Goal: Answer question/provide support: Share knowledge or assist other users

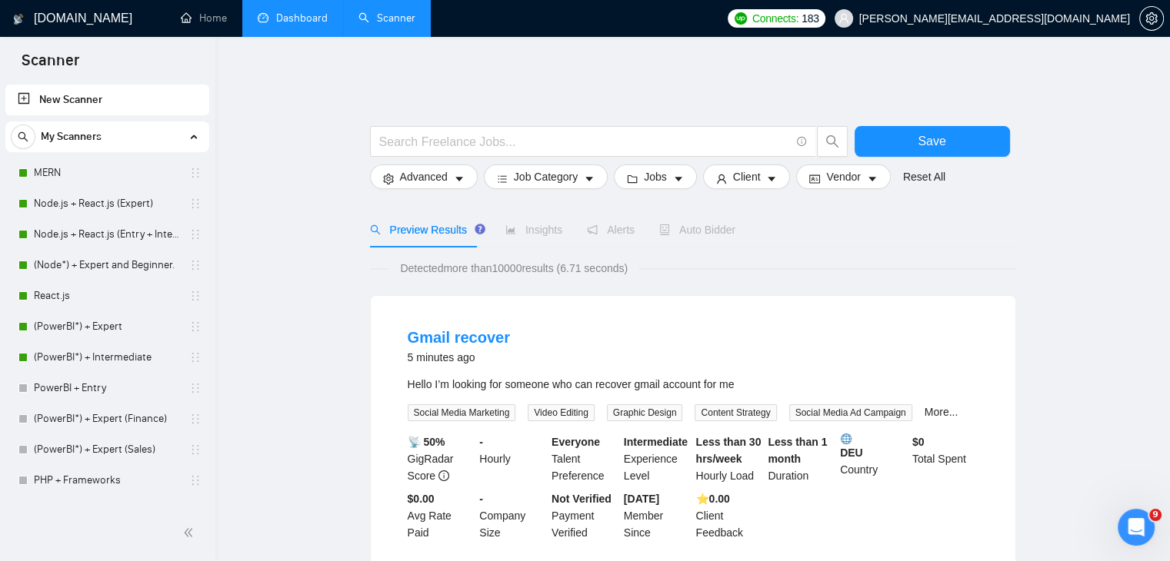
click at [283, 18] on link "Dashboard" at bounding box center [293, 18] width 70 height 13
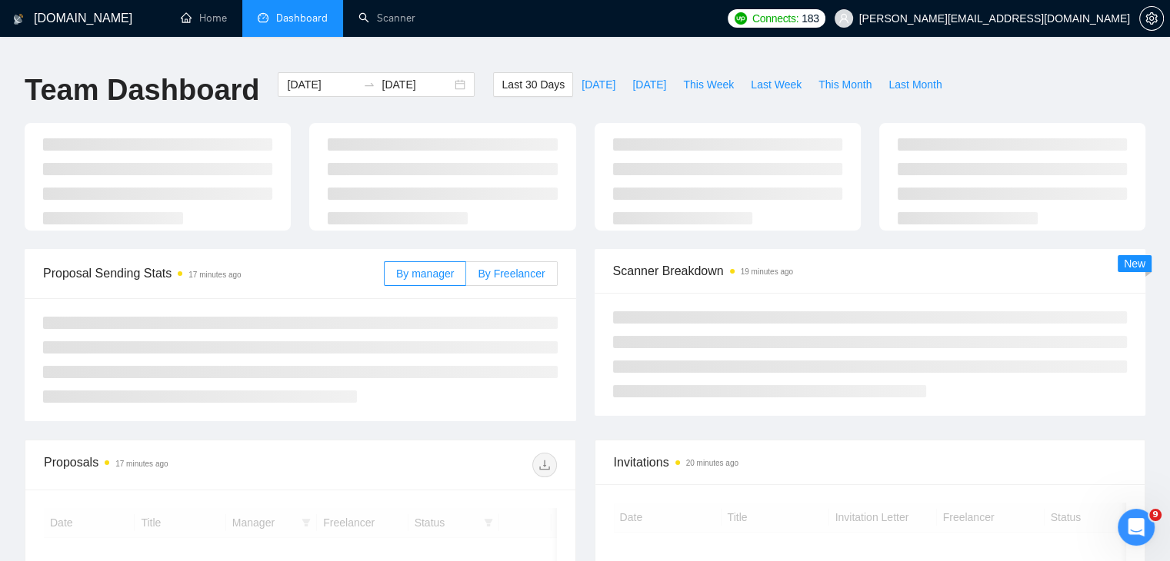
click at [504, 268] on span "By Freelancer" at bounding box center [511, 274] width 67 height 12
click at [466, 278] on input "By Freelancer" at bounding box center [466, 278] width 0 height 0
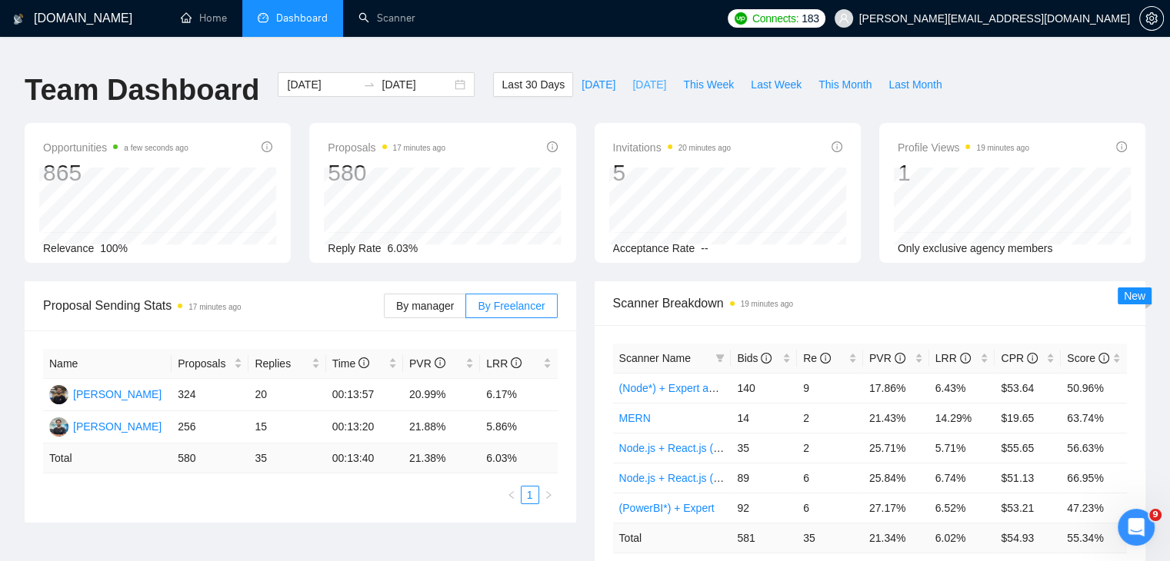
click at [648, 81] on span "[DATE]" at bounding box center [649, 84] width 34 height 17
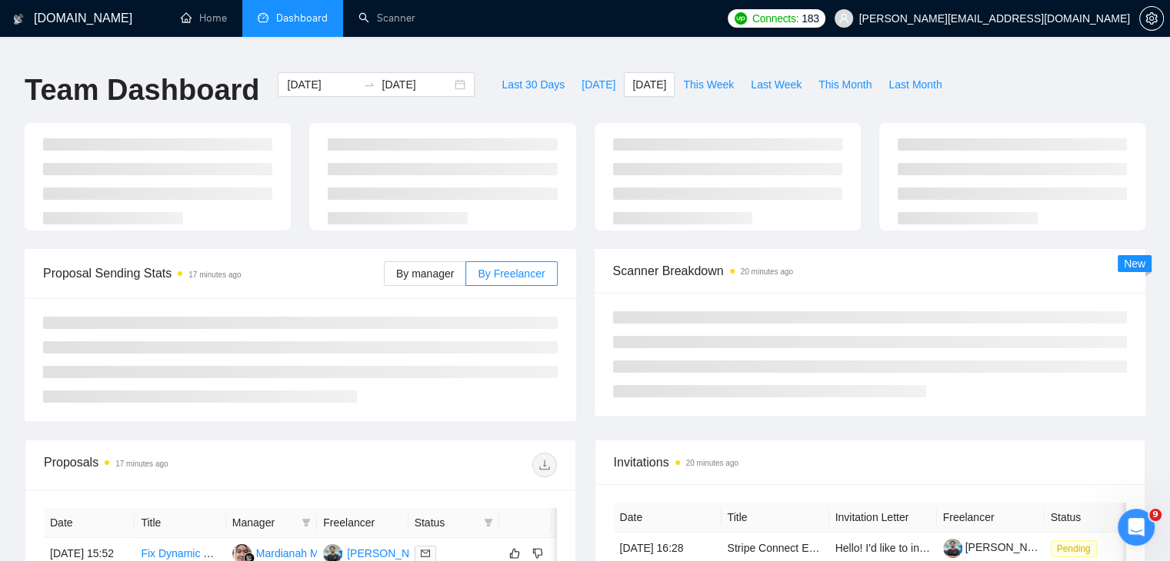
type input "[DATE]"
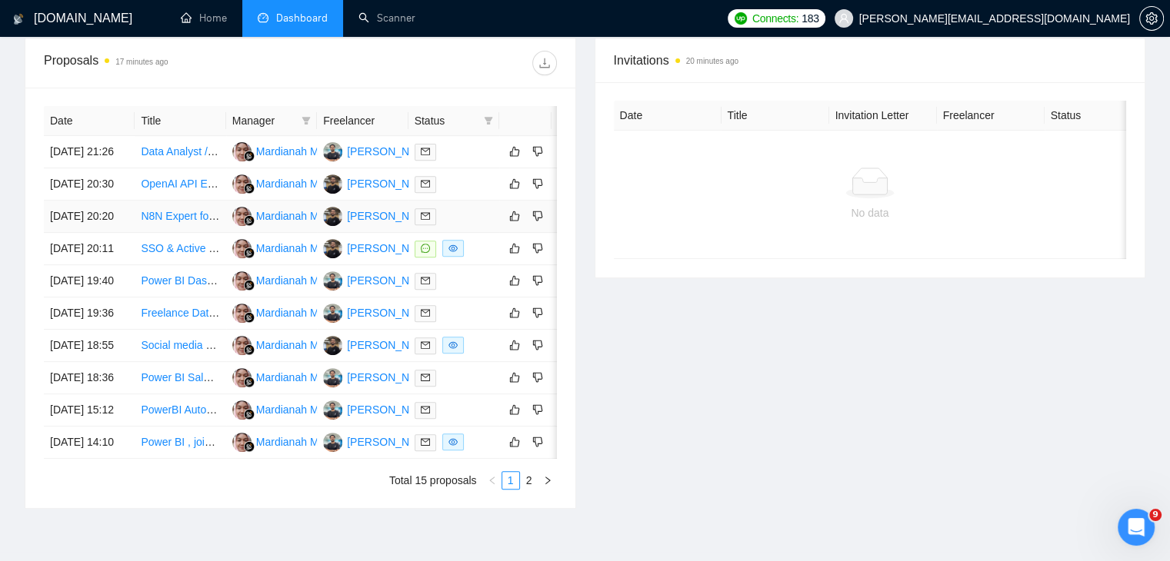
scroll to position [812, 0]
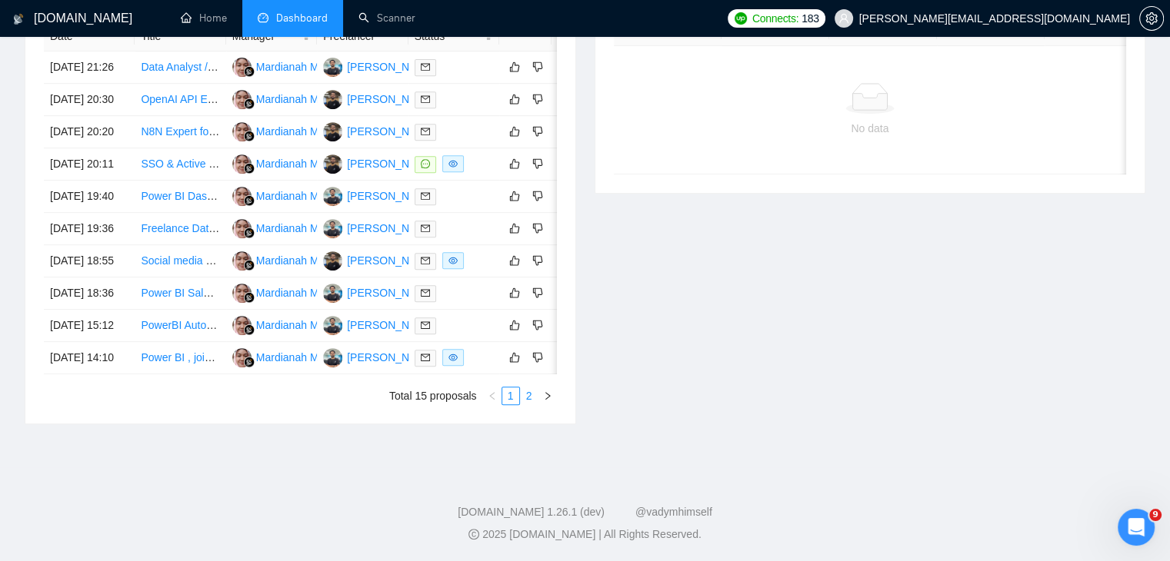
click at [521, 394] on link "2" at bounding box center [529, 396] width 17 height 17
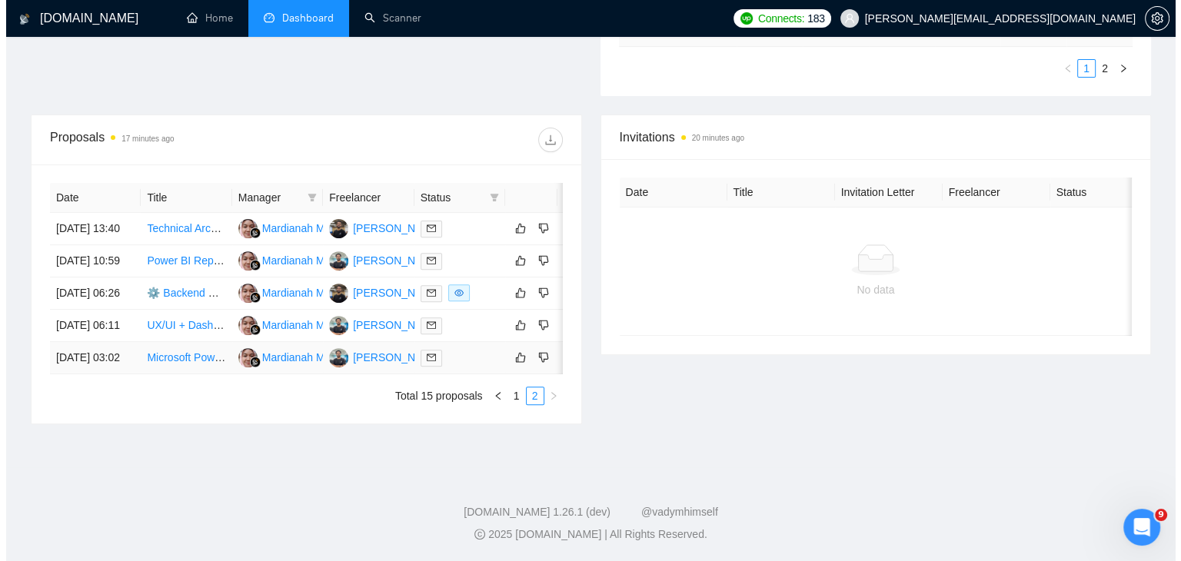
scroll to position [541, 0]
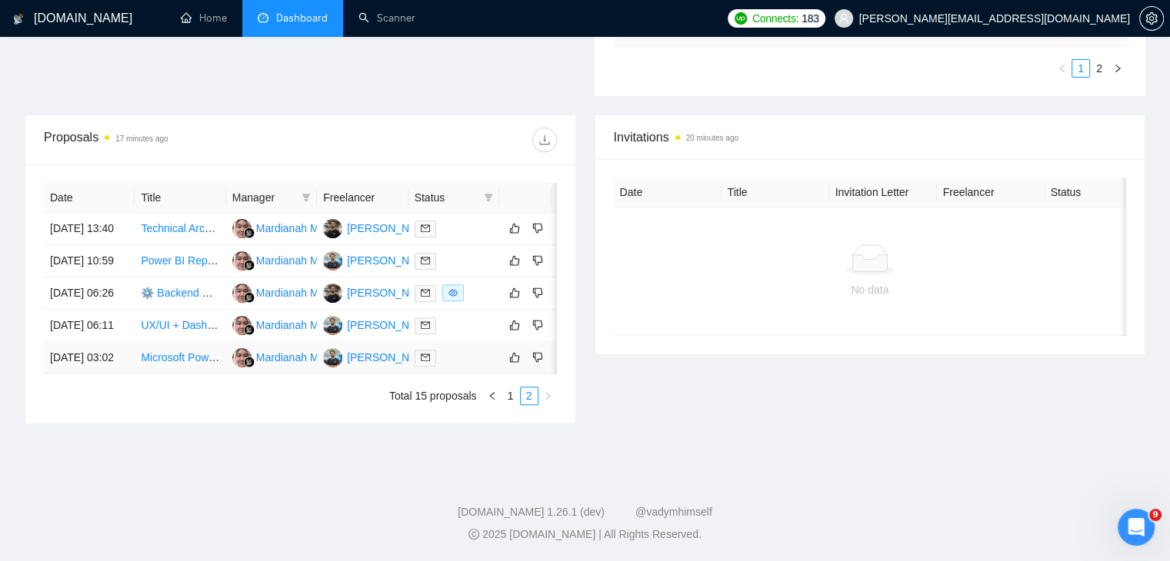
click at [175, 364] on link "Microsoft Power BI Specialist (Finance)" at bounding box center [235, 357] width 188 height 12
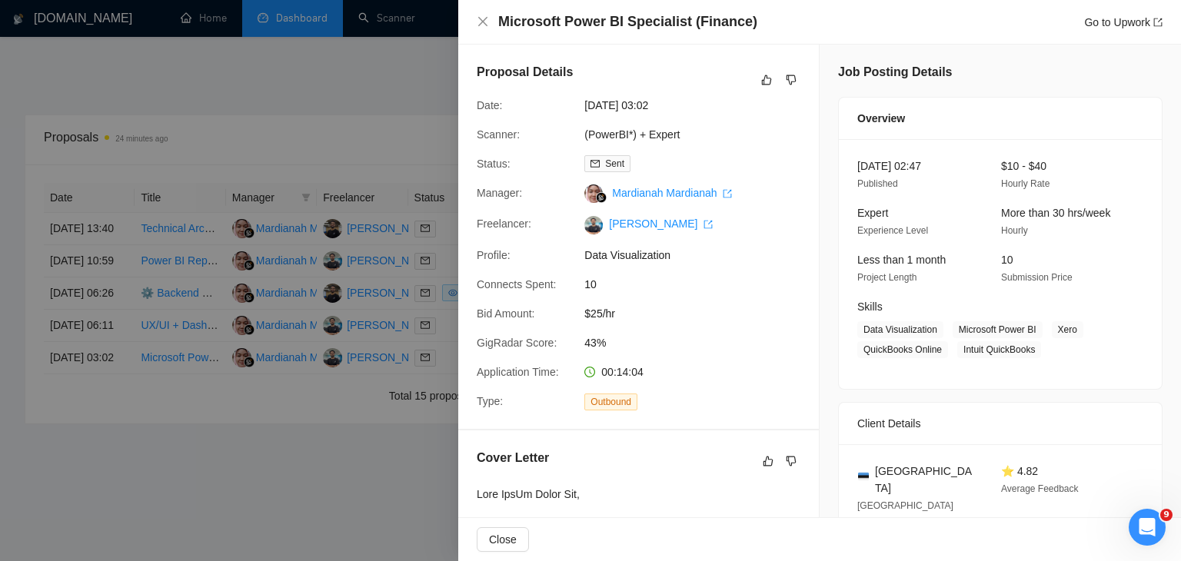
scroll to position [637, 0]
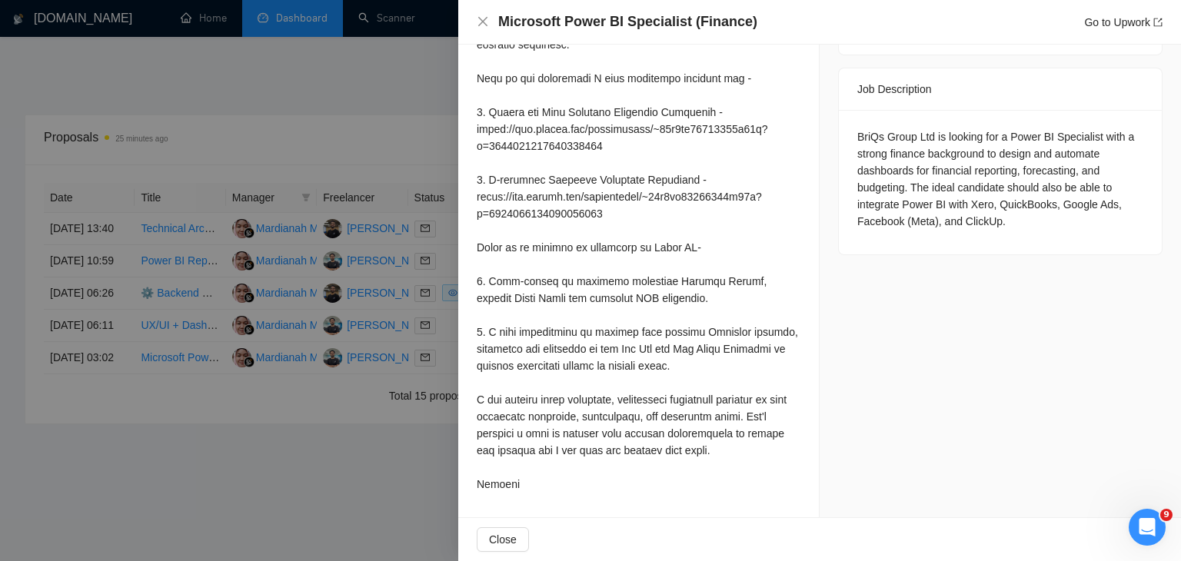
click at [766, 342] on div at bounding box center [639, 180] width 324 height 626
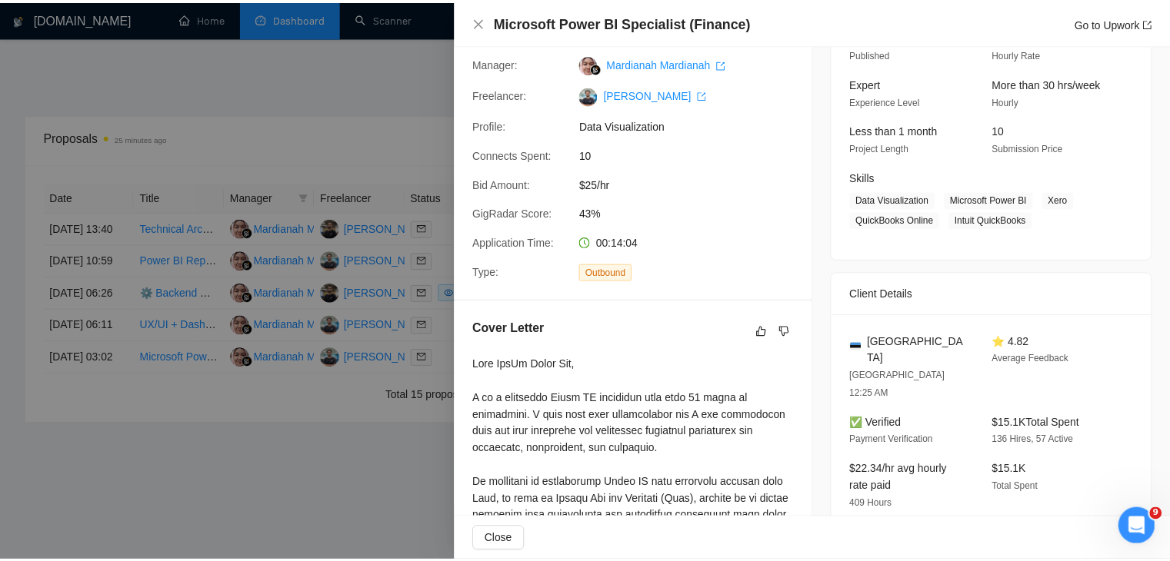
scroll to position [129, 0]
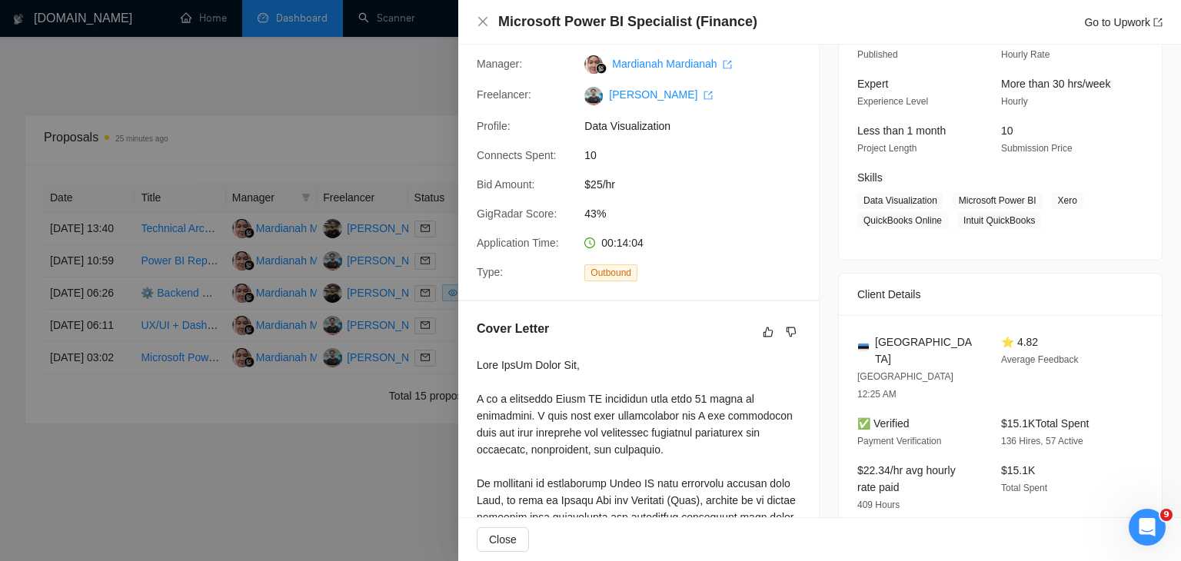
click at [225, 321] on div at bounding box center [590, 280] width 1181 height 561
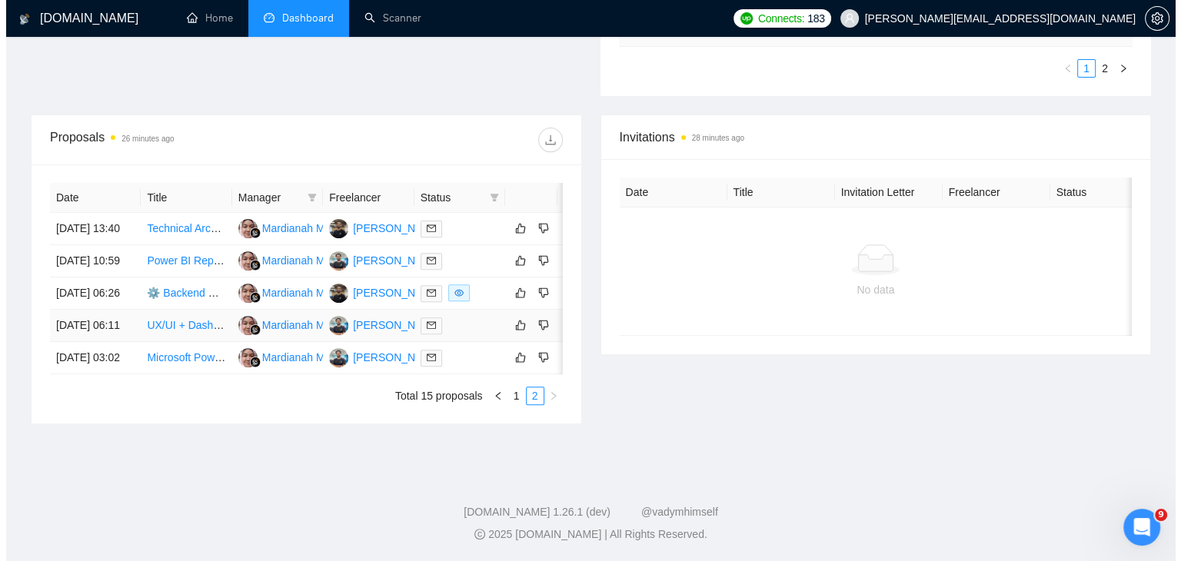
scroll to position [515, 0]
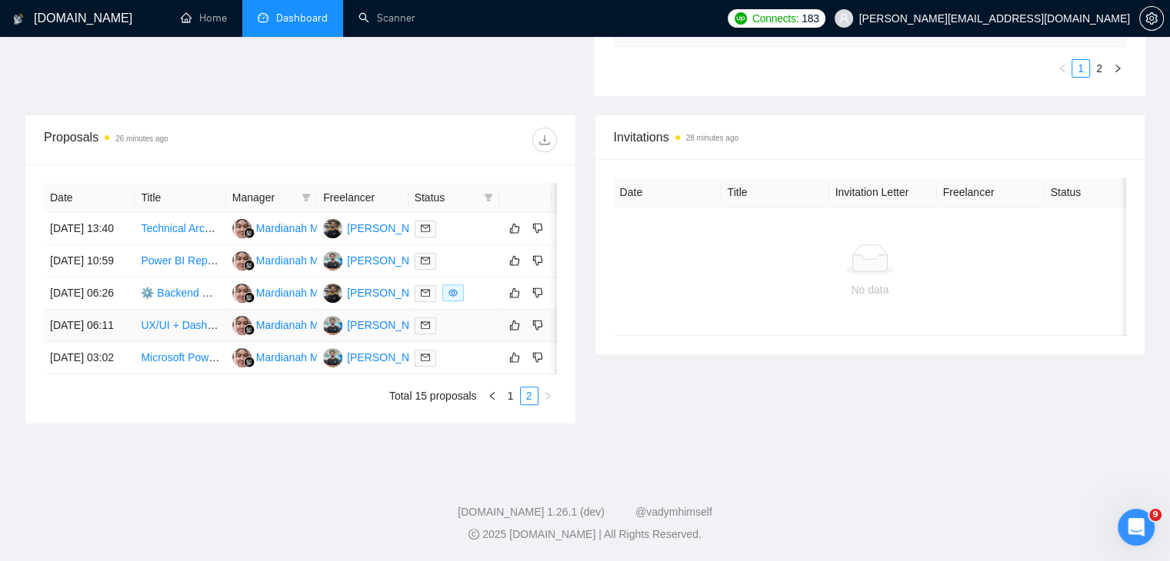
click at [112, 342] on td "06 Oct, 2025 06:11" at bounding box center [89, 326] width 91 height 32
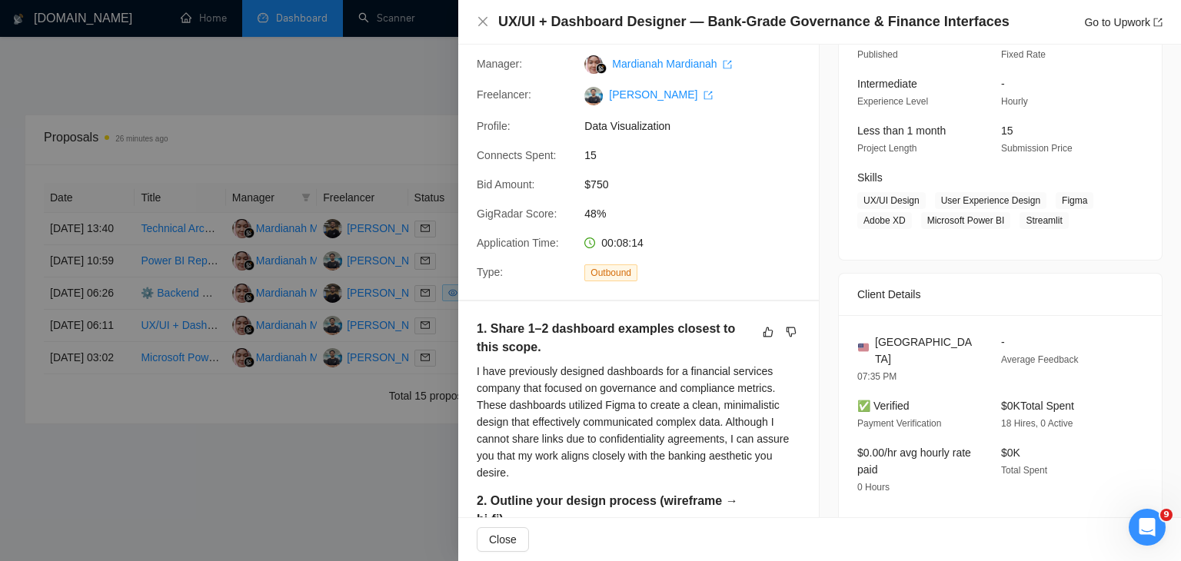
click at [195, 364] on div at bounding box center [590, 280] width 1181 height 561
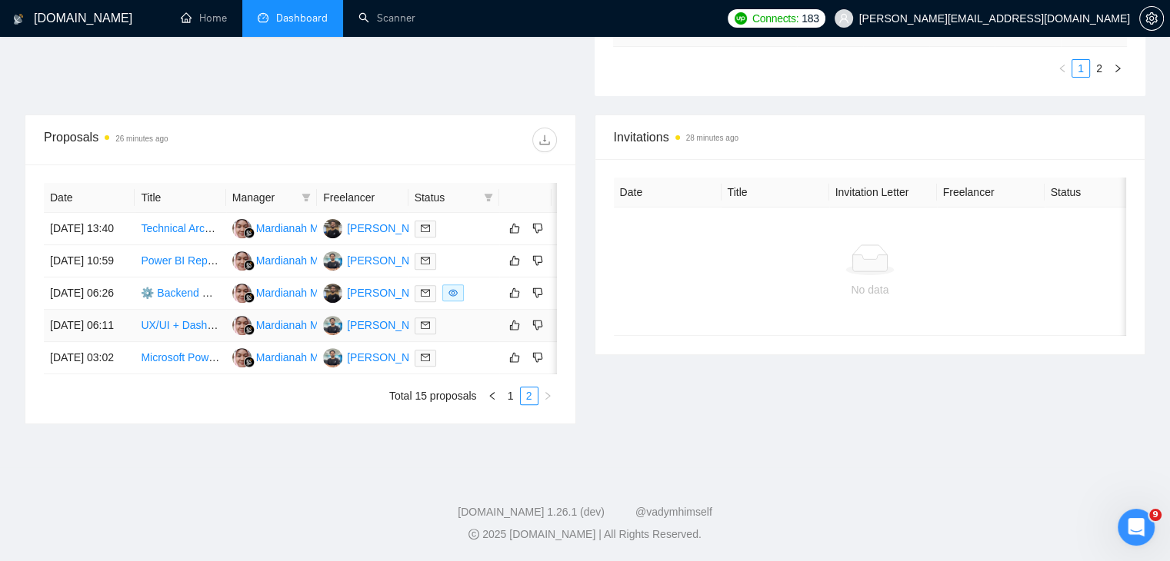
click at [188, 331] on link "UX/UI + Dashboard Designer — Bank-Grade Governance & Finance Interfaces" at bounding box center [330, 325] width 378 height 12
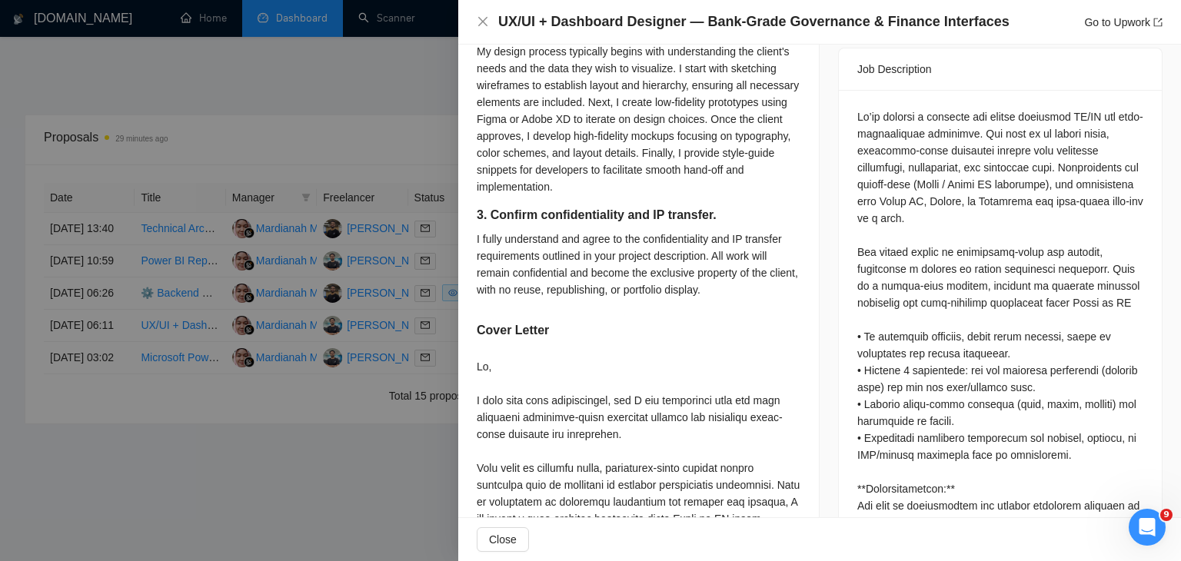
scroll to position [1097, 0]
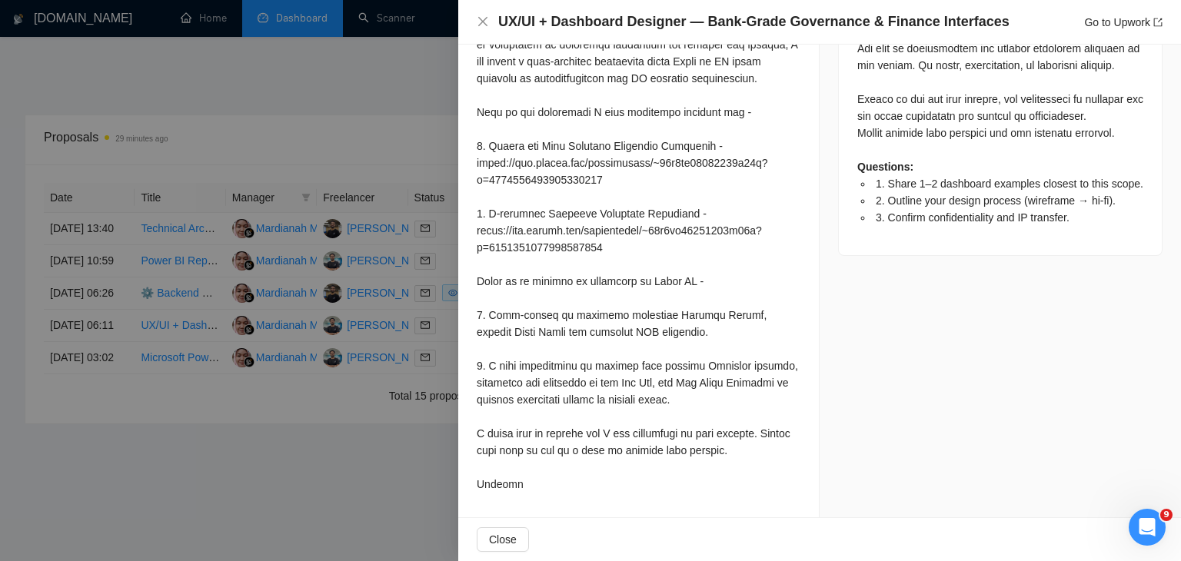
click at [1167, 541] on div "Close" at bounding box center [819, 539] width 723 height 43
click at [1150, 523] on icon "Open Intercom Messenger" at bounding box center [1145, 525] width 25 height 25
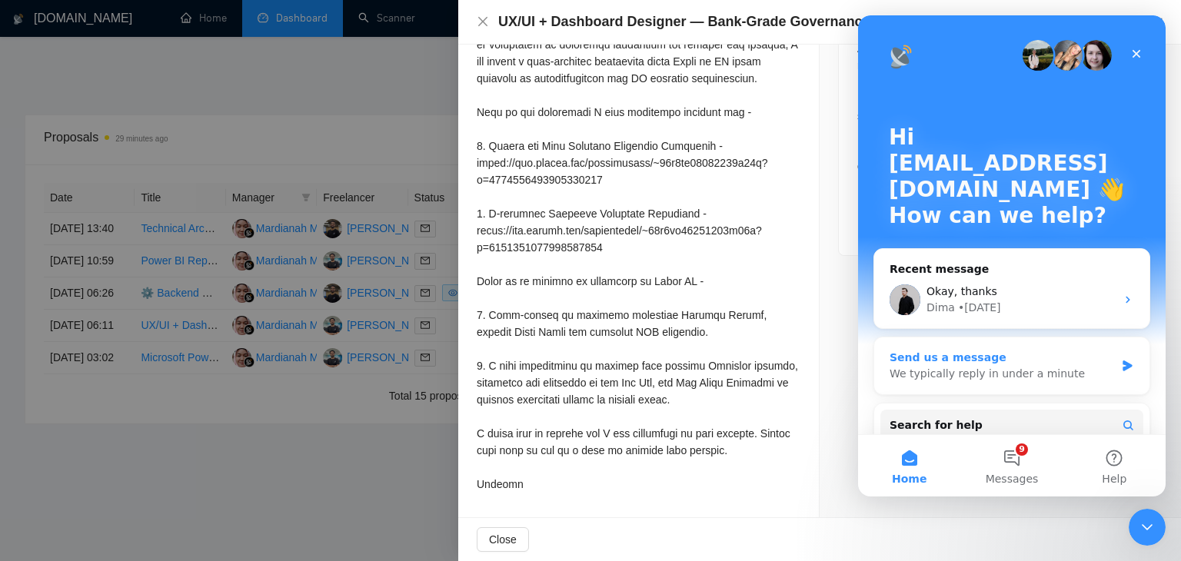
scroll to position [172, 0]
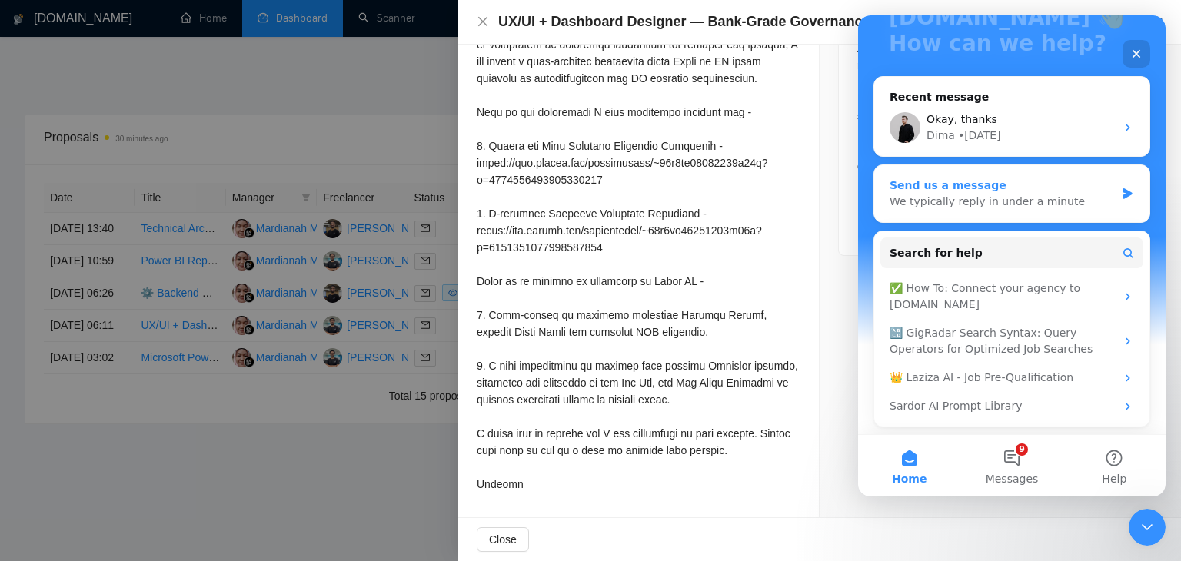
click at [1027, 195] on div "We typically reply in under a minute" at bounding box center [1002, 202] width 225 height 16
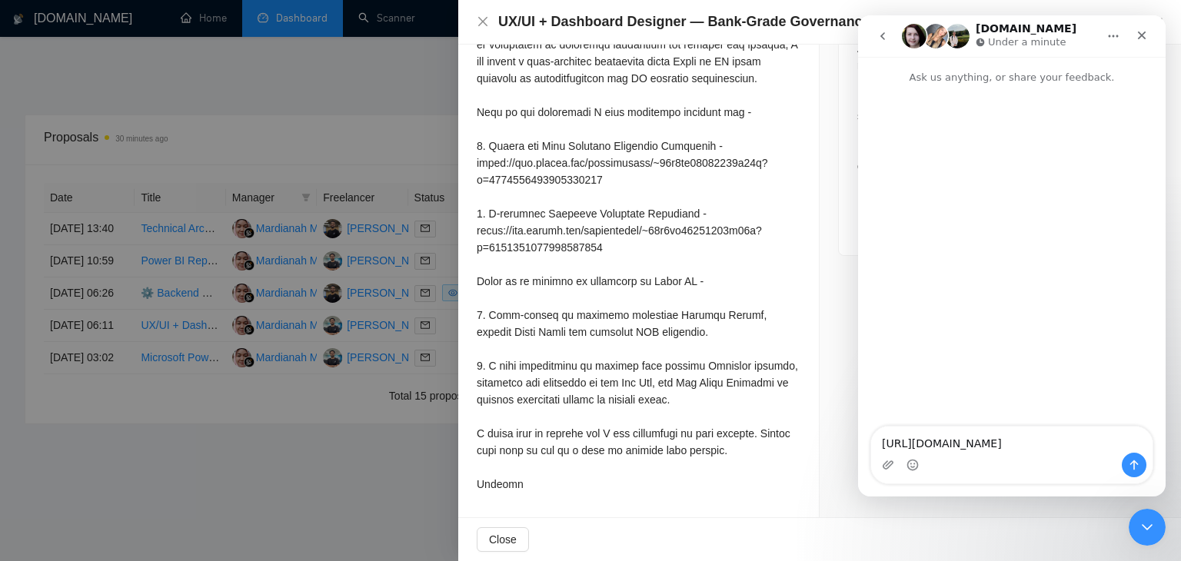
type textarea "[URL][DOMAIN_NAME]"
click at [883, 36] on icon "go back" at bounding box center [883, 36] width 12 height 12
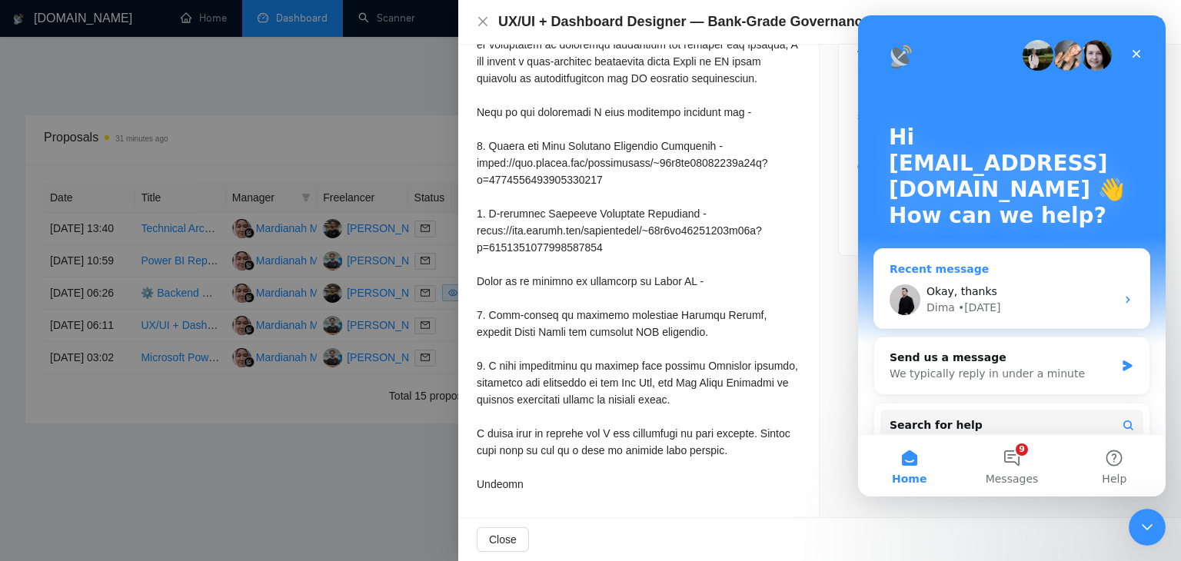
click at [982, 281] on div "Okay, thanks Dima • 3d ago" at bounding box center [1011, 299] width 275 height 57
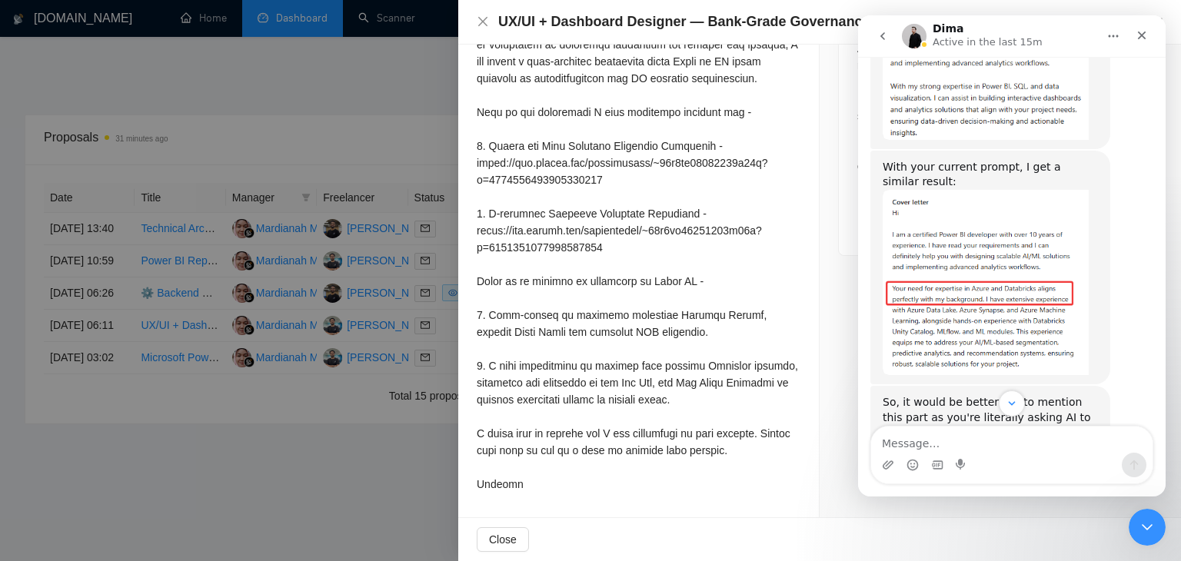
scroll to position [7177, 0]
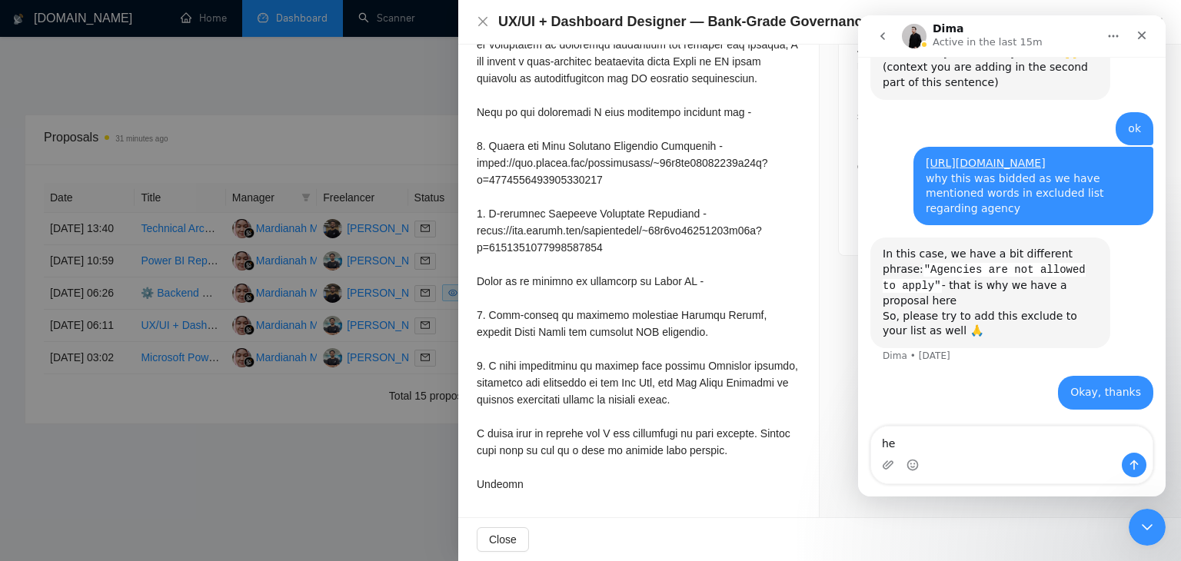
type textarea "h"
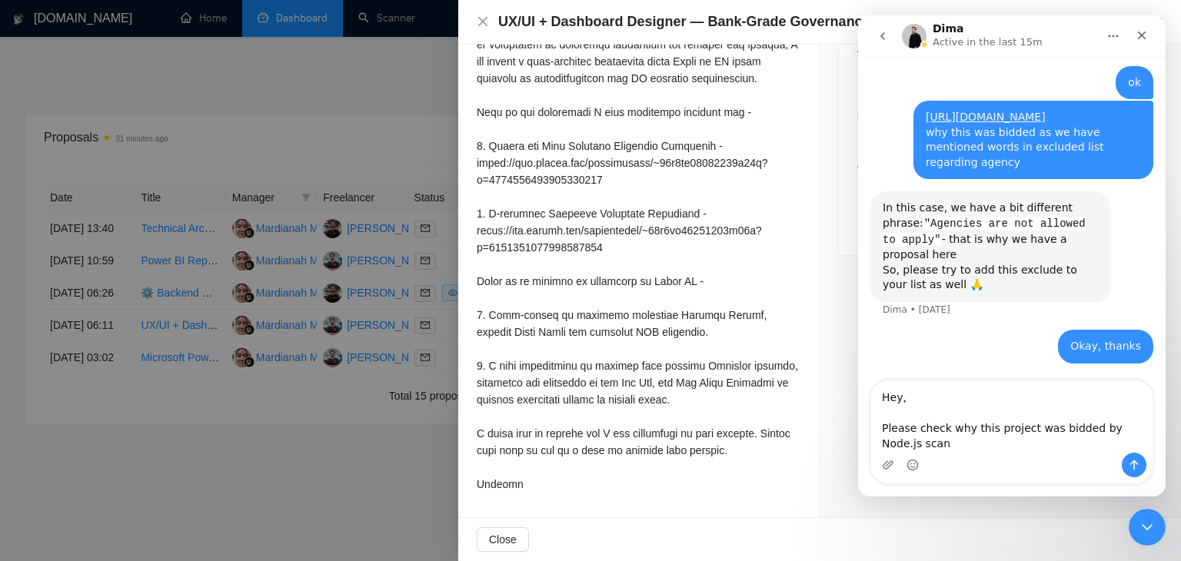
scroll to position [7224, 0]
type textarea "Hey, Please check why this project was bidded by Node.js scanner - https://www.…"
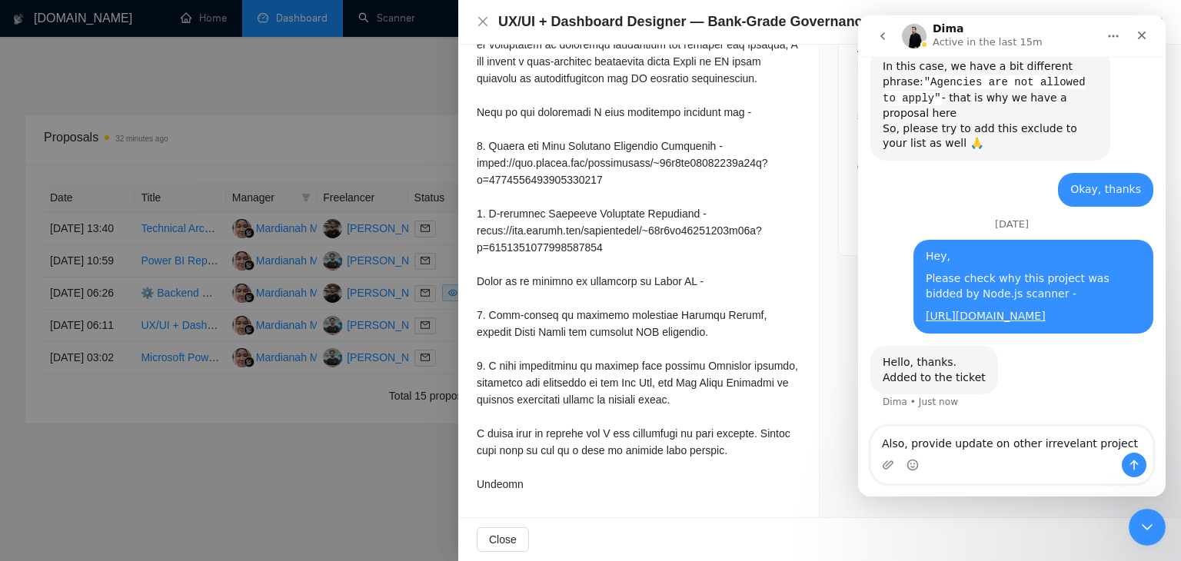
scroll to position [7380, 0]
click at [905, 451] on textarea "Also, provide update on other irrevelant project" at bounding box center [1011, 440] width 281 height 26
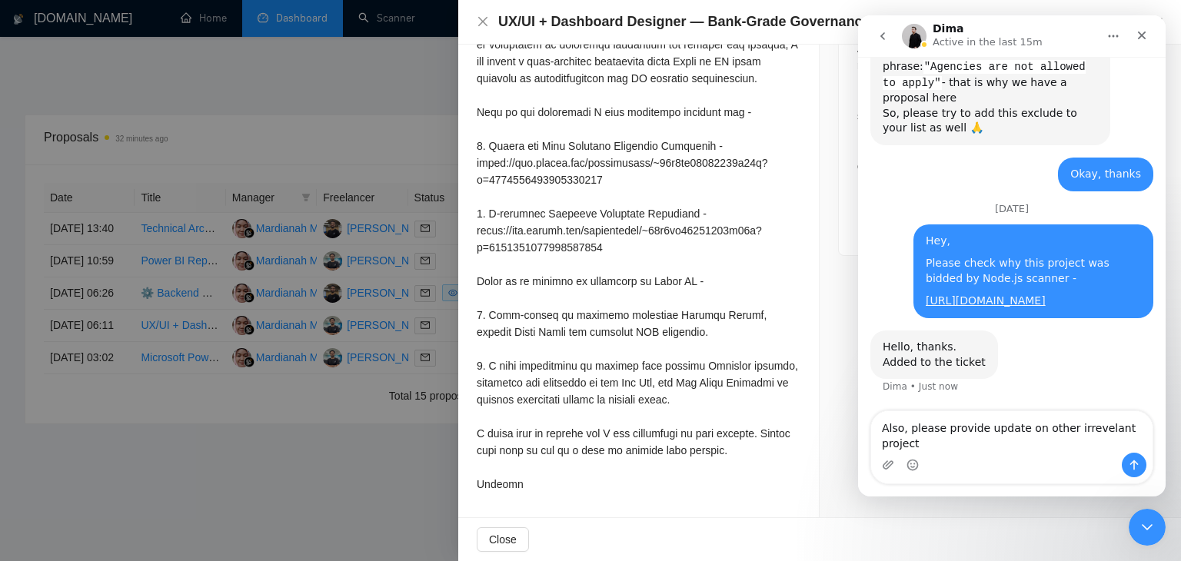
click at [1141, 444] on textarea "Also, please provide update on other irrevelant project" at bounding box center [1011, 432] width 281 height 42
type textarea "Also, please provide update on other irrevelant project done before"
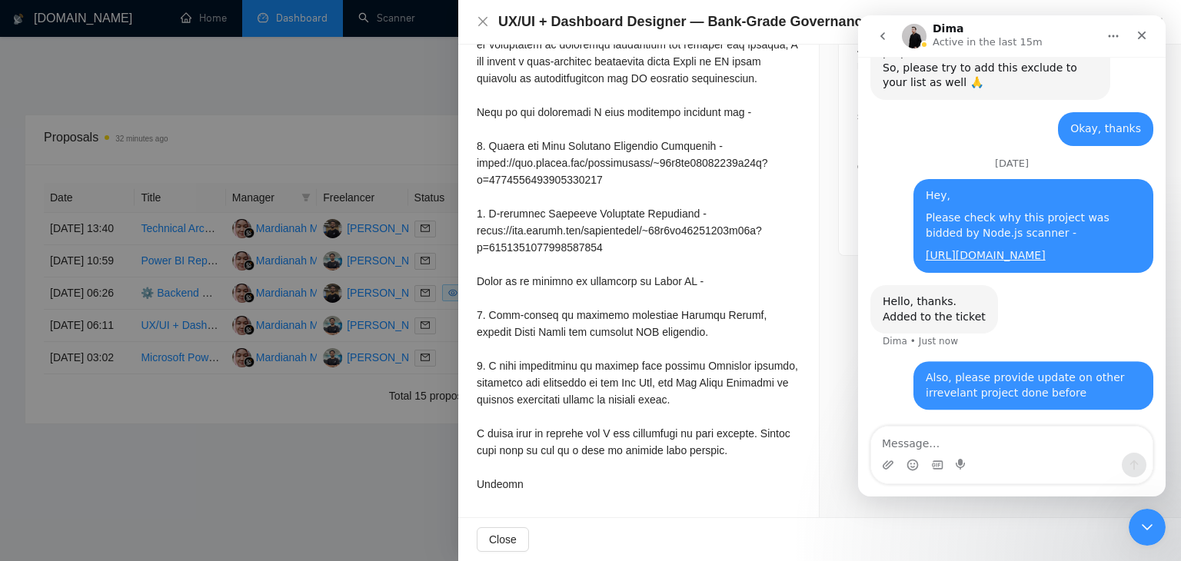
scroll to position [7441, 0]
click at [561, 195] on div at bounding box center [639, 197] width 324 height 592
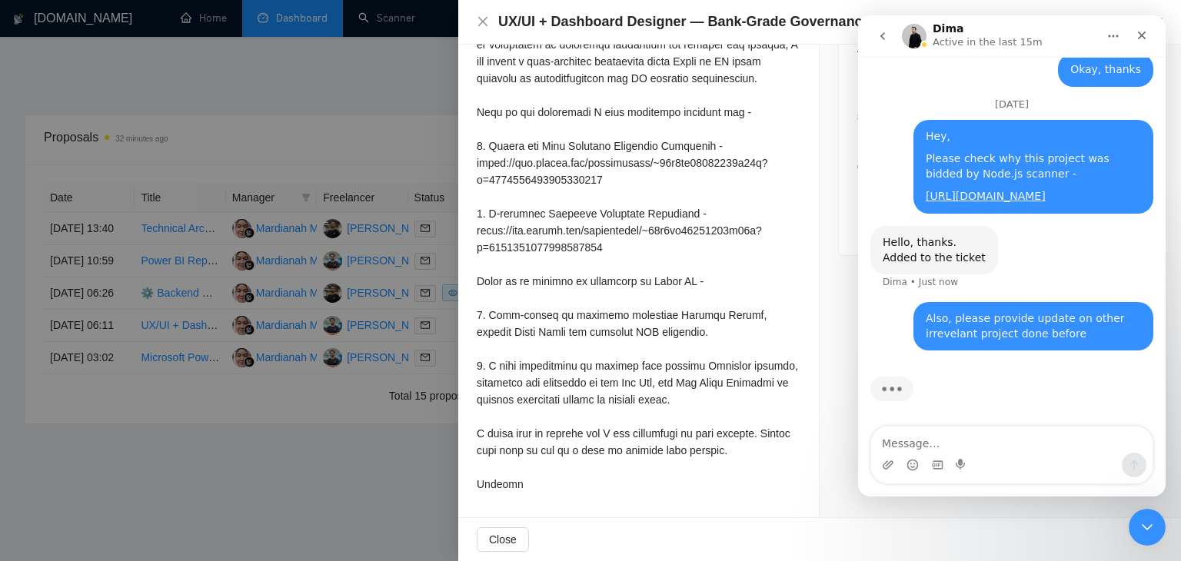
scroll to position [7501, 0]
click at [561, 195] on div at bounding box center [639, 197] width 324 height 592
click at [679, 351] on div at bounding box center [639, 197] width 324 height 592
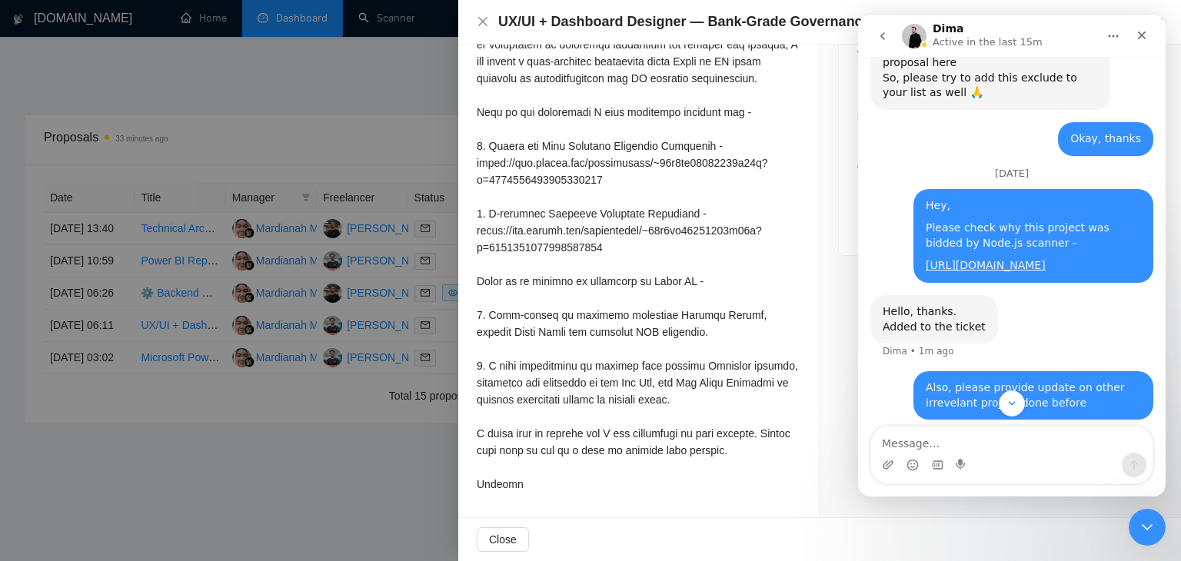
scroll to position [7500, 0]
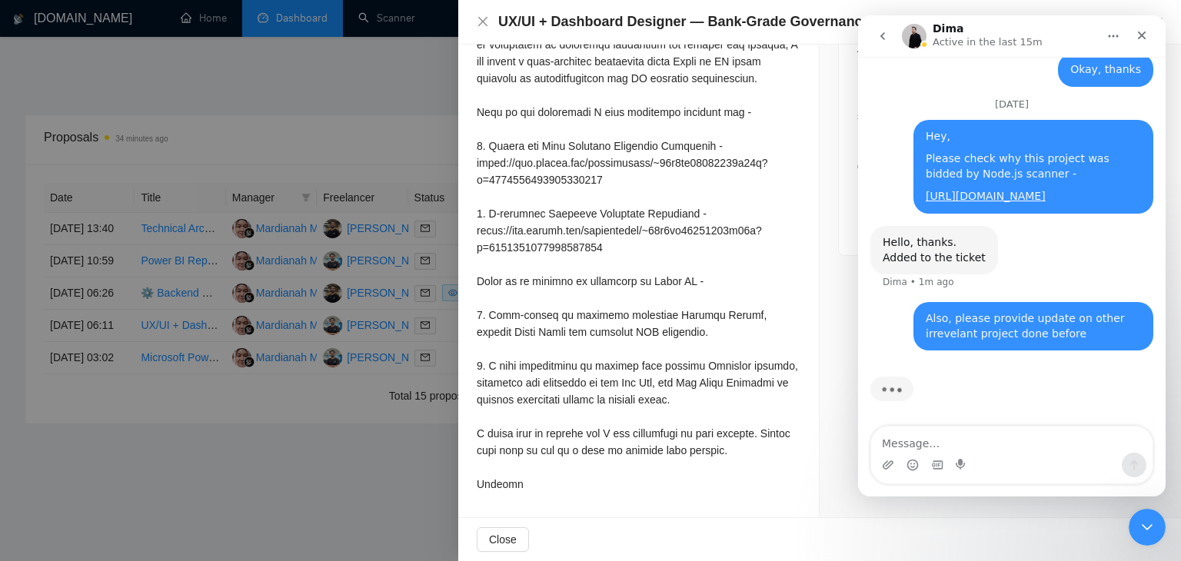
click at [724, 368] on div at bounding box center [639, 197] width 324 height 592
click at [1143, 39] on icon "Close" at bounding box center [1142, 35] width 12 height 12
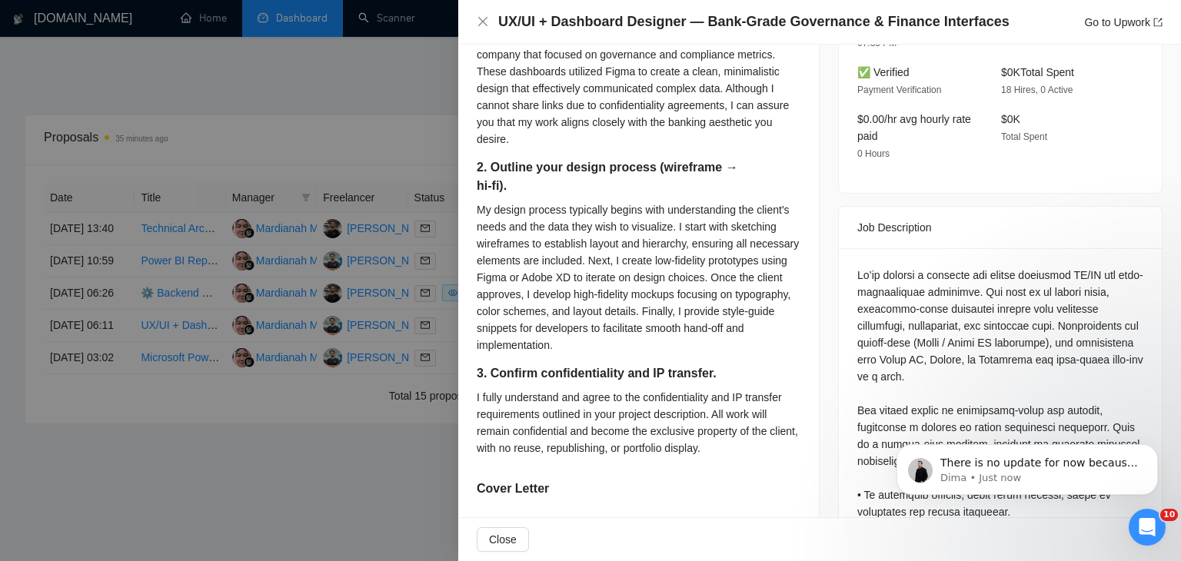
scroll to position [7637, 0]
click at [1007, 478] on p "Dima • Just now" at bounding box center [1039, 478] width 198 height 14
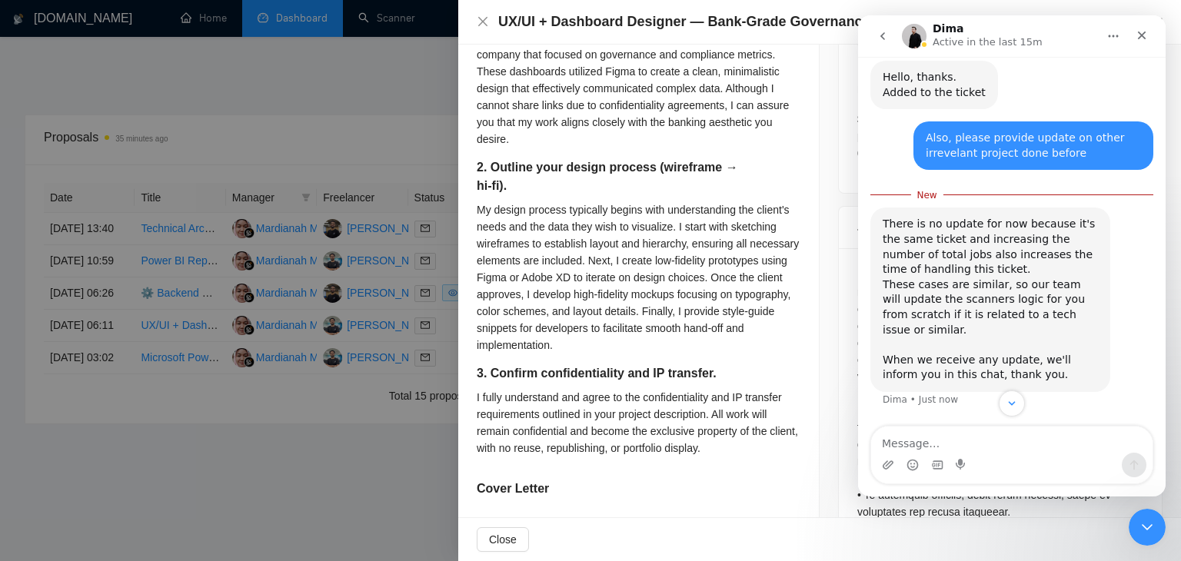
scroll to position [7663, 0]
click at [983, 449] on textarea "Message…" at bounding box center [1011, 440] width 281 height 26
type textarea "Okay, Please take this on priority basis."
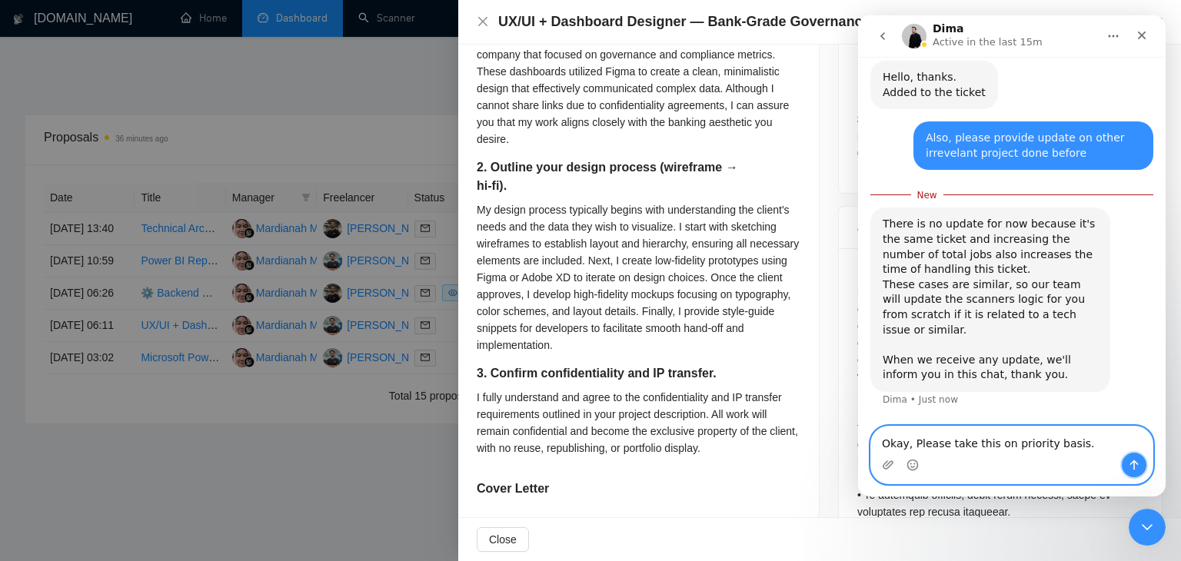
click at [1138, 456] on button "Send a message…" at bounding box center [1134, 465] width 25 height 25
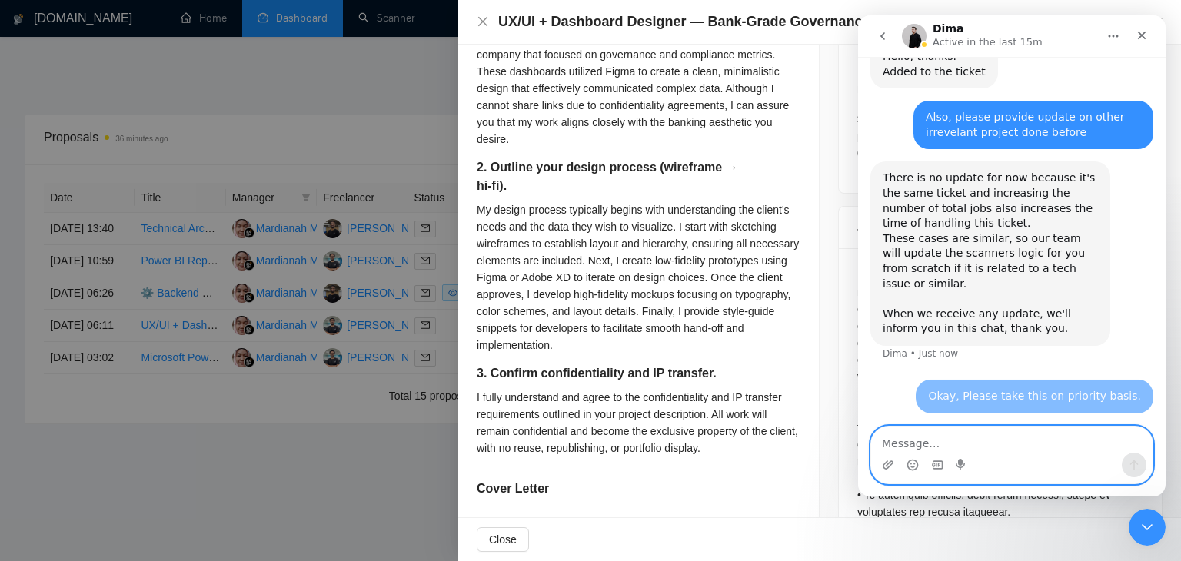
scroll to position [7683, 0]
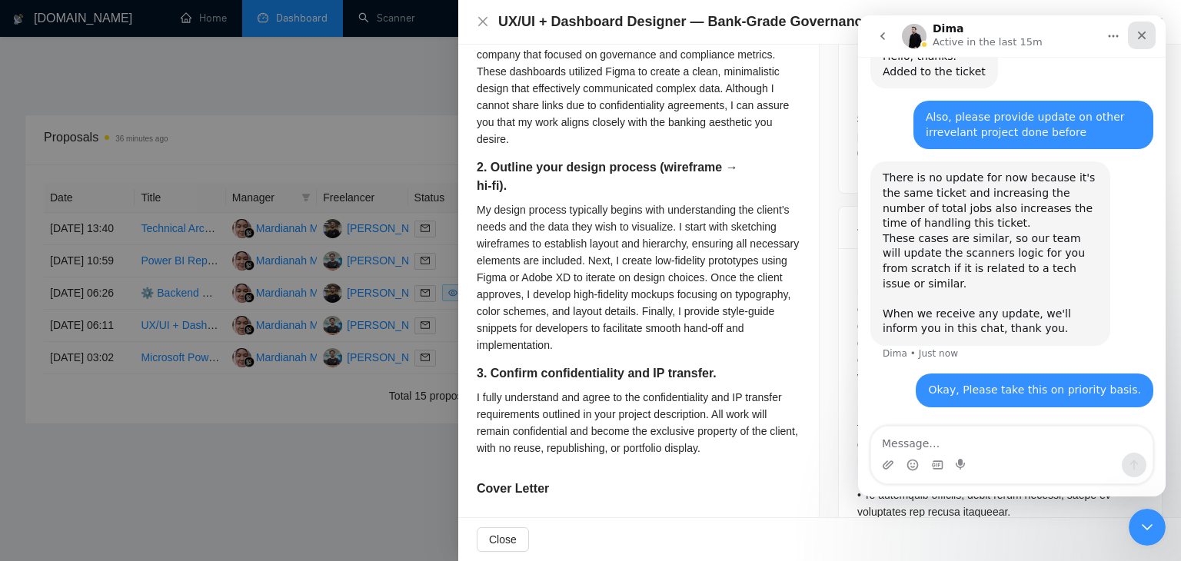
click at [1147, 41] on icon "Close" at bounding box center [1142, 35] width 12 height 12
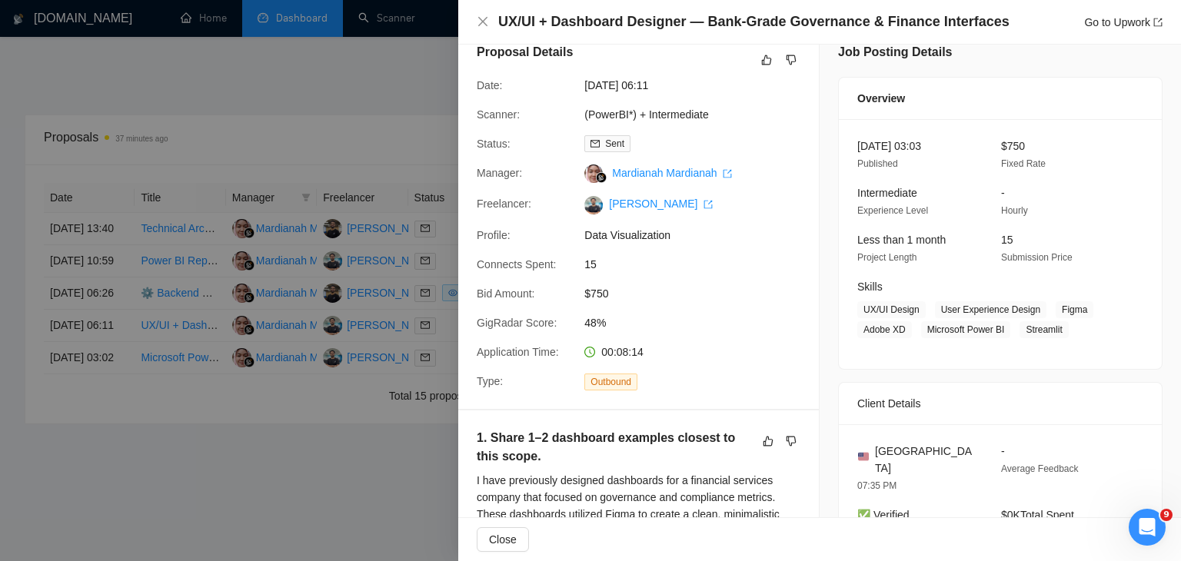
scroll to position [0, 0]
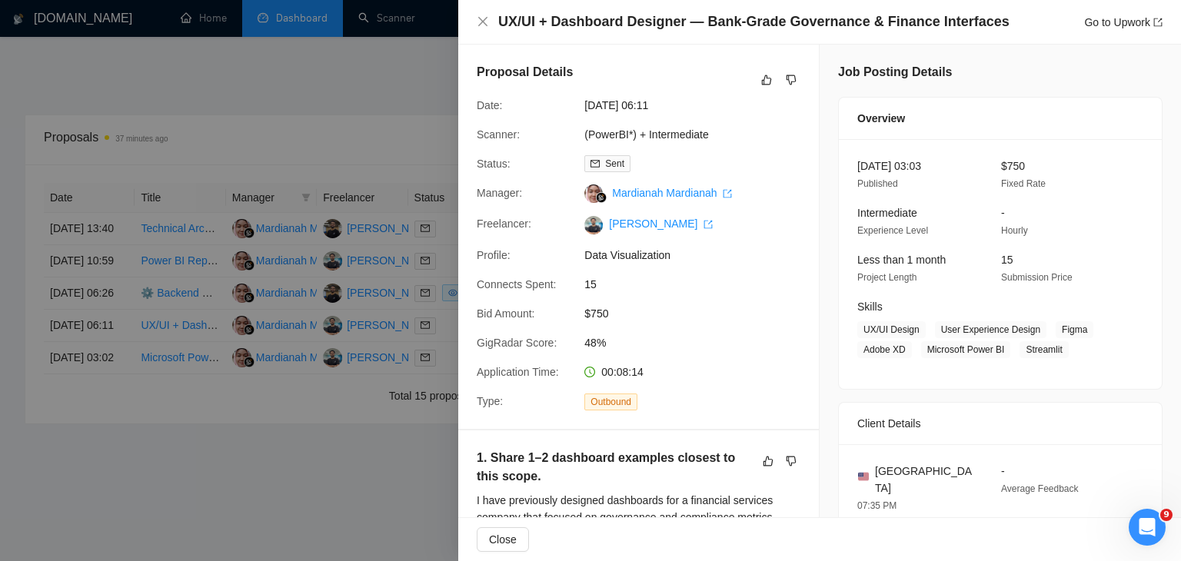
click at [1114, 32] on div "UX/UI + Dashboard Designer — Bank-Grade Governance & Finance Interfaces Go to U…" at bounding box center [830, 21] width 664 height 19
click at [1133, 17] on link "Go to Upwork" at bounding box center [1123, 22] width 78 height 12
click at [314, 263] on div at bounding box center [590, 280] width 1181 height 561
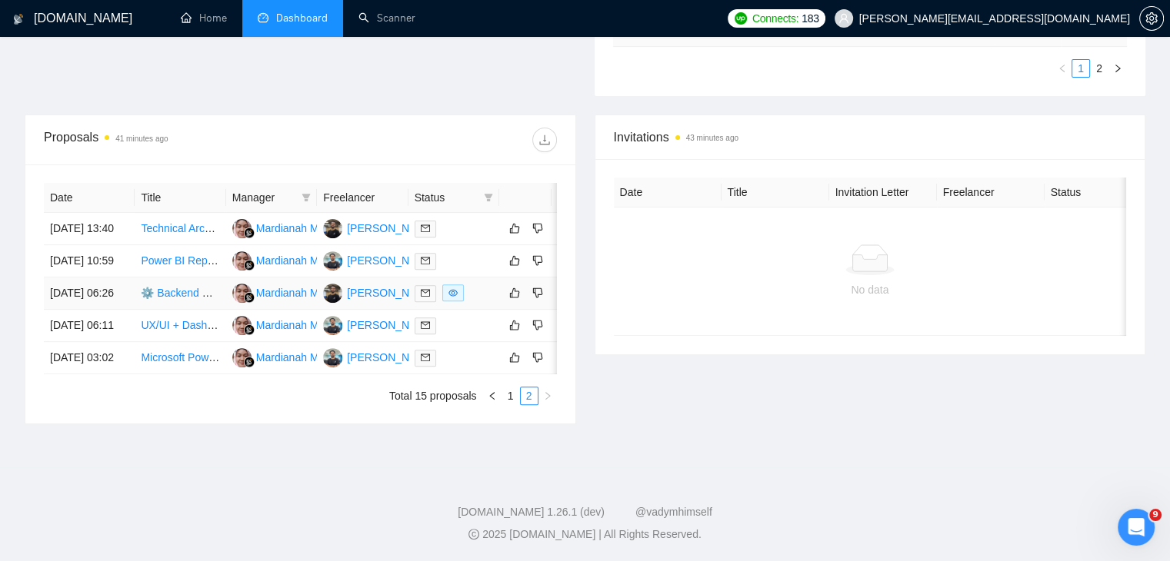
click at [189, 299] on link "⚙️ Backend Developer Needed for Sports Review Platform (Short-Term Project with…" at bounding box center [387, 293] width 492 height 12
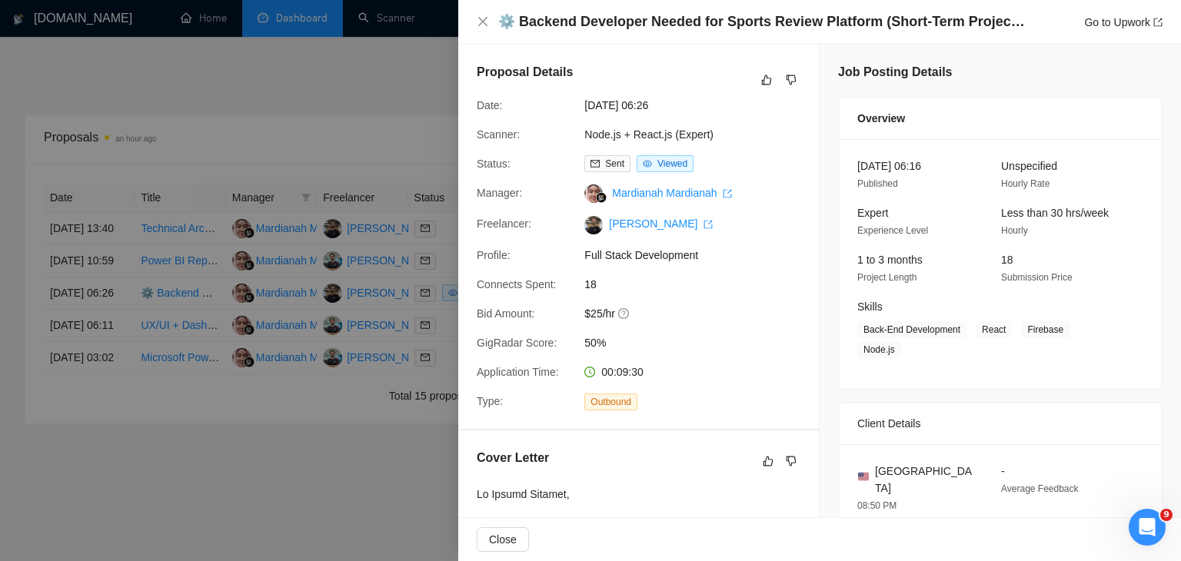
click at [268, 277] on div at bounding box center [590, 280] width 1181 height 561
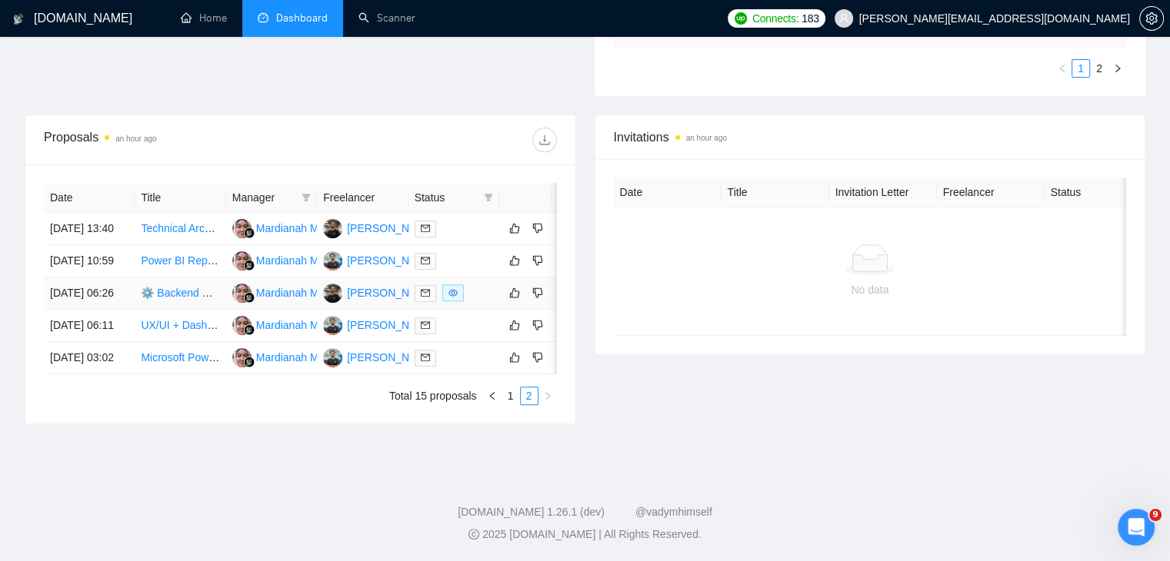
click at [175, 299] on link "⚙️ Backend Developer Needed for Sports Review Platform (Short-Term Project with…" at bounding box center [387, 293] width 492 height 12
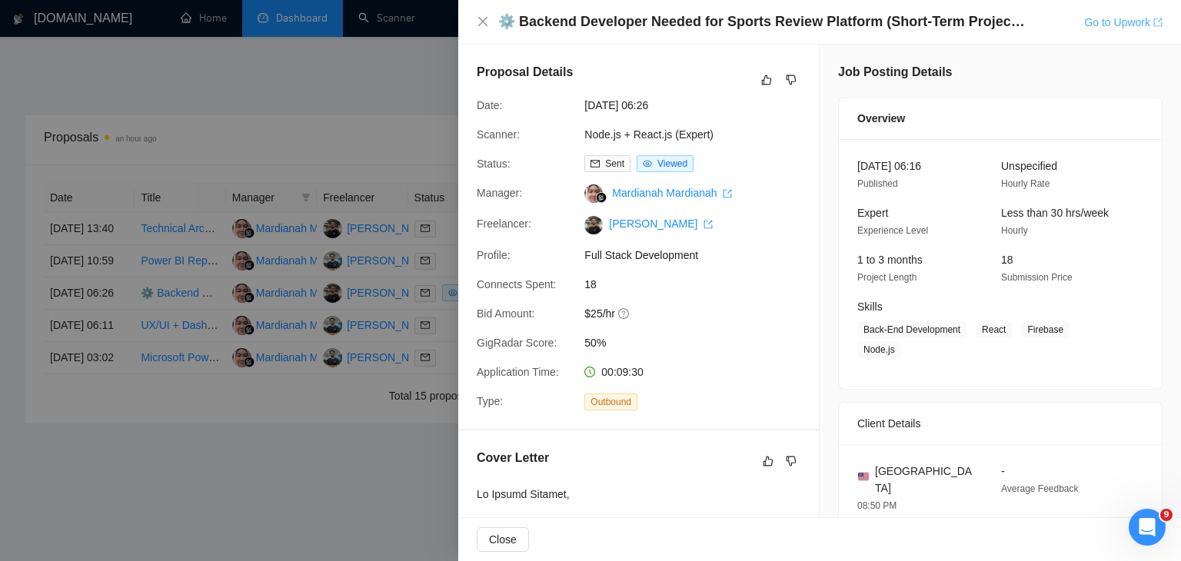
click at [1138, 22] on link "Go to Upwork" at bounding box center [1123, 22] width 78 height 12
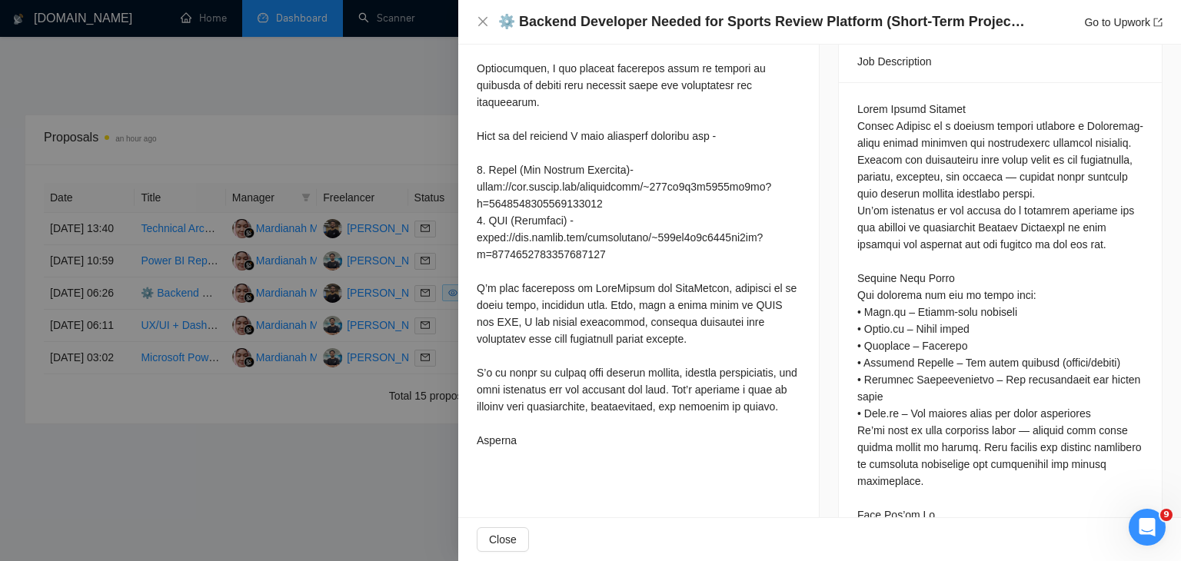
scroll to position [634, 0]
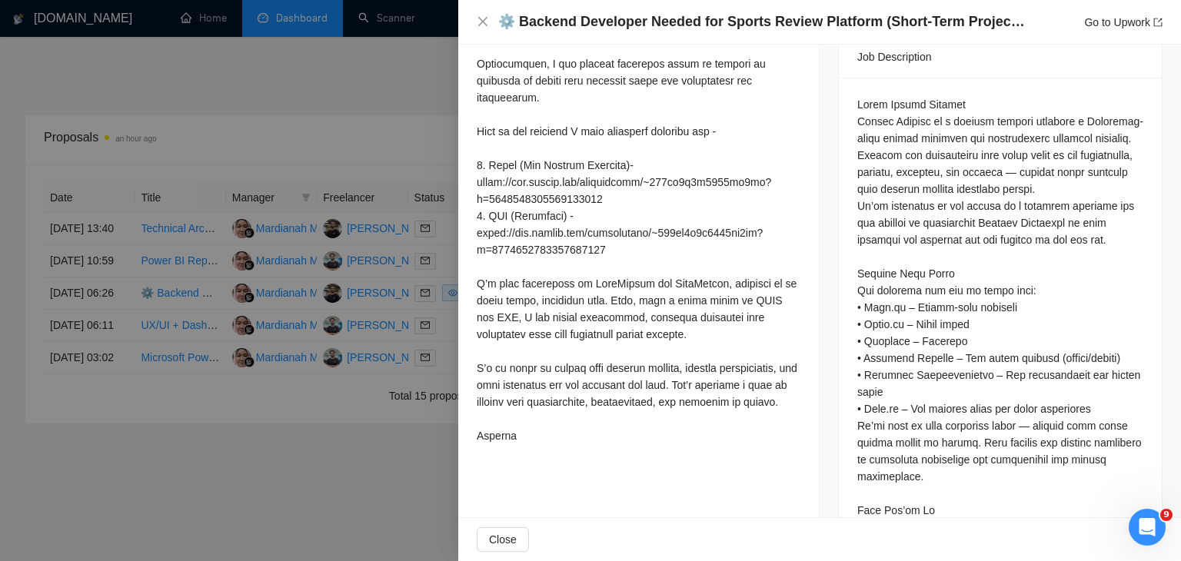
drag, startPoint x: 1087, startPoint y: 370, endPoint x: 1004, endPoint y: 456, distance: 119.1
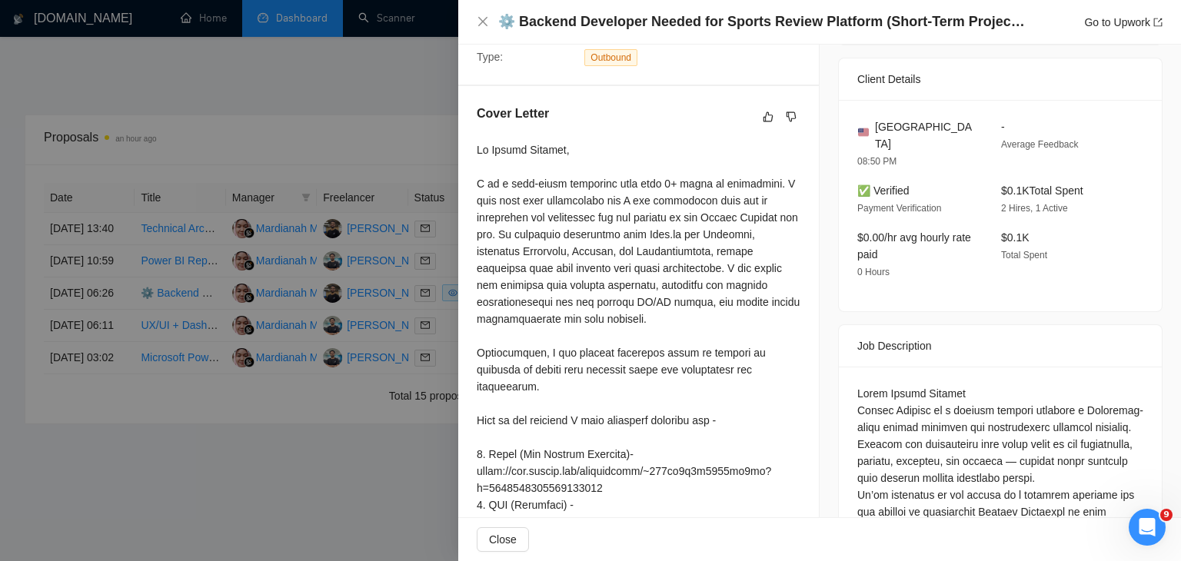
scroll to position [346, 0]
click at [173, 258] on div at bounding box center [590, 280] width 1181 height 561
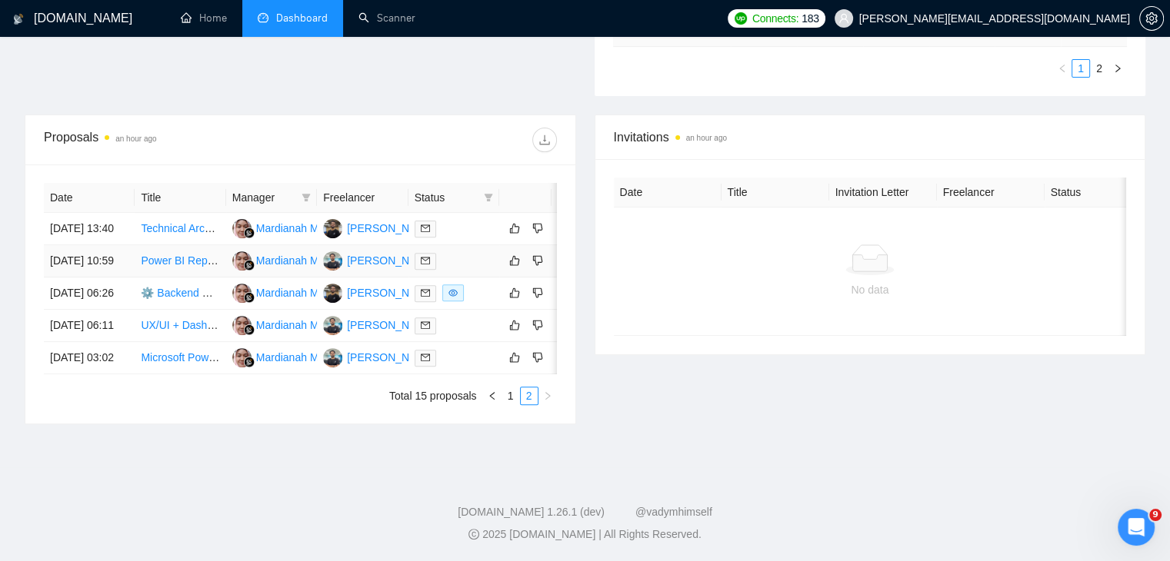
click at [173, 258] on link "Power BI Report Creation Specialist Needed" at bounding box center [247, 261] width 212 height 12
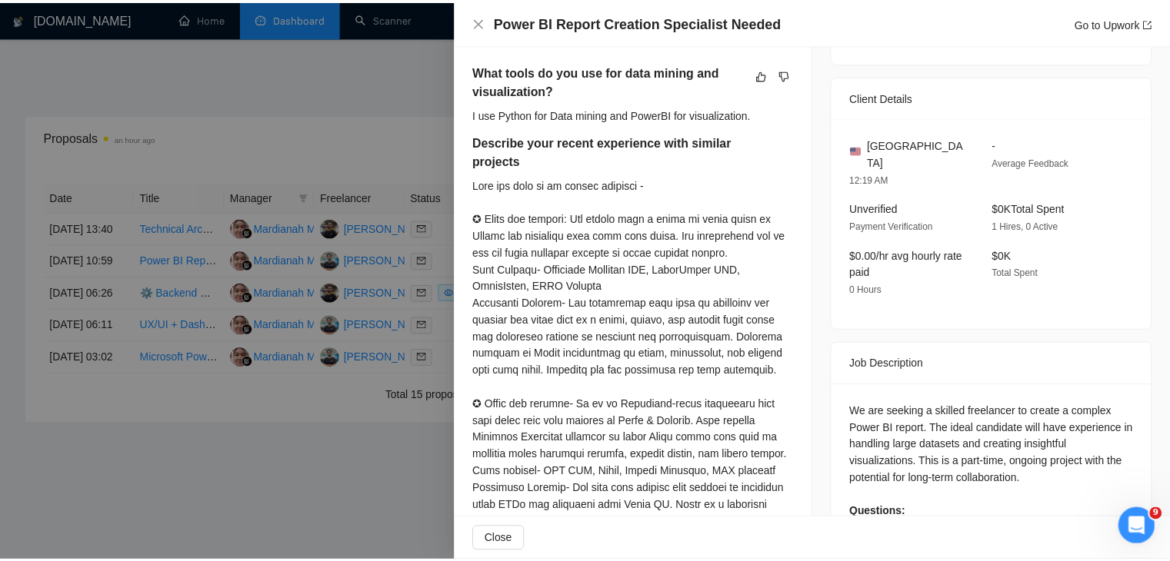
scroll to position [397, 0]
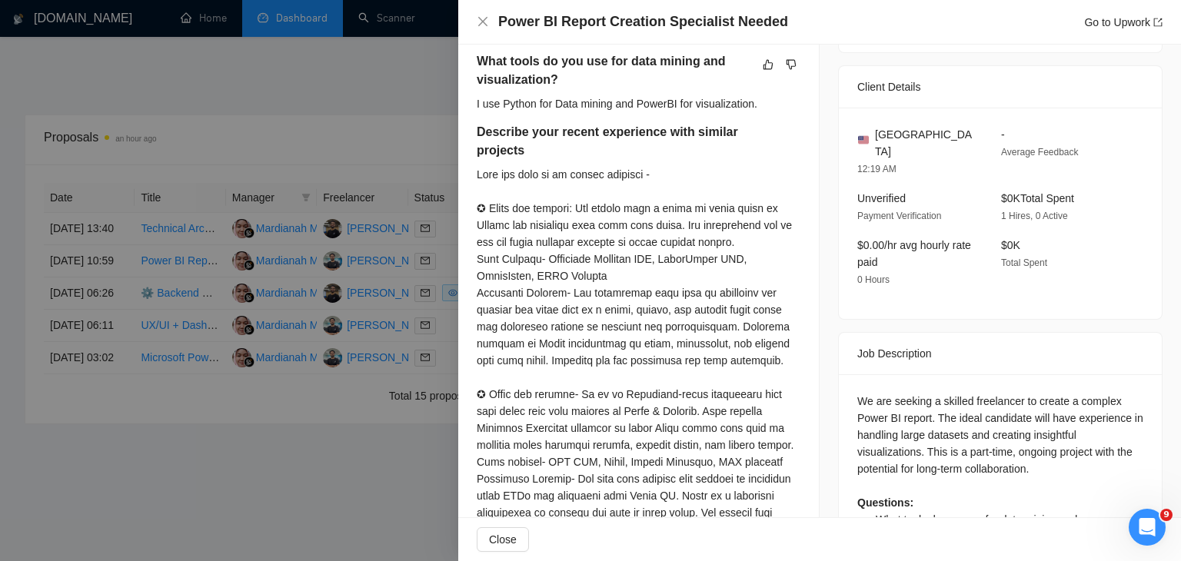
click at [288, 370] on div at bounding box center [590, 280] width 1181 height 561
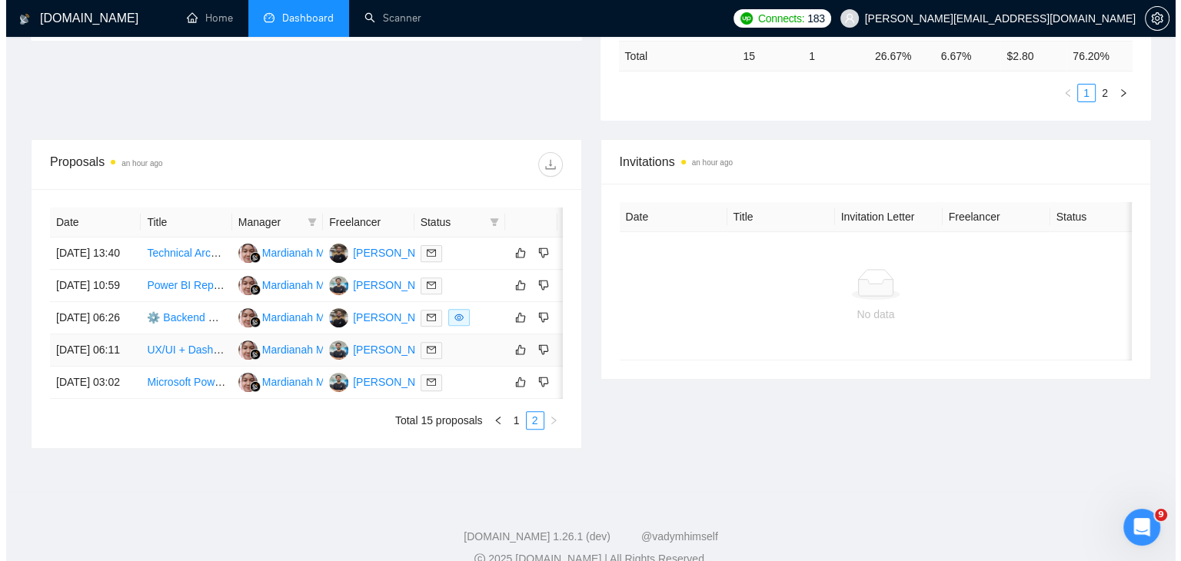
scroll to position [479, 0]
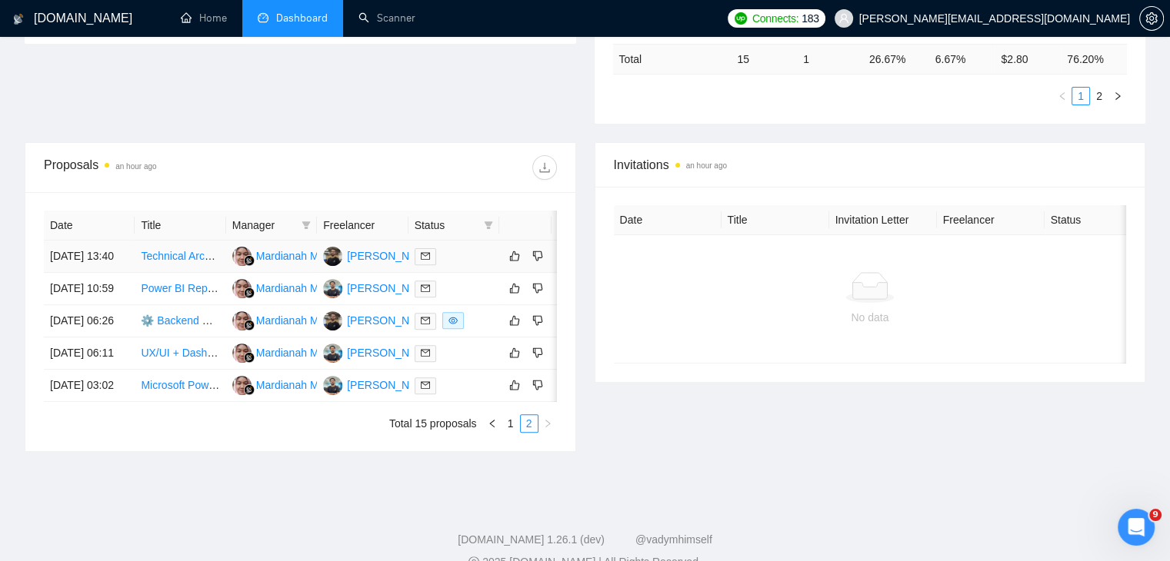
click at [192, 262] on td "Technical Architect" at bounding box center [180, 257] width 91 height 32
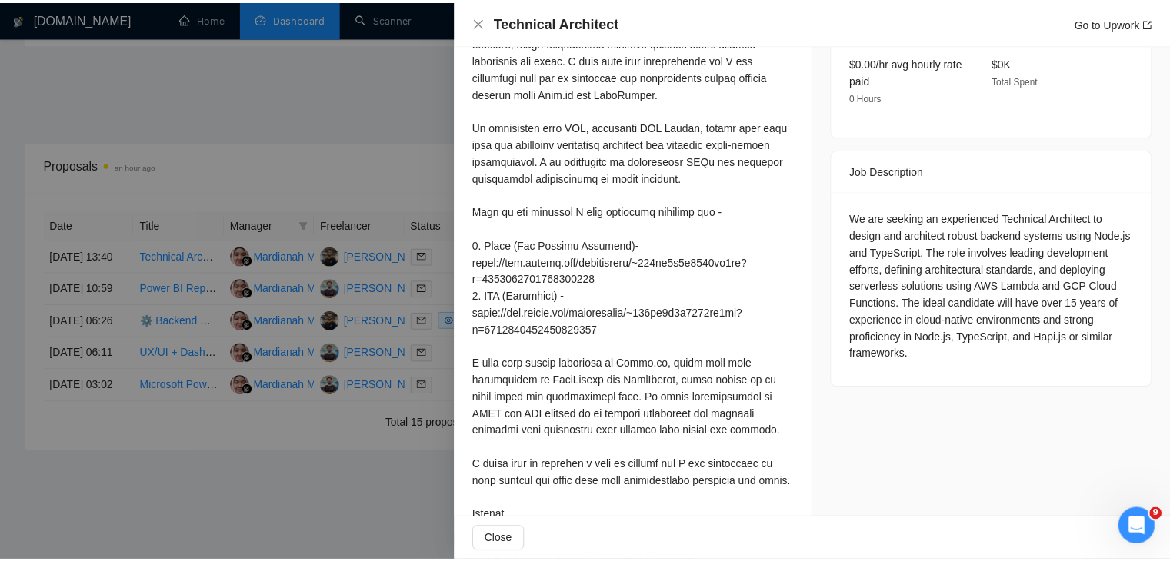
scroll to position [569, 0]
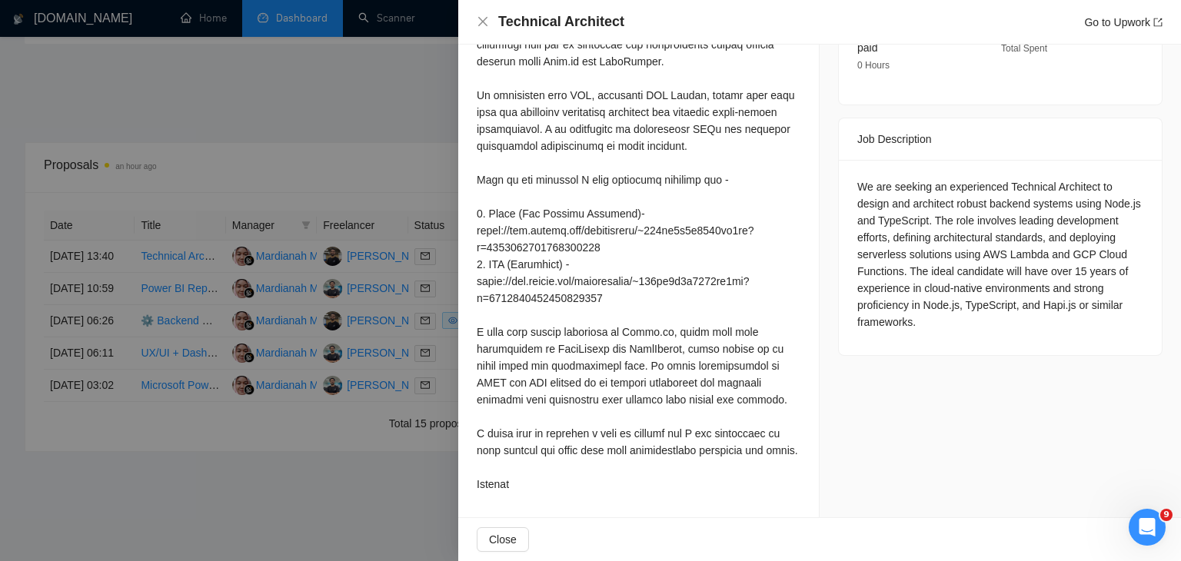
click at [328, 333] on div at bounding box center [590, 280] width 1181 height 561
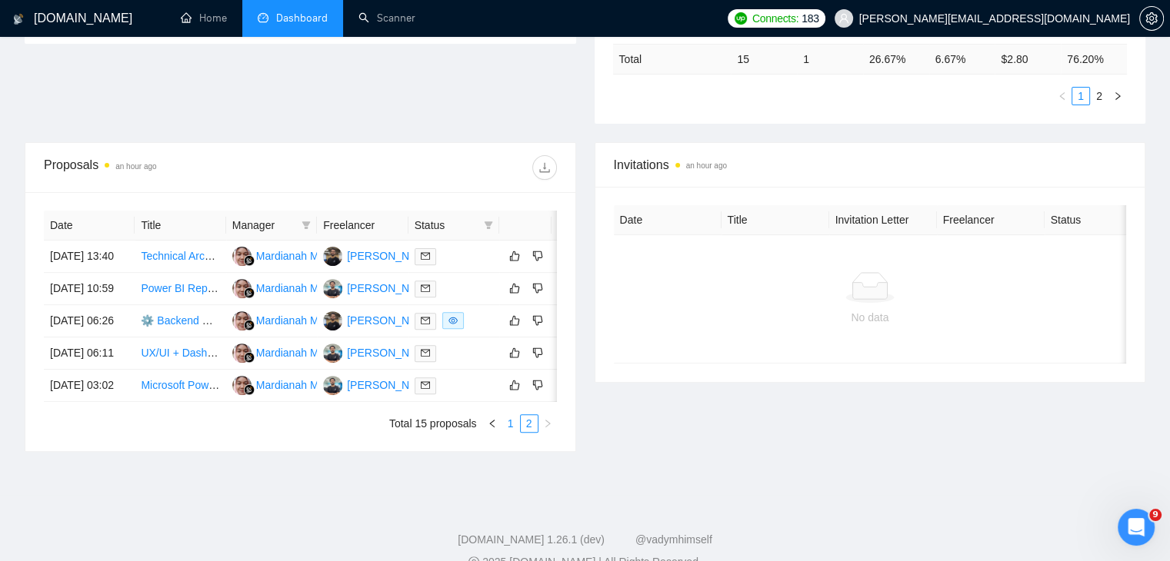
click at [512, 433] on li "1" at bounding box center [510, 423] width 18 height 18
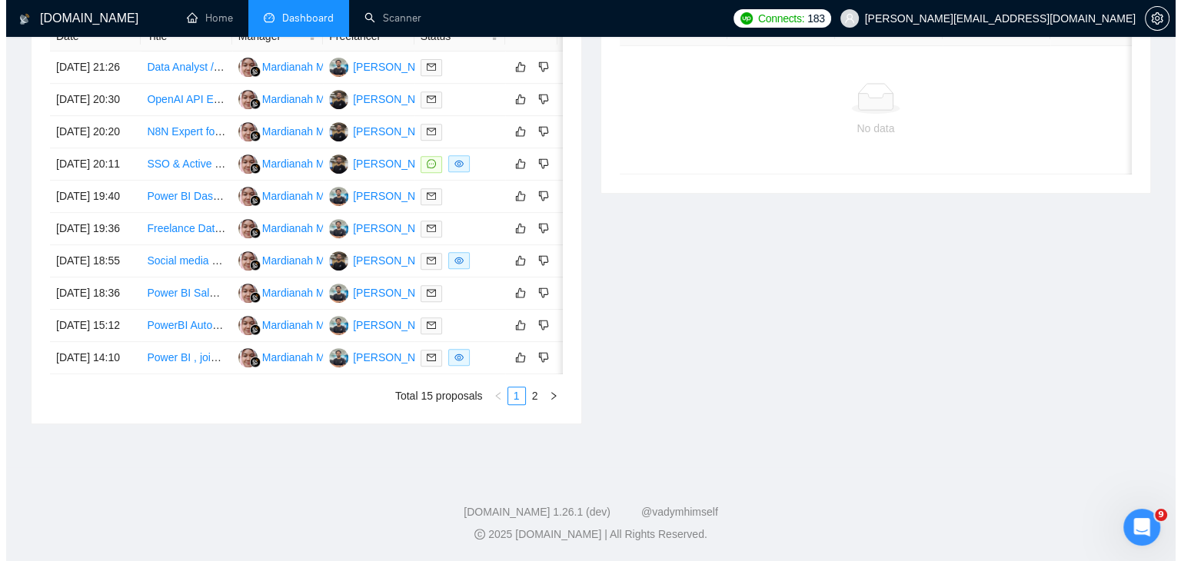
scroll to position [686, 0]
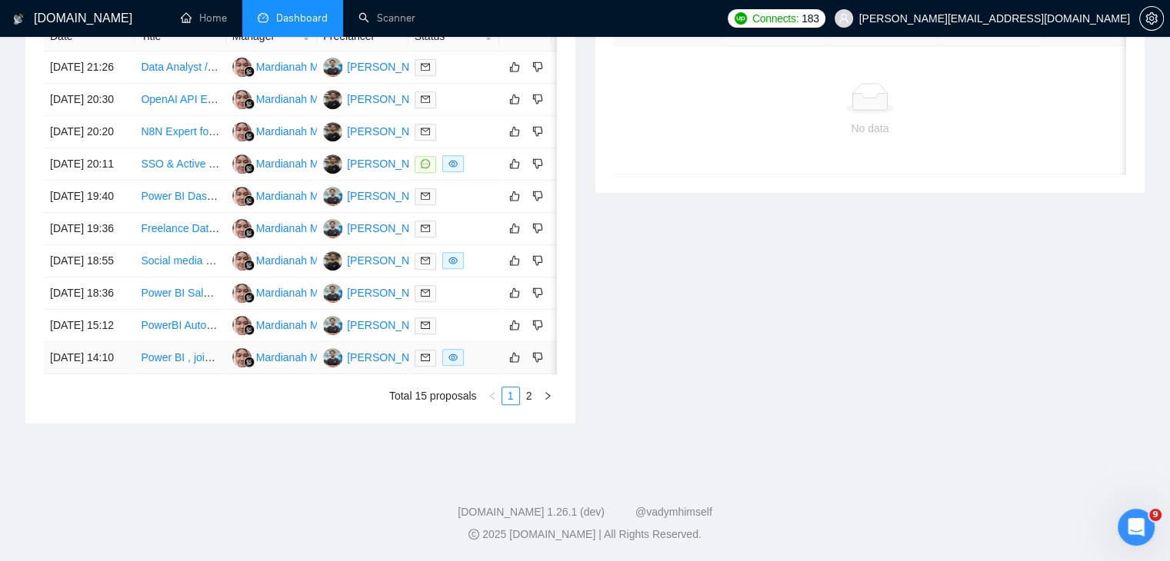
click at [206, 364] on link "Power BI , join tables etc" at bounding box center [200, 357] width 118 height 12
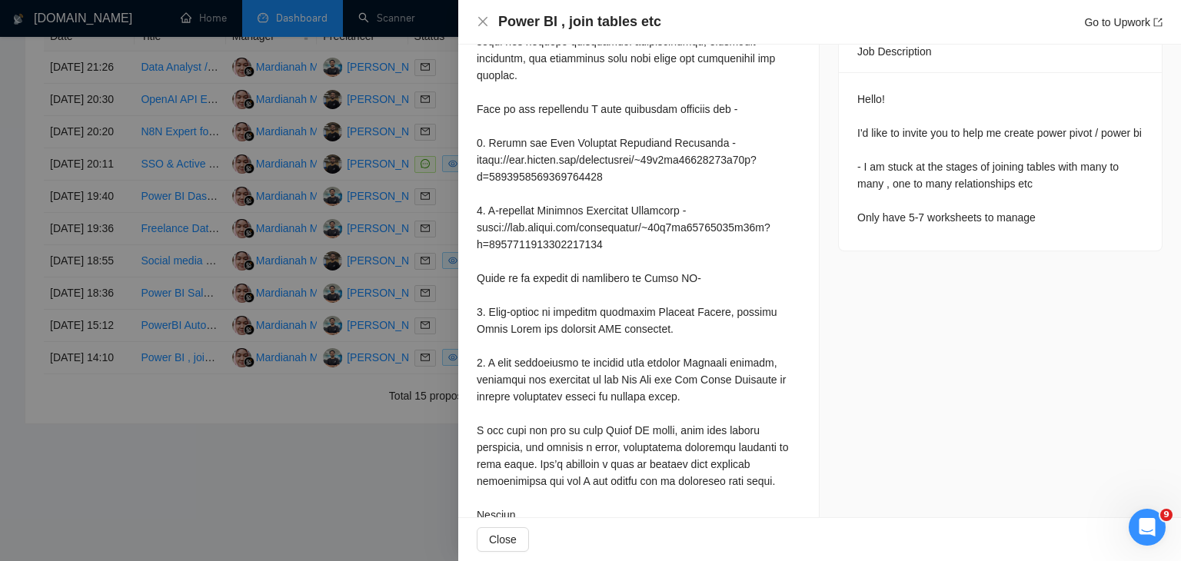
scroll to position [637, 0]
click at [243, 364] on div at bounding box center [590, 280] width 1181 height 561
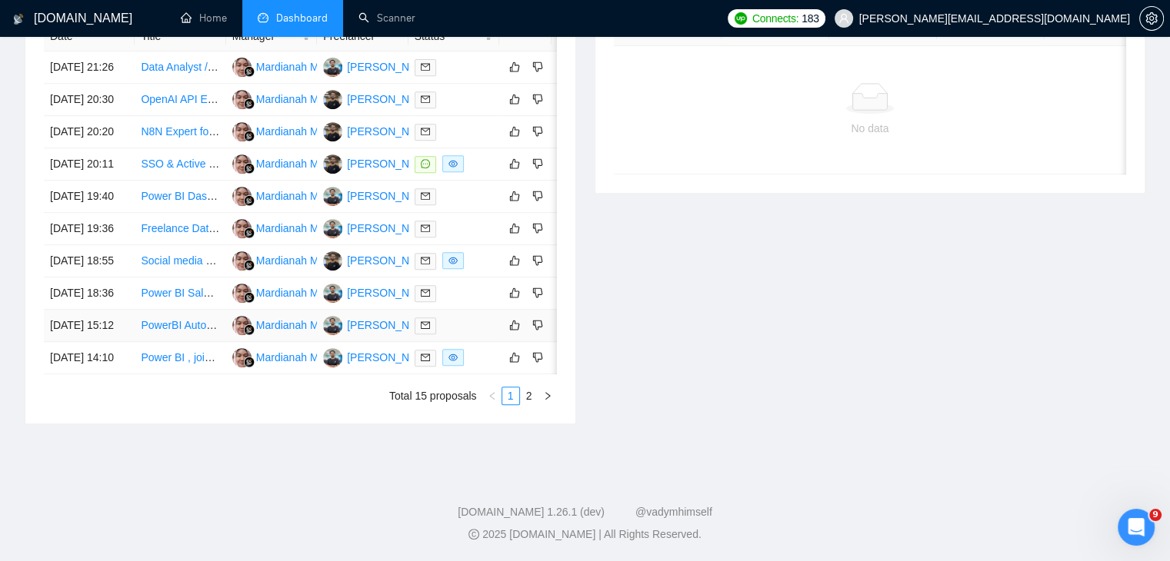
click at [166, 342] on td "PowerBI Automation with Fabric and Python" at bounding box center [180, 326] width 91 height 32
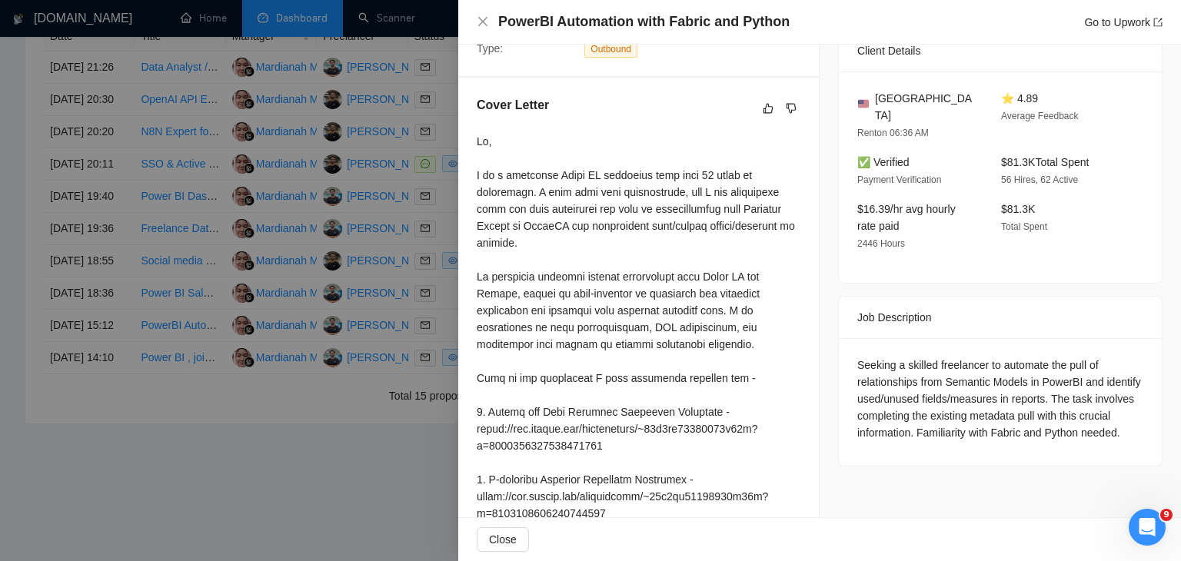
scroll to position [7787, 0]
click at [652, 399] on div at bounding box center [639, 463] width 324 height 660
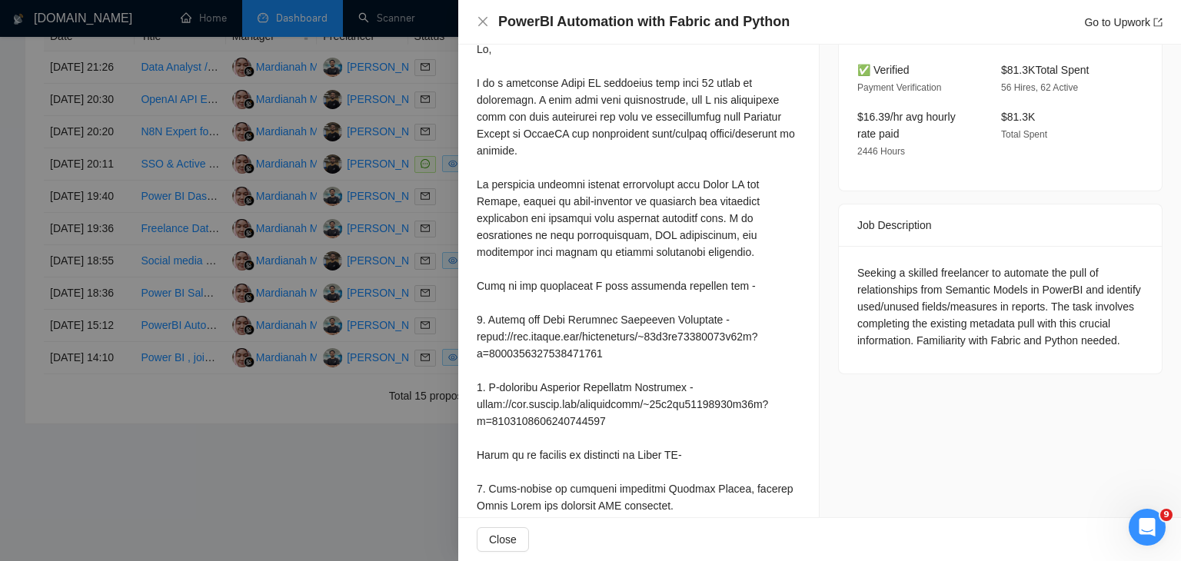
scroll to position [437, 0]
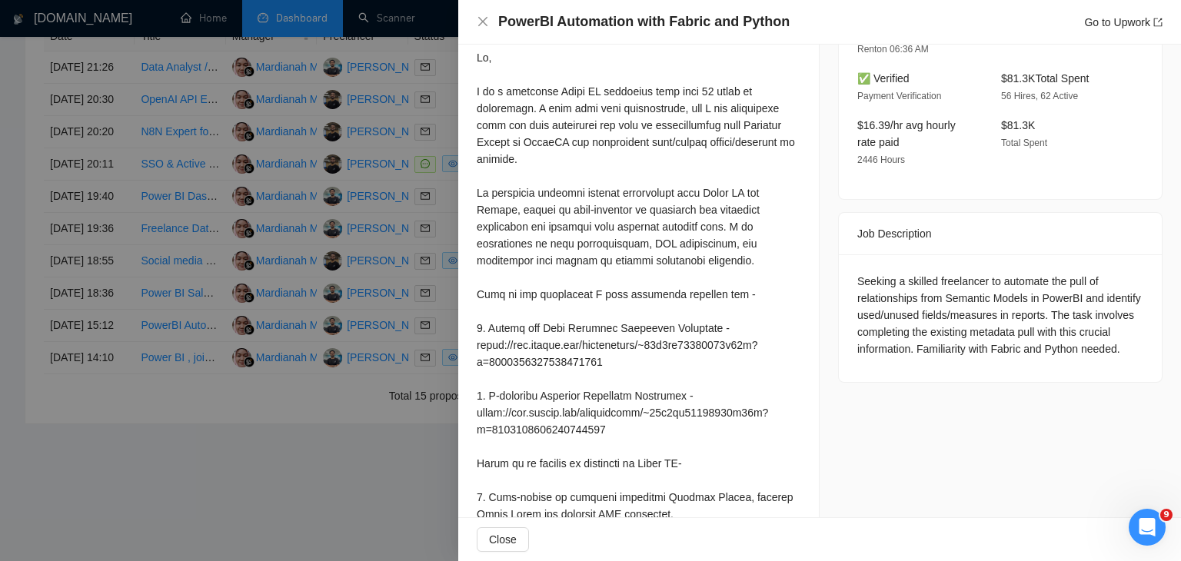
click at [255, 278] on div at bounding box center [590, 280] width 1181 height 561
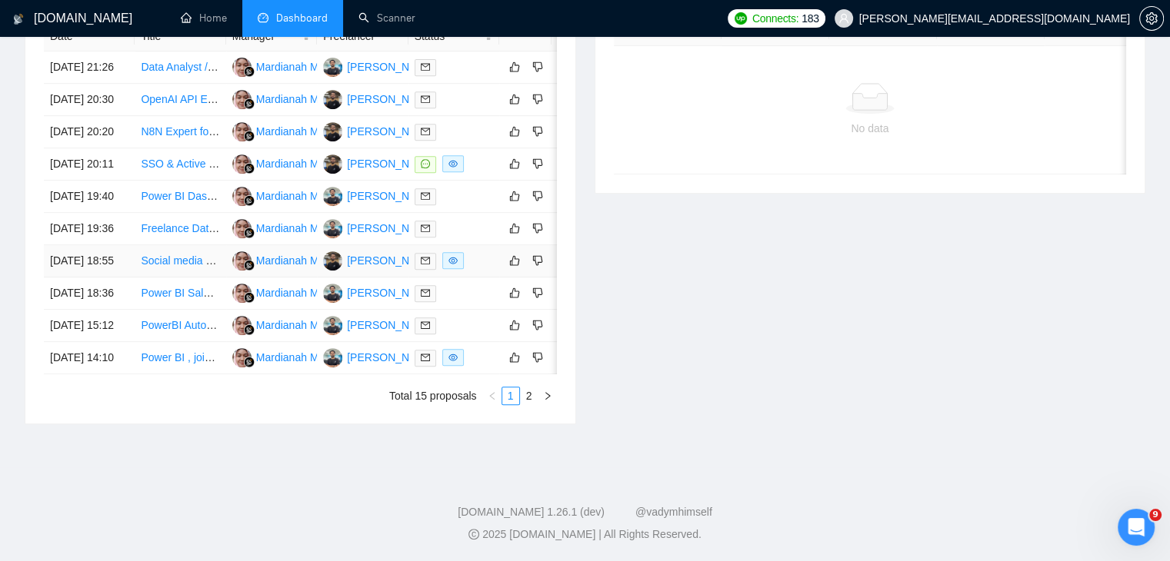
click at [195, 267] on link "Social media growth manager (SMM) (SaaS experience)" at bounding box center [276, 261] width 270 height 12
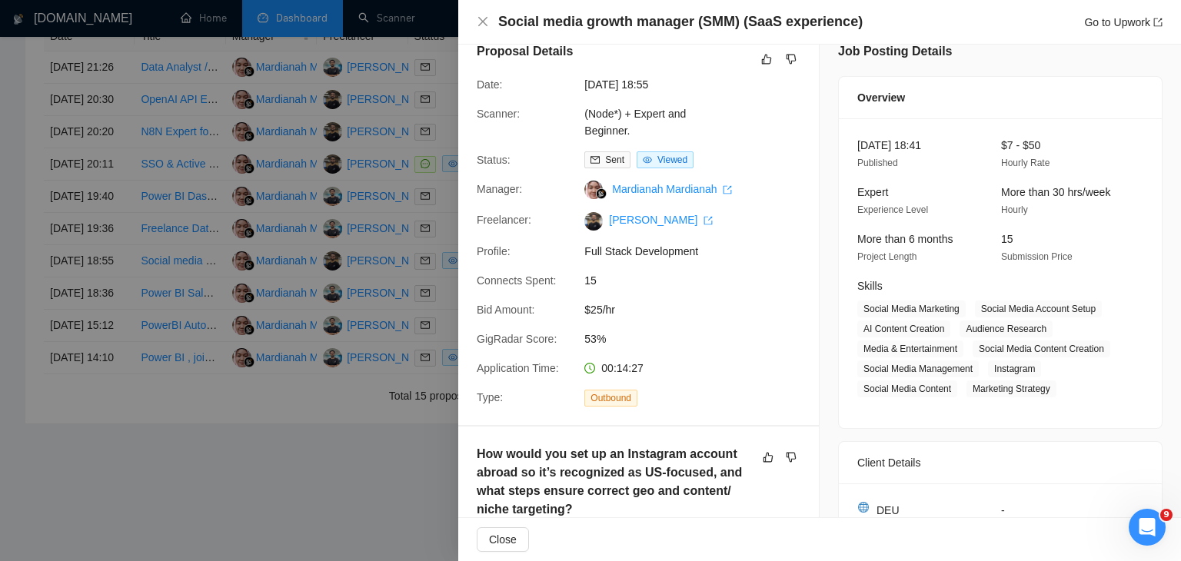
scroll to position [0, 0]
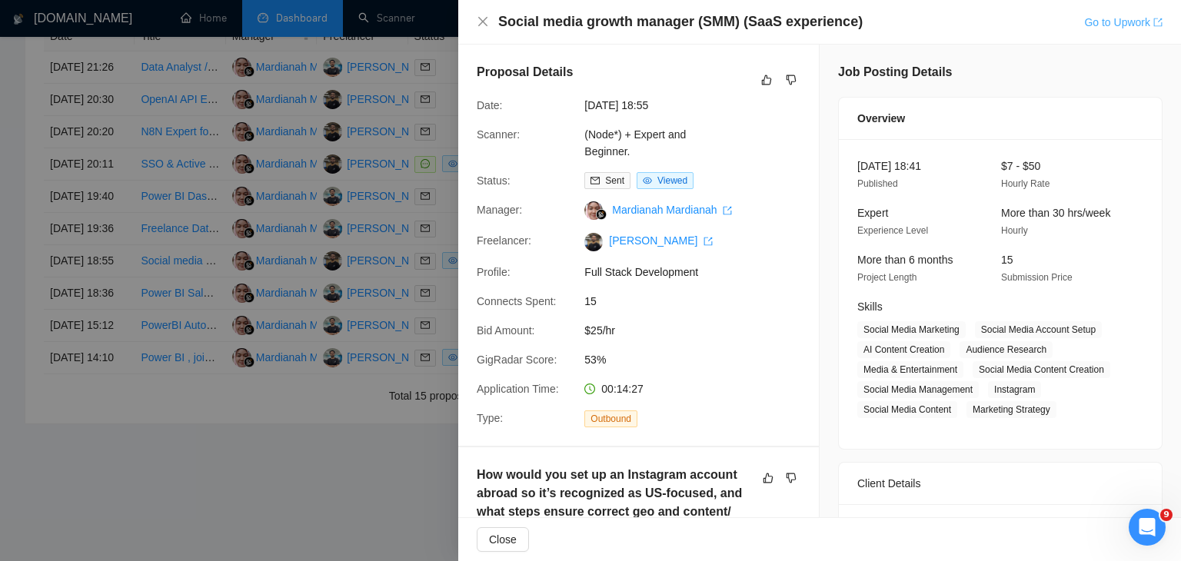
click at [1117, 25] on link "Go to Upwork" at bounding box center [1123, 22] width 78 height 12
click at [1115, 16] on link "Go to Upwork" at bounding box center [1123, 22] width 78 height 12
click at [246, 333] on div at bounding box center [590, 280] width 1181 height 561
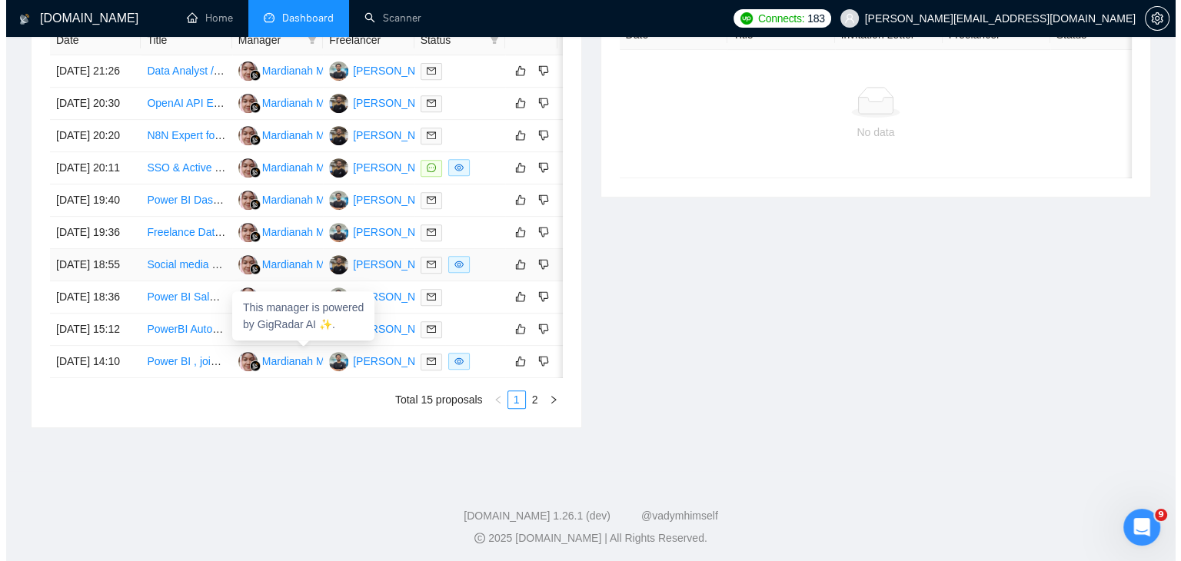
scroll to position [7867, 0]
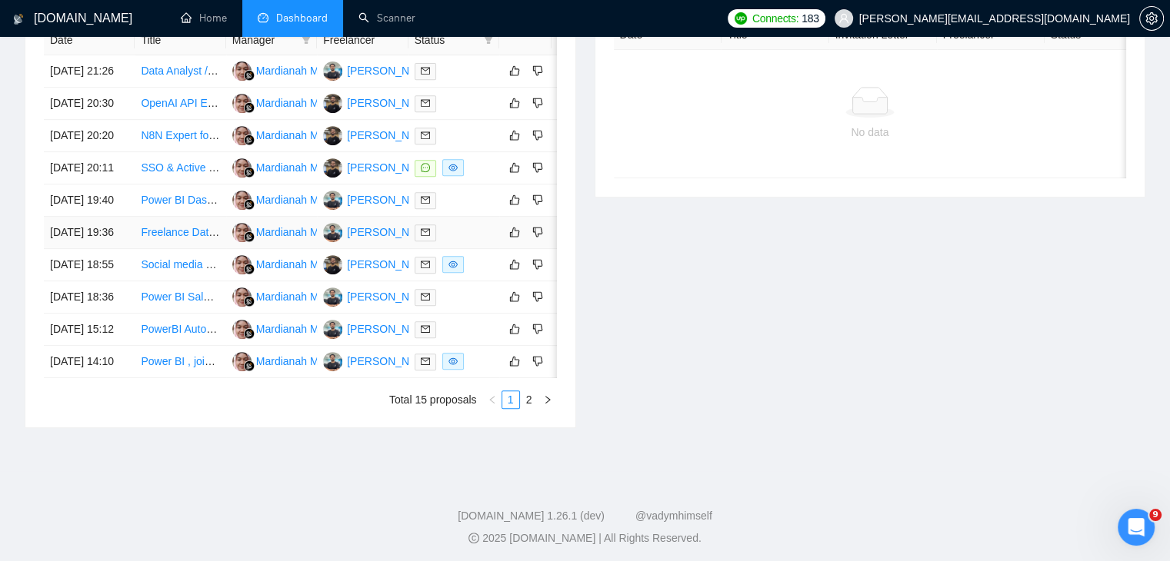
click at [181, 238] on link "Freelance Data Analyst / Data Engineer" at bounding box center [235, 232] width 189 height 12
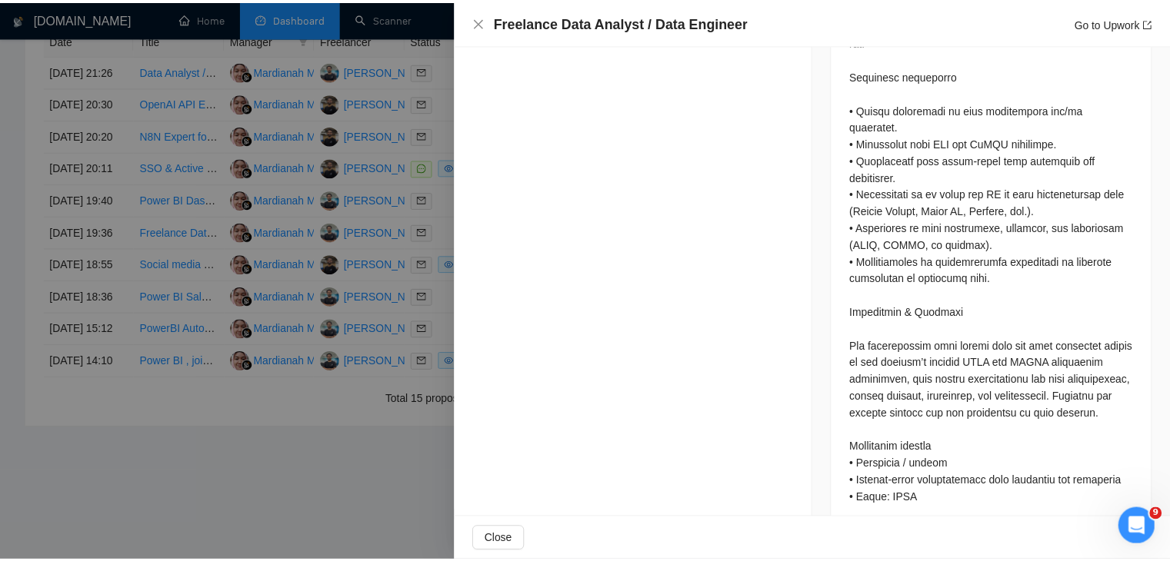
scroll to position [1379, 0]
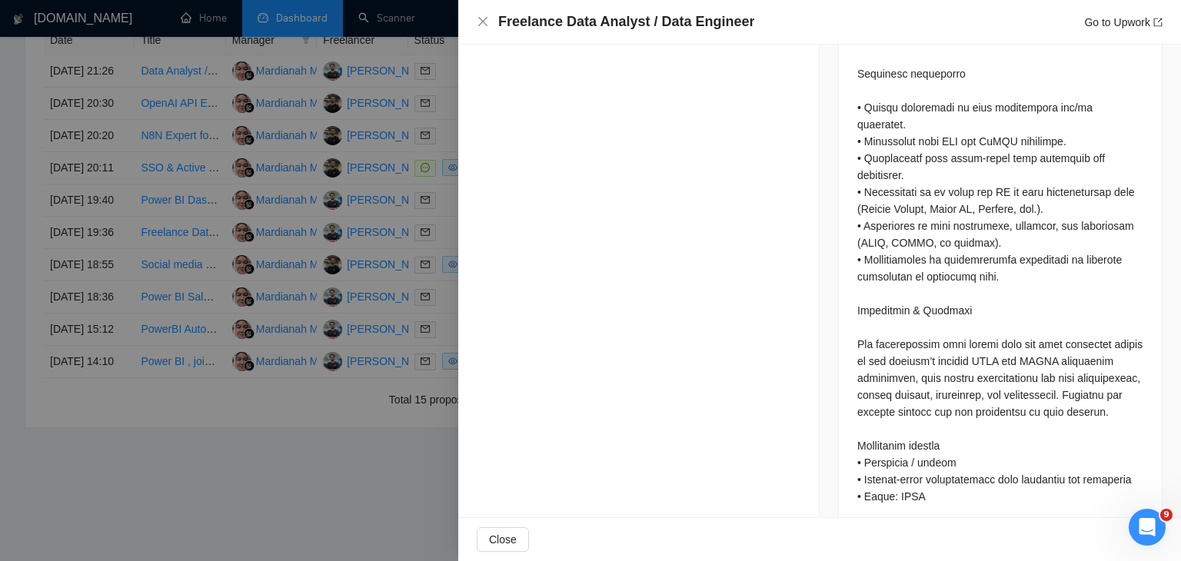
click at [355, 303] on div at bounding box center [590, 280] width 1181 height 561
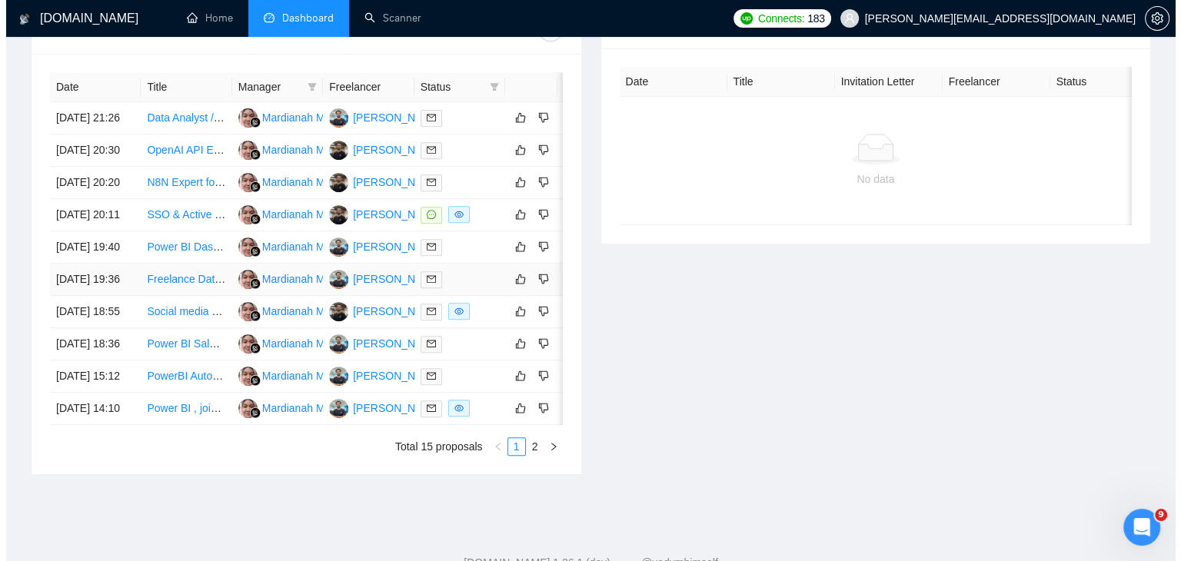
scroll to position [598, 0]
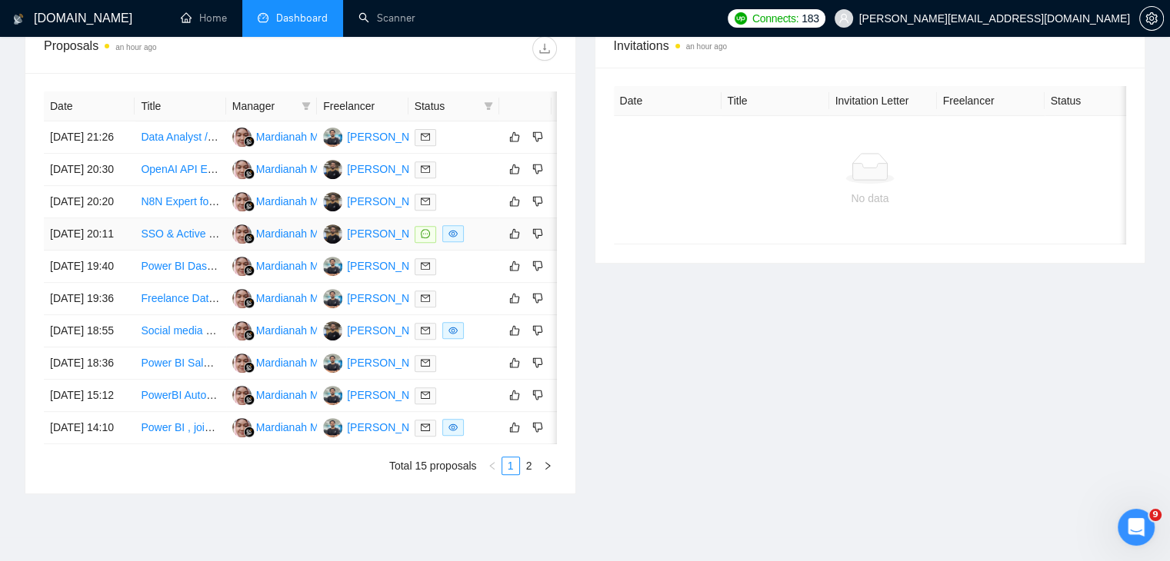
click at [178, 240] on link "SSO & Active Directory Integration Expert with [PERSON_NAME] application" at bounding box center [324, 234] width 367 height 12
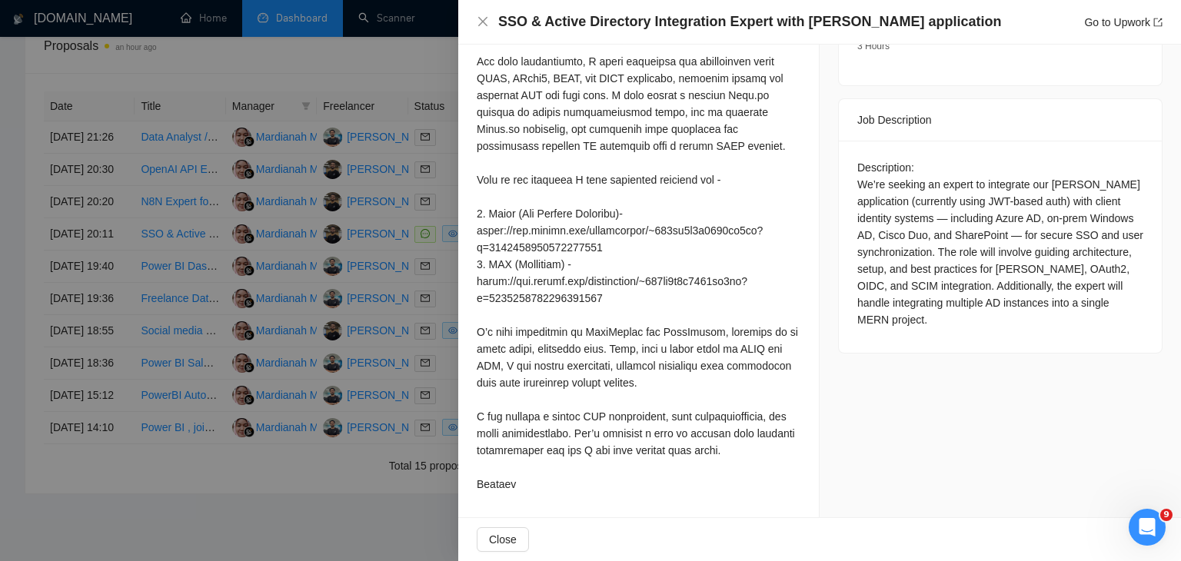
scroll to position [0, 0]
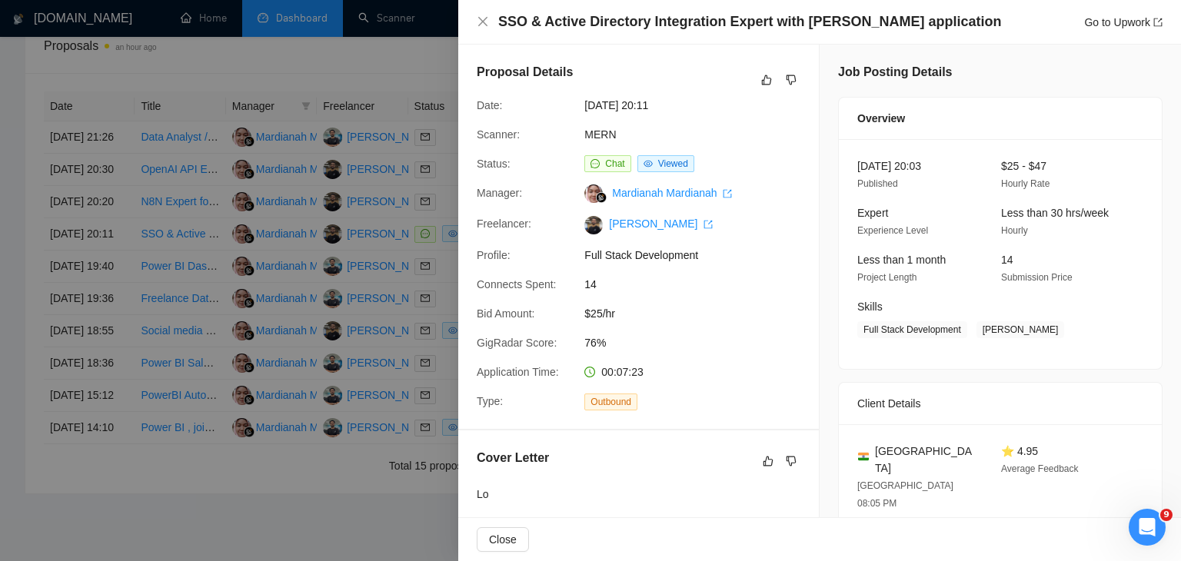
click at [201, 266] on div at bounding box center [590, 280] width 1181 height 561
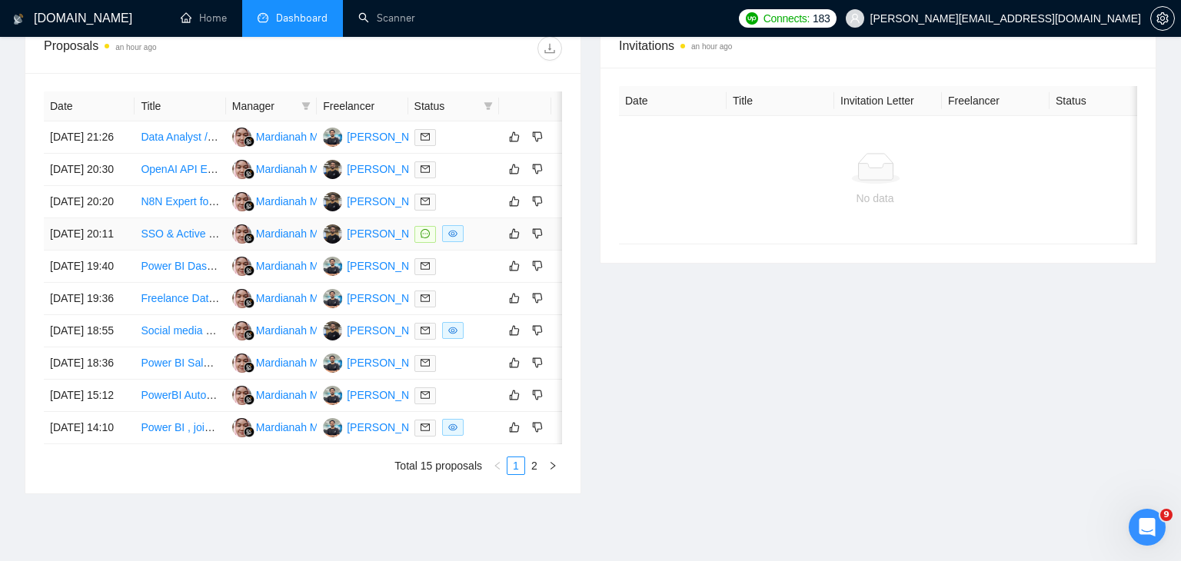
scroll to position [558, 0]
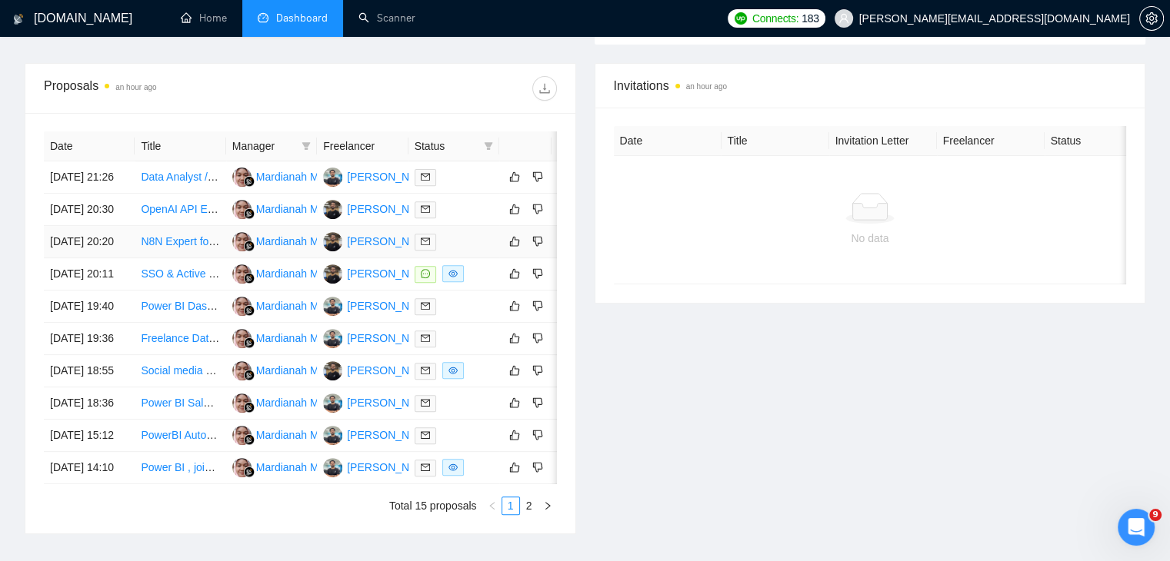
click at [188, 248] on link "N8N Expert for Workflow Automation" at bounding box center [228, 241] width 175 height 12
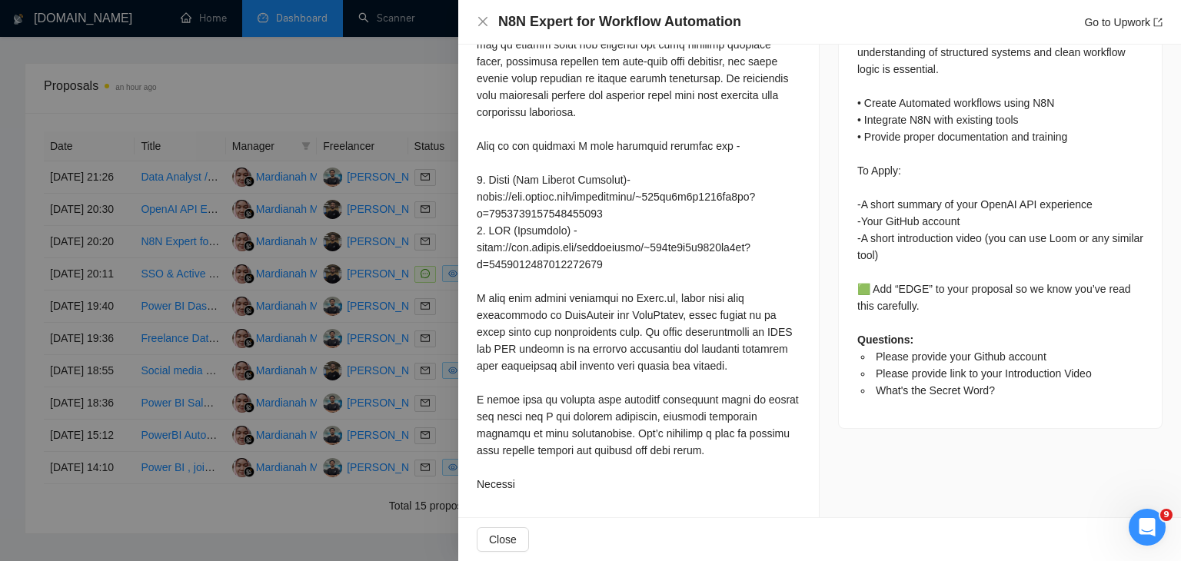
scroll to position [910, 0]
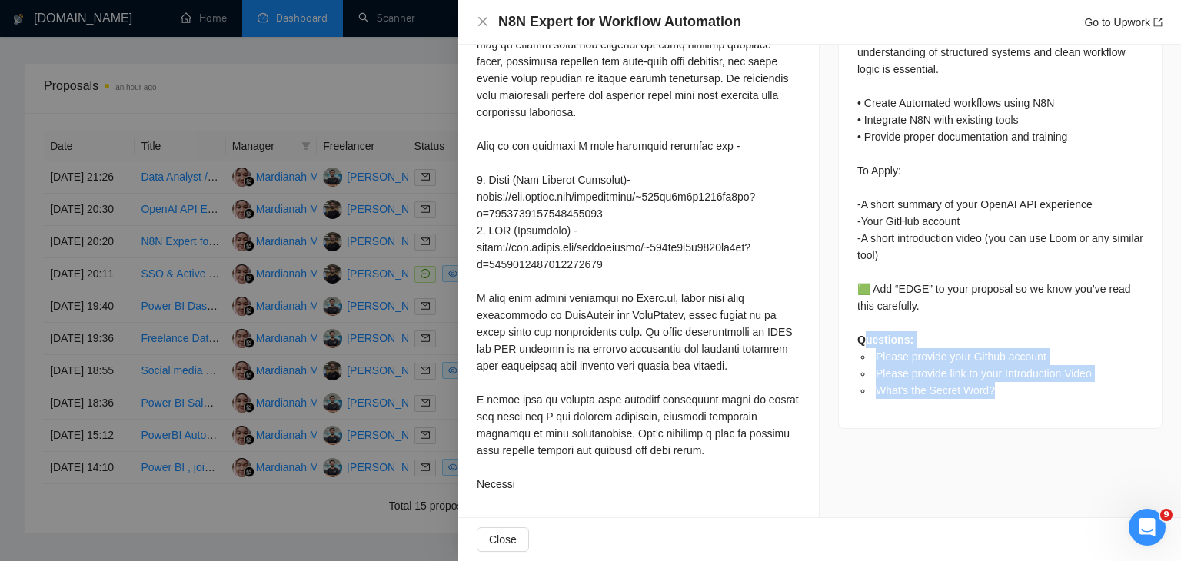
drag, startPoint x: 993, startPoint y: 377, endPoint x: 865, endPoint y: 308, distance: 145.5
click at [865, 308] on div "We’re looking for a highly skilled N8N expert to help us design, build, and mai…" at bounding box center [1000, 125] width 323 height 606
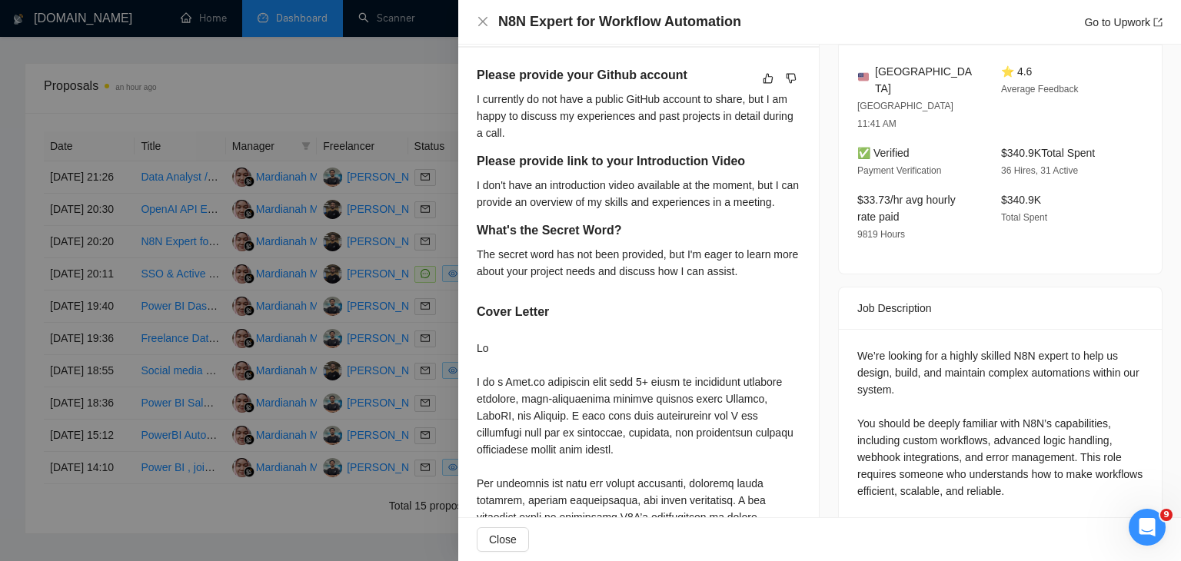
scroll to position [0, 0]
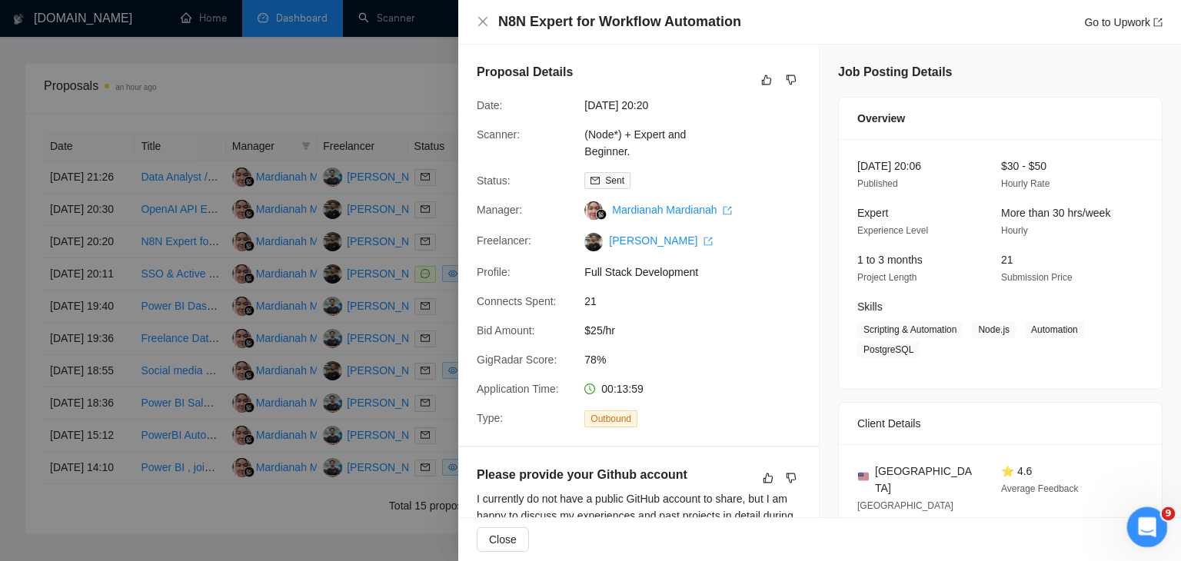
click at [1150, 534] on div "Open Intercom Messenger" at bounding box center [1145, 525] width 51 height 51
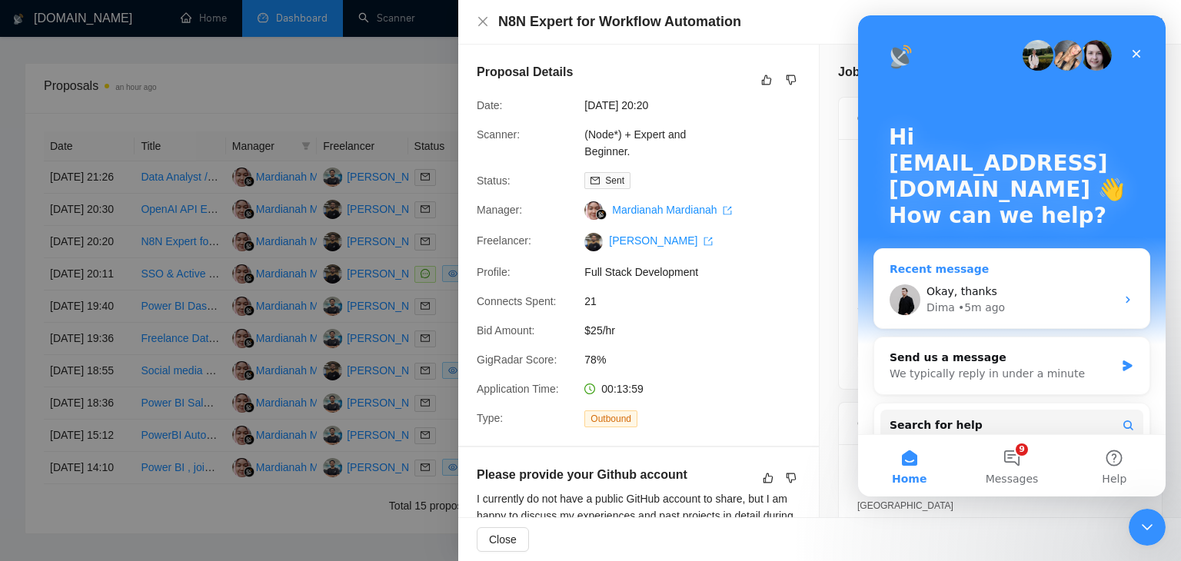
click at [1033, 297] on div "Okay, thanks" at bounding box center [1021, 292] width 189 height 16
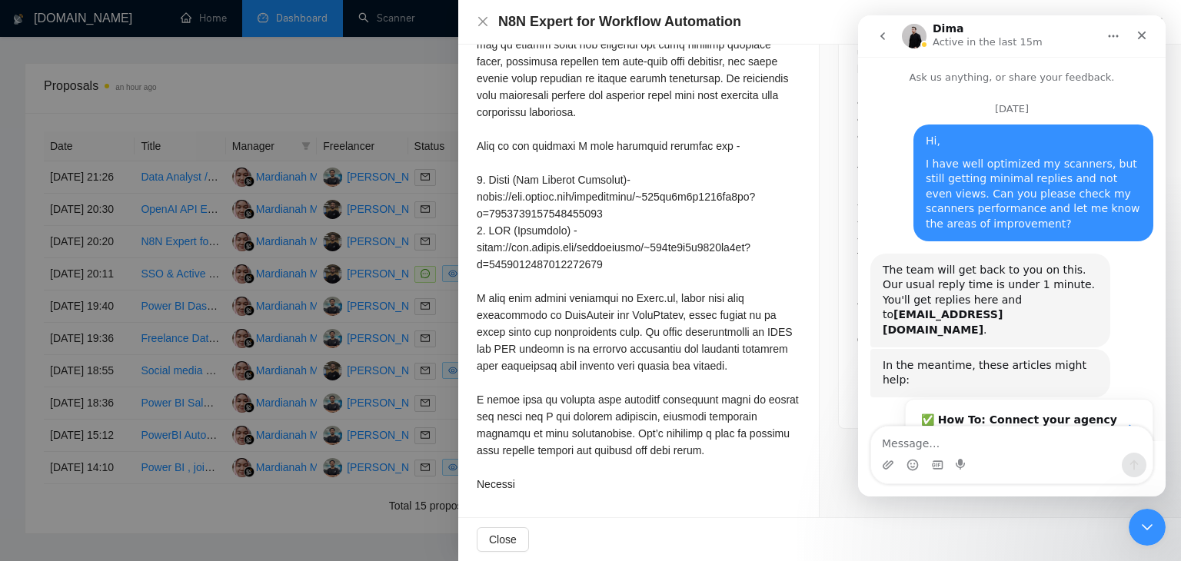
scroll to position [8292, 0]
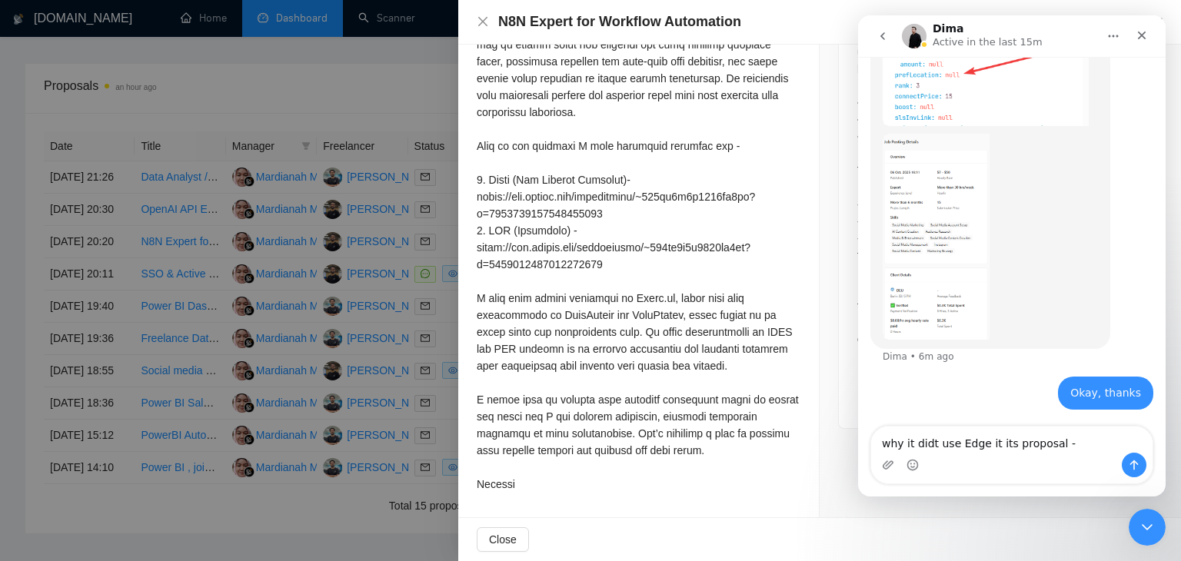
type textarea "why it didt use Edge it its proposal - https://www.upwork.com/nx/proposals/1975…"
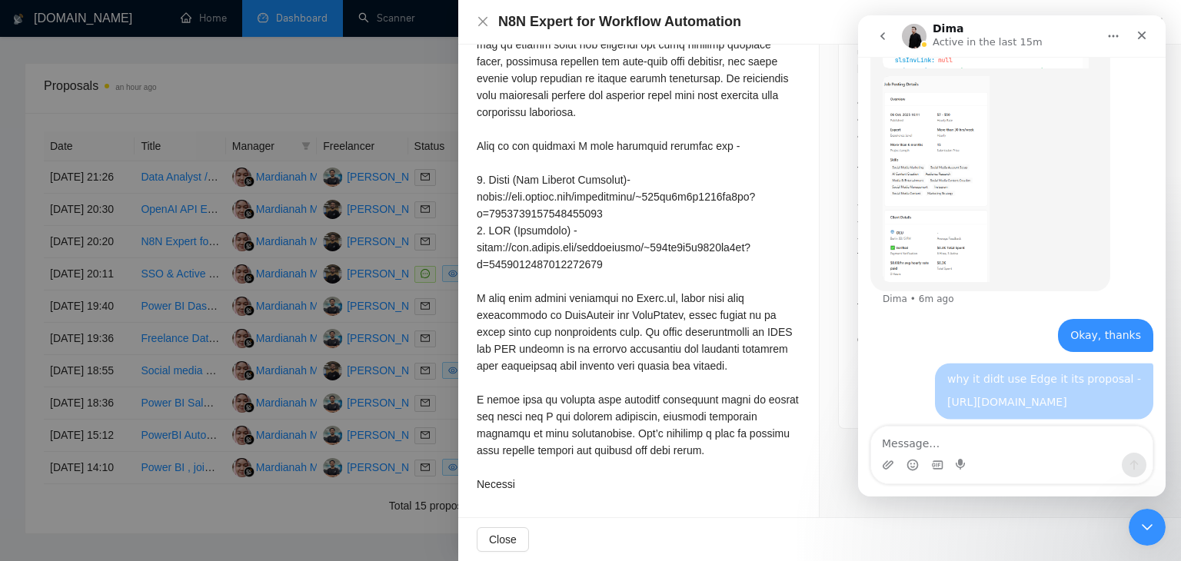
scroll to position [8366, 0]
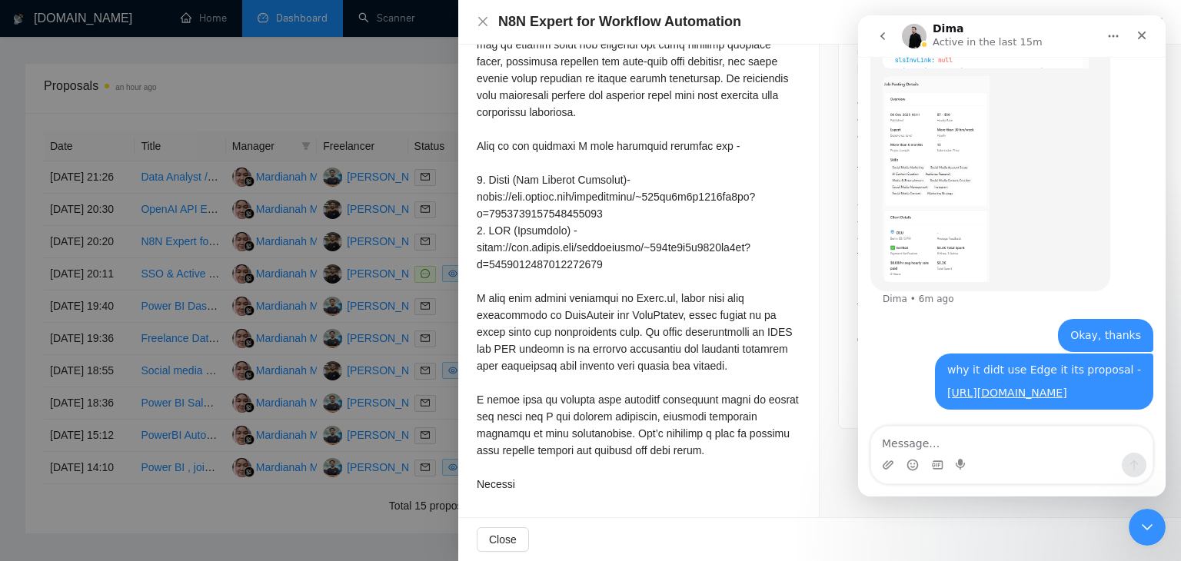
click at [355, 268] on div at bounding box center [590, 280] width 1181 height 561
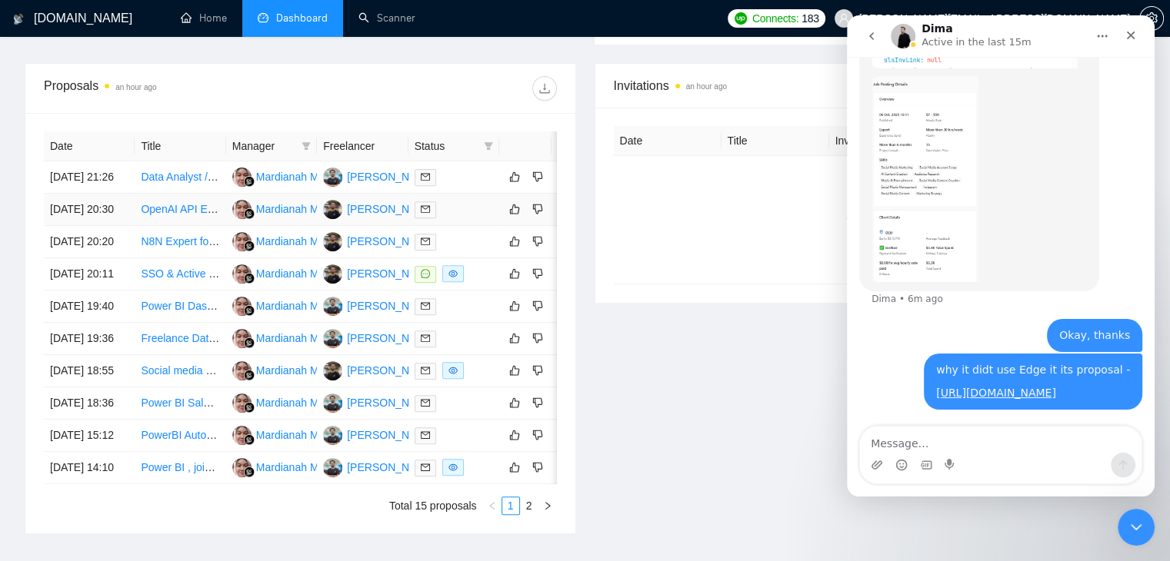
click at [165, 215] on link "OpenAI API Expert Needed for Advanced Integration" at bounding box center [266, 209] width 251 height 12
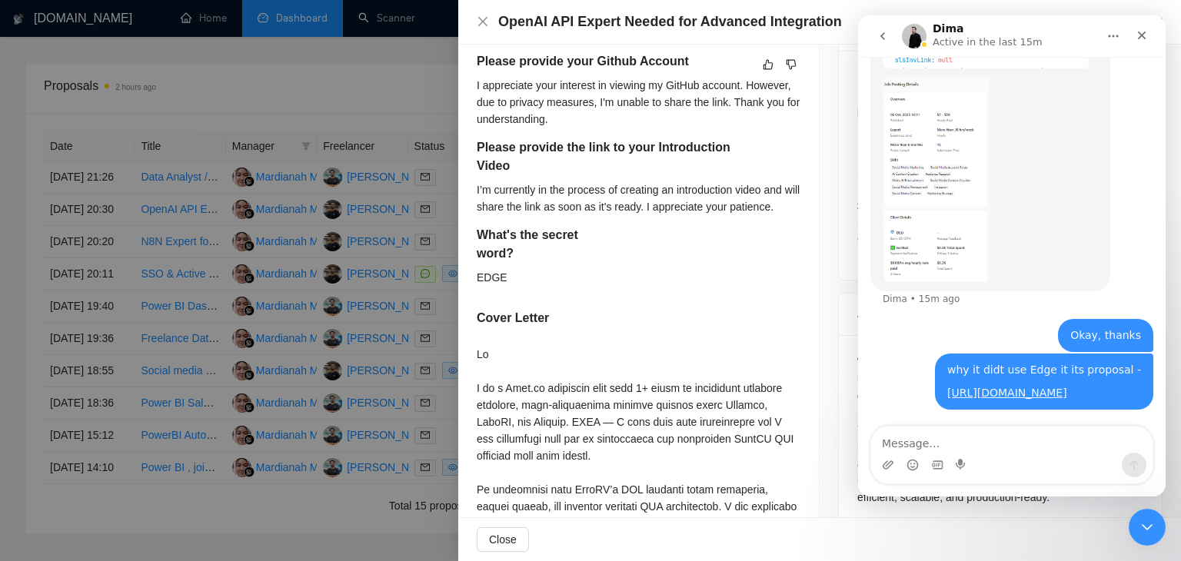
scroll to position [249, 0]
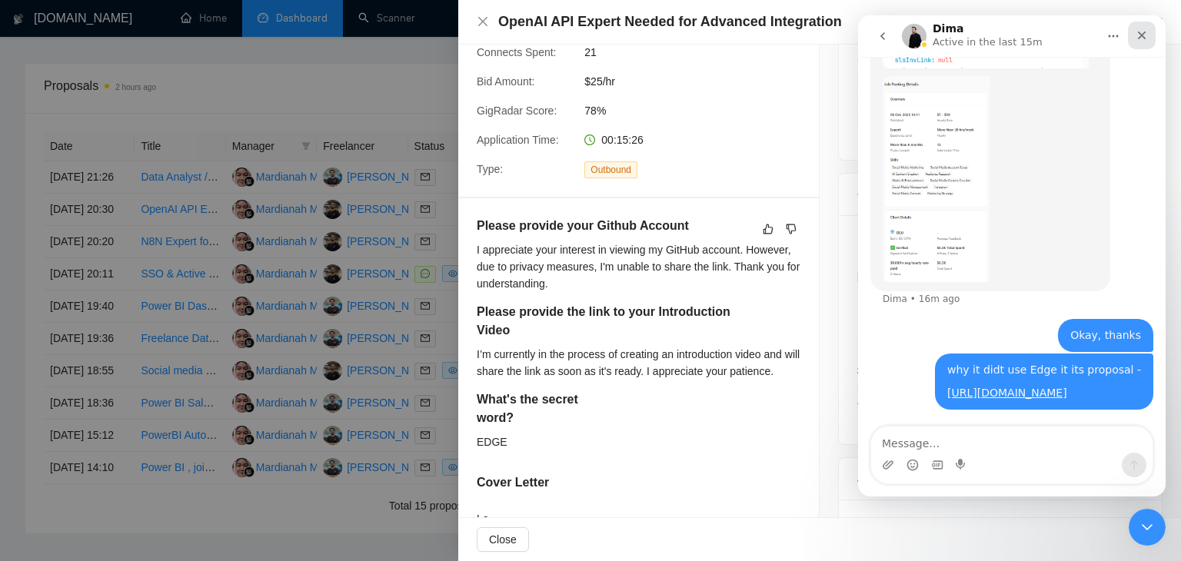
click at [1147, 38] on icon "Close" at bounding box center [1142, 35] width 12 height 12
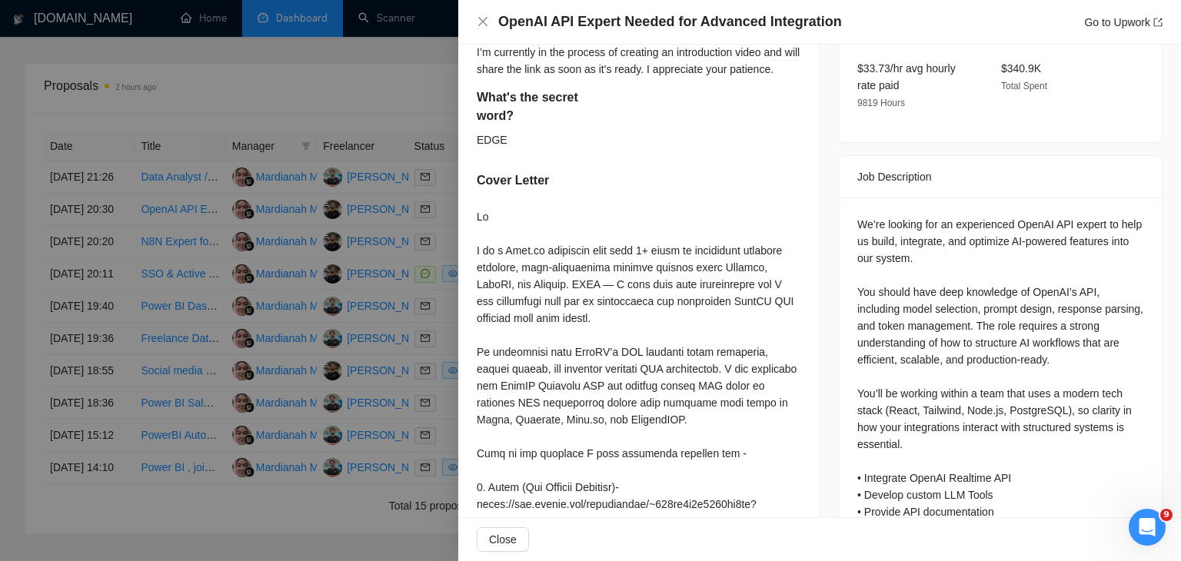
scroll to position [557, 0]
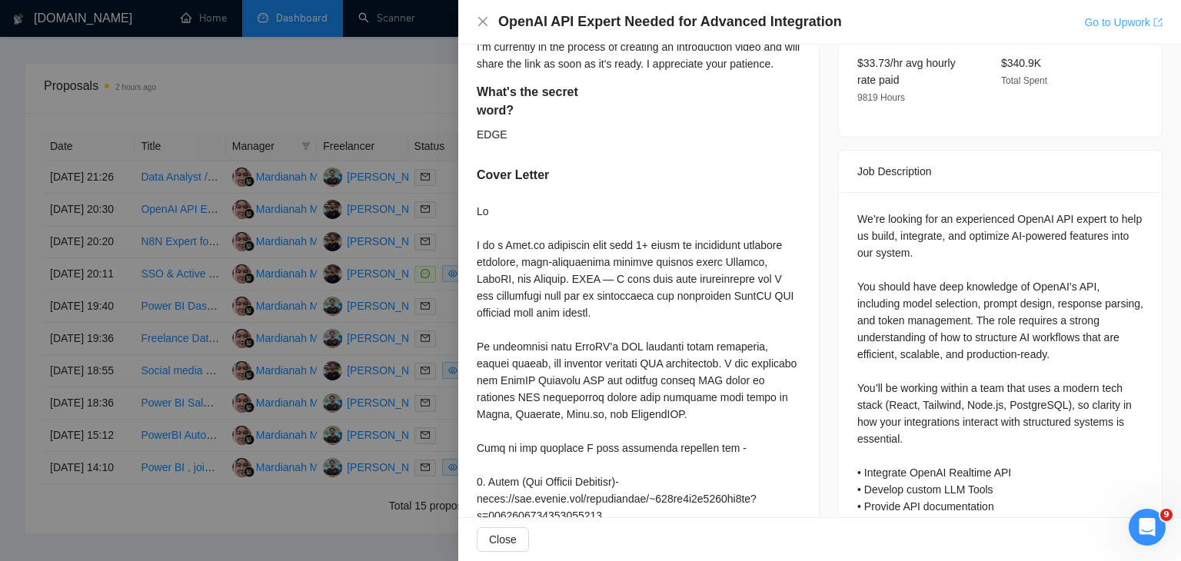
click at [1119, 19] on link "Go to Upwork" at bounding box center [1123, 22] width 78 height 12
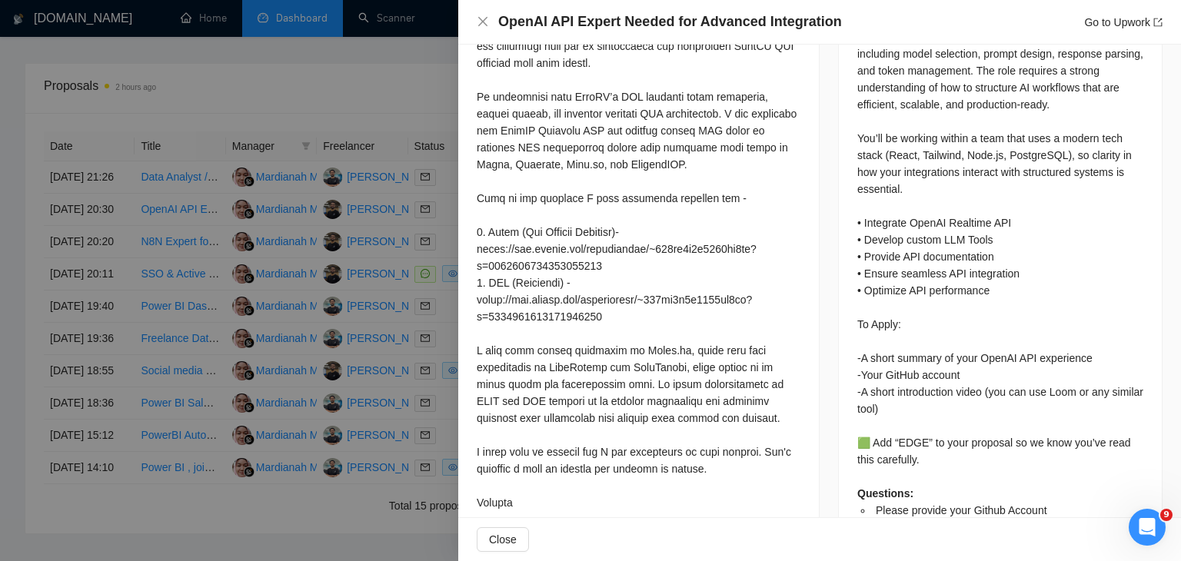
scroll to position [857, 0]
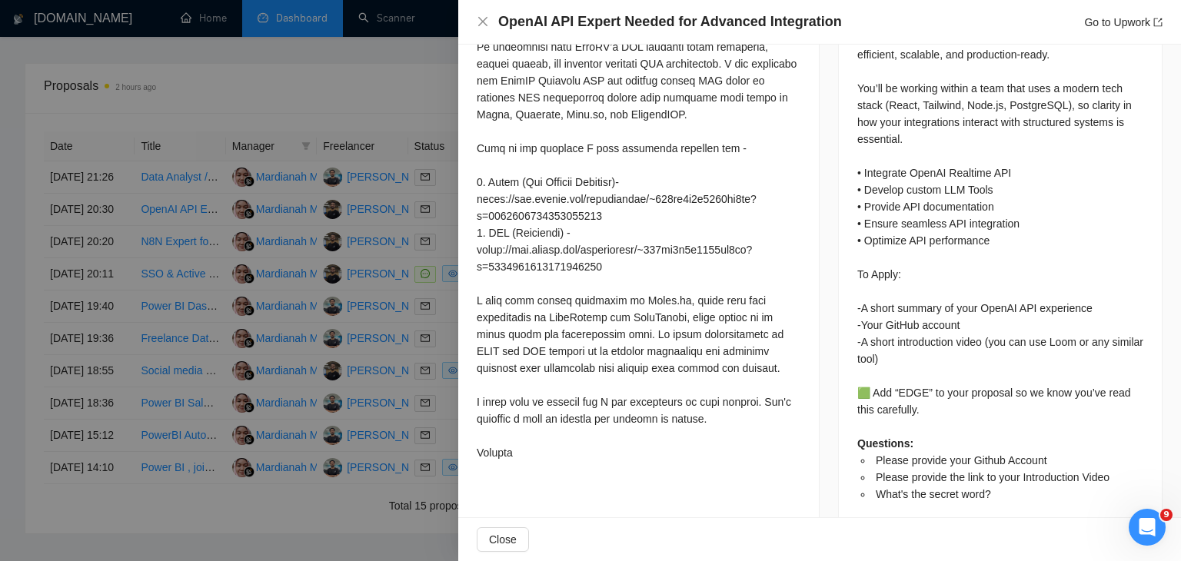
click at [298, 218] on div at bounding box center [590, 280] width 1181 height 561
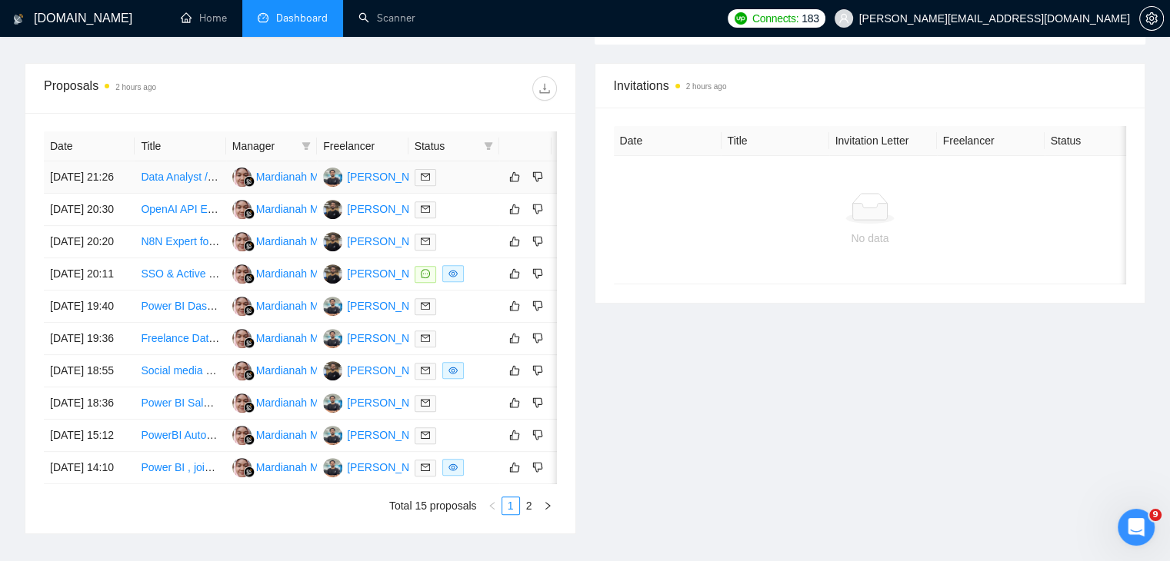
click at [163, 171] on link "Data Analyst / Data Mining Specialist for EV & Lighting Manufacturing Company" at bounding box center [331, 177] width 380 height 12
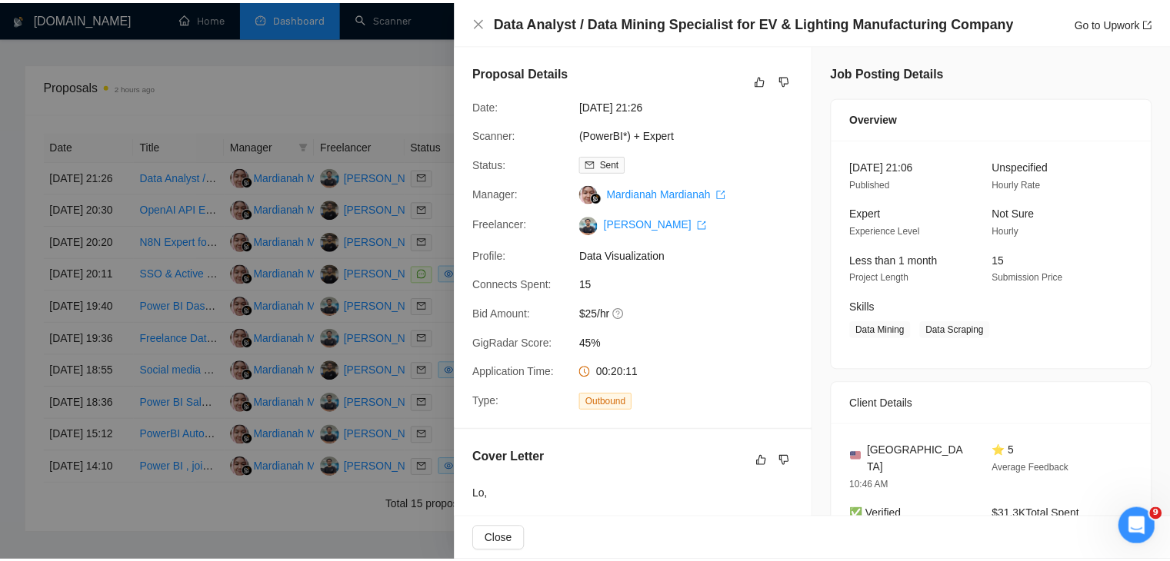
scroll to position [8490, 0]
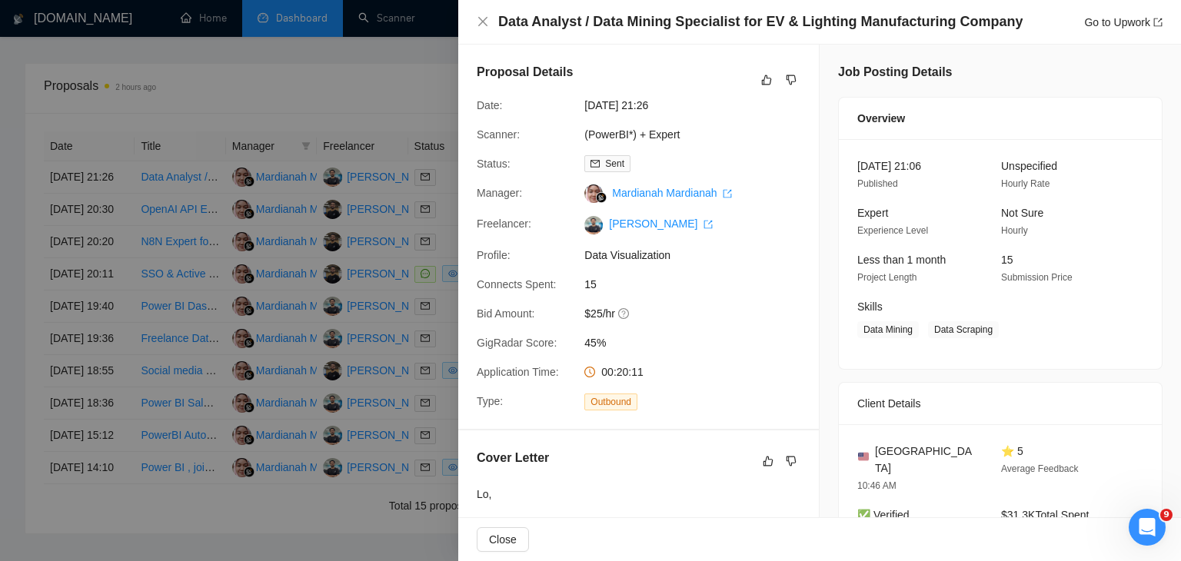
click at [268, 94] on div at bounding box center [590, 280] width 1181 height 561
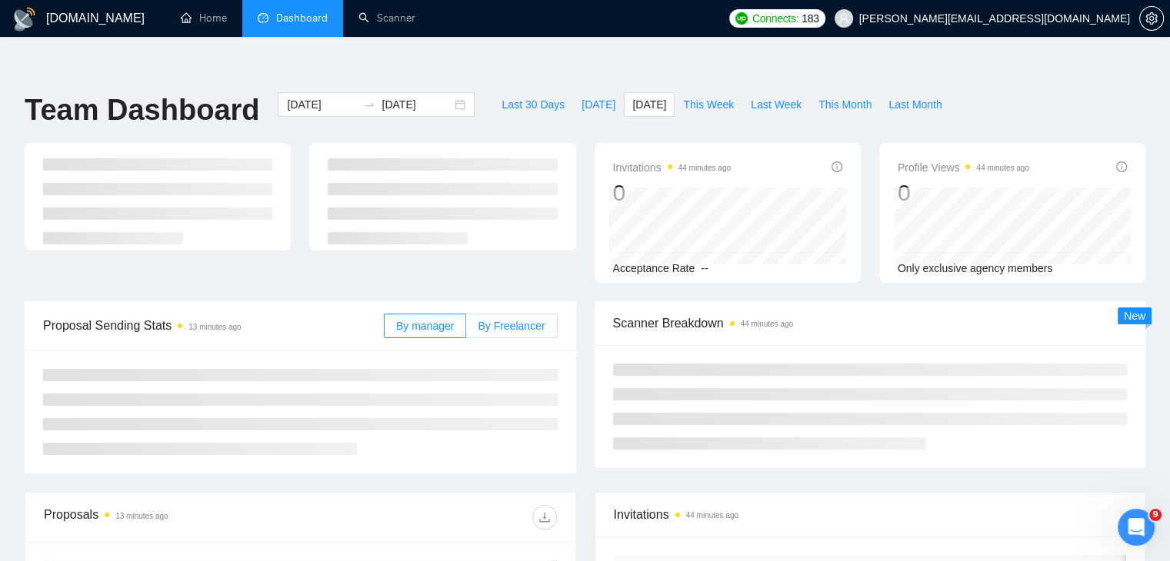
click at [516, 320] on span "By Freelancer" at bounding box center [511, 326] width 67 height 12
click at [466, 330] on input "By Freelancer" at bounding box center [466, 330] width 0 height 0
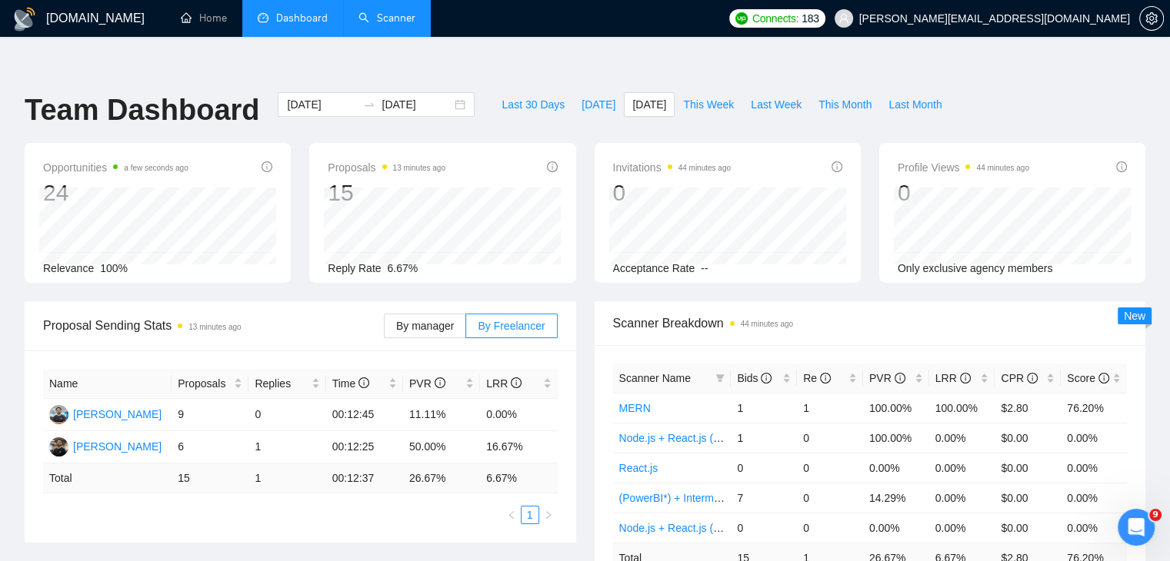
click at [414, 25] on link "Scanner" at bounding box center [386, 18] width 57 height 13
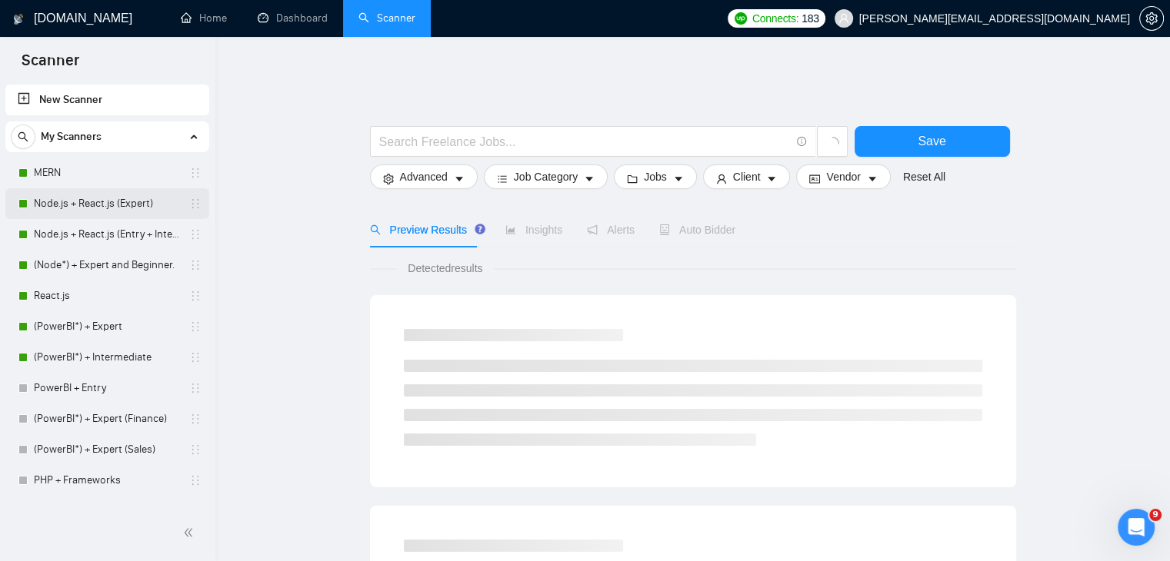
click at [120, 201] on link "Node.js + React.js (Expert)" at bounding box center [107, 203] width 146 height 31
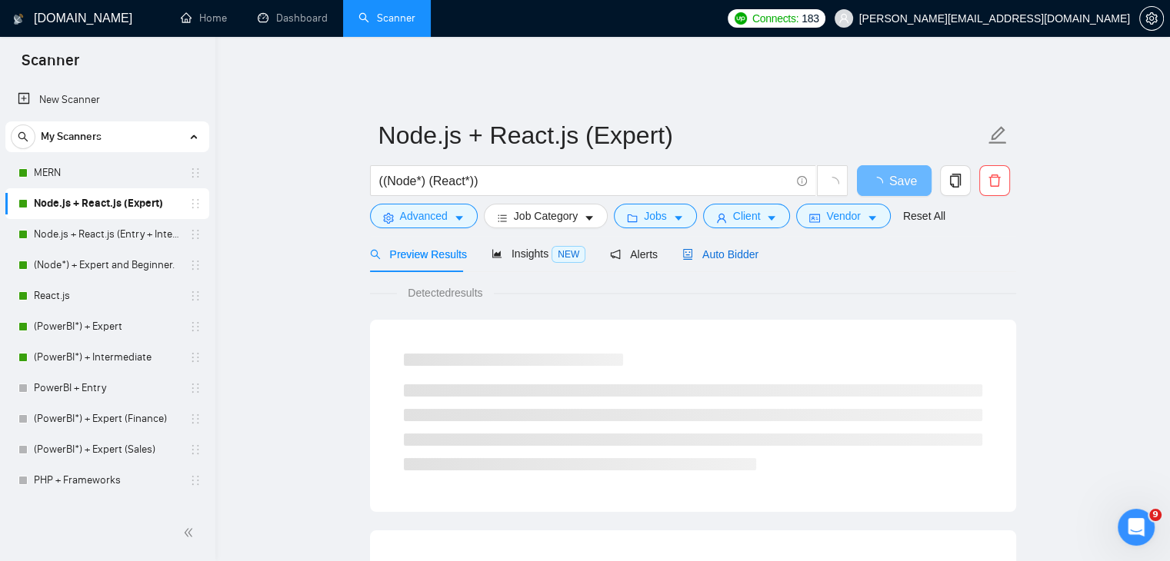
click at [738, 248] on span "Auto Bidder" at bounding box center [720, 254] width 76 height 12
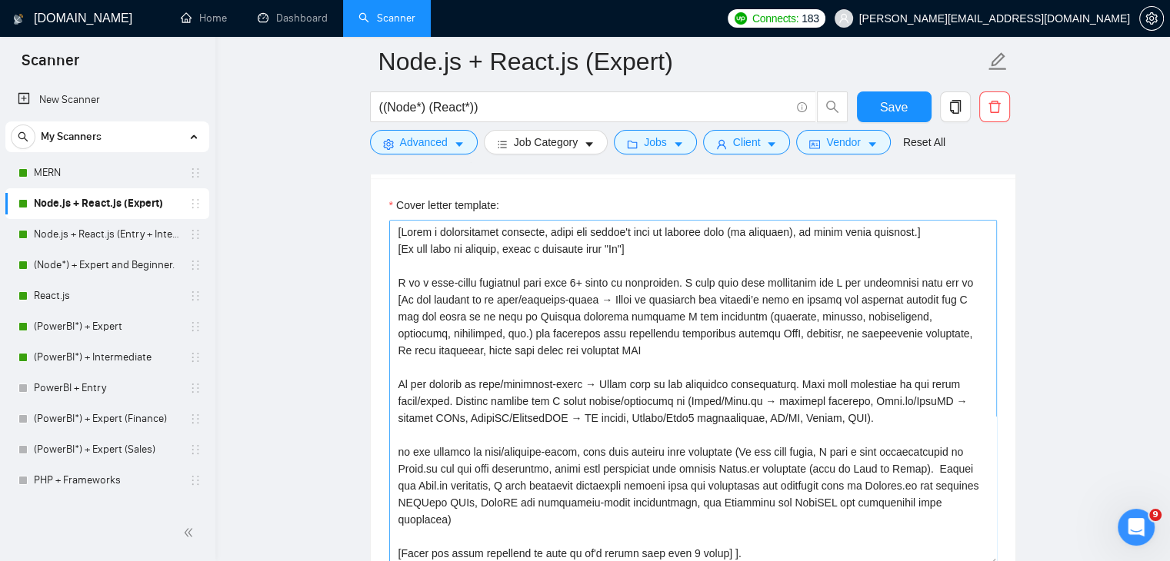
scroll to position [1774, 0]
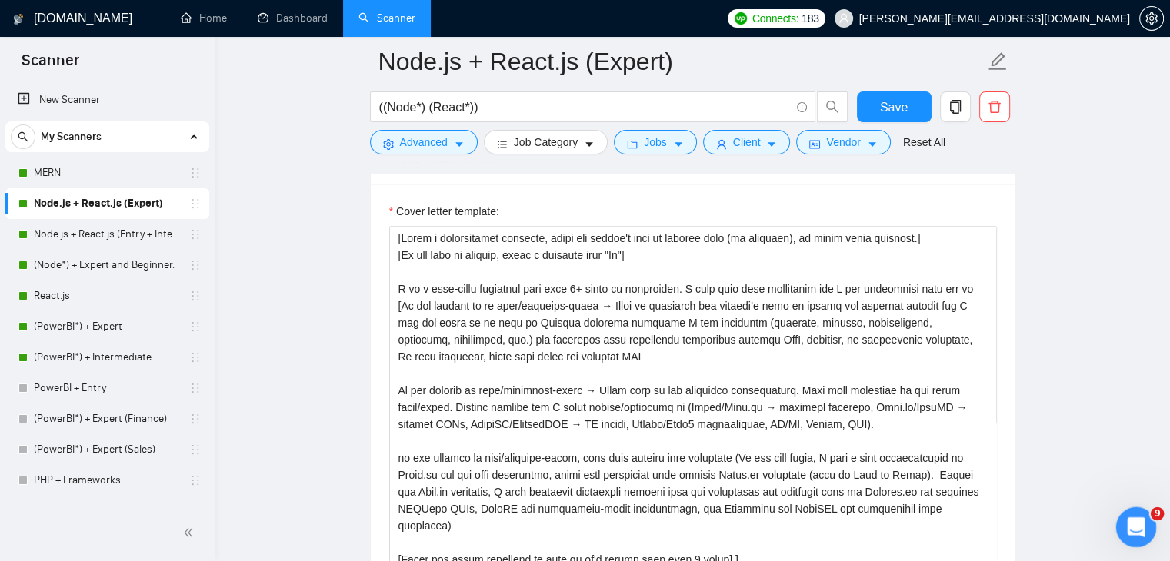
click at [1130, 509] on div "Open Intercom Messenger" at bounding box center [1133, 525] width 51 height 51
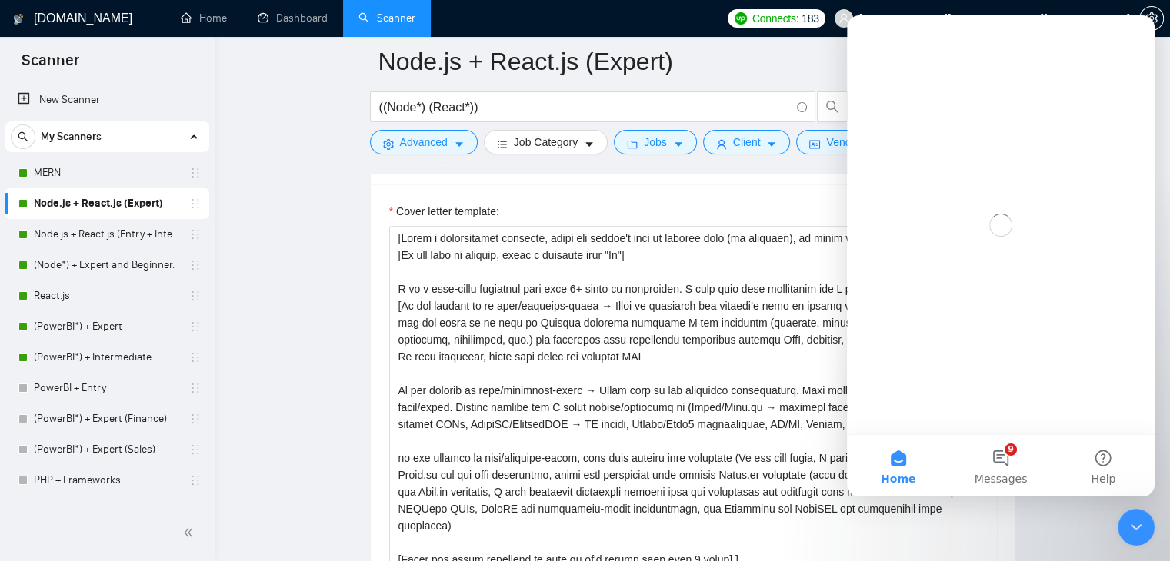
scroll to position [0, 0]
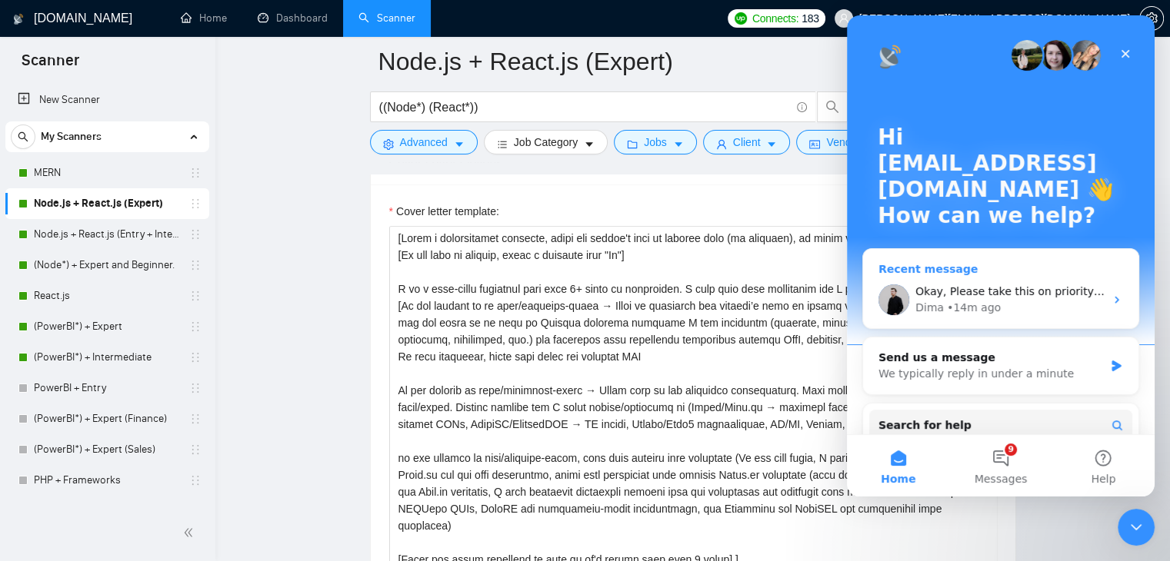
click at [1013, 292] on span "Okay, Please take this on priority basis." at bounding box center [1021, 291] width 213 height 12
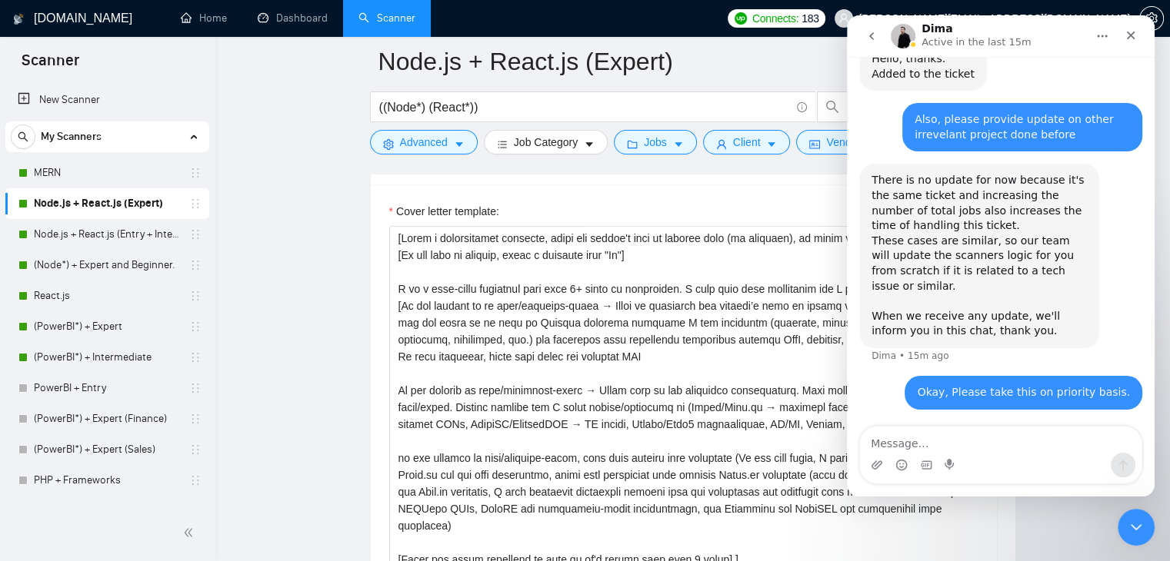
scroll to position [7683, 0]
click at [1016, 445] on textarea "Message…" at bounding box center [1000, 440] width 281 height 26
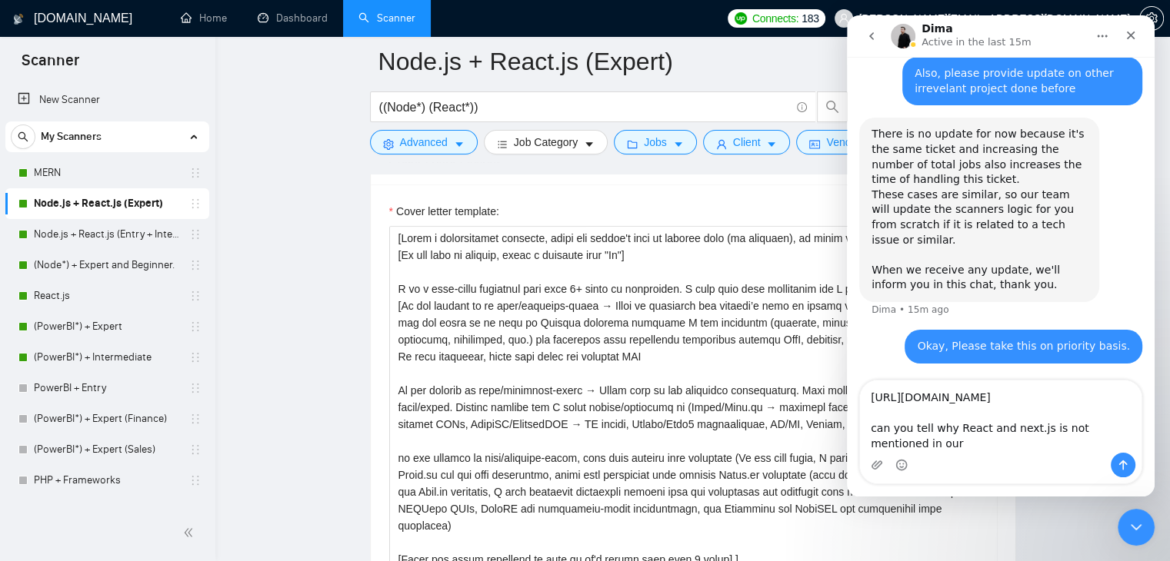
scroll to position [7745, 0]
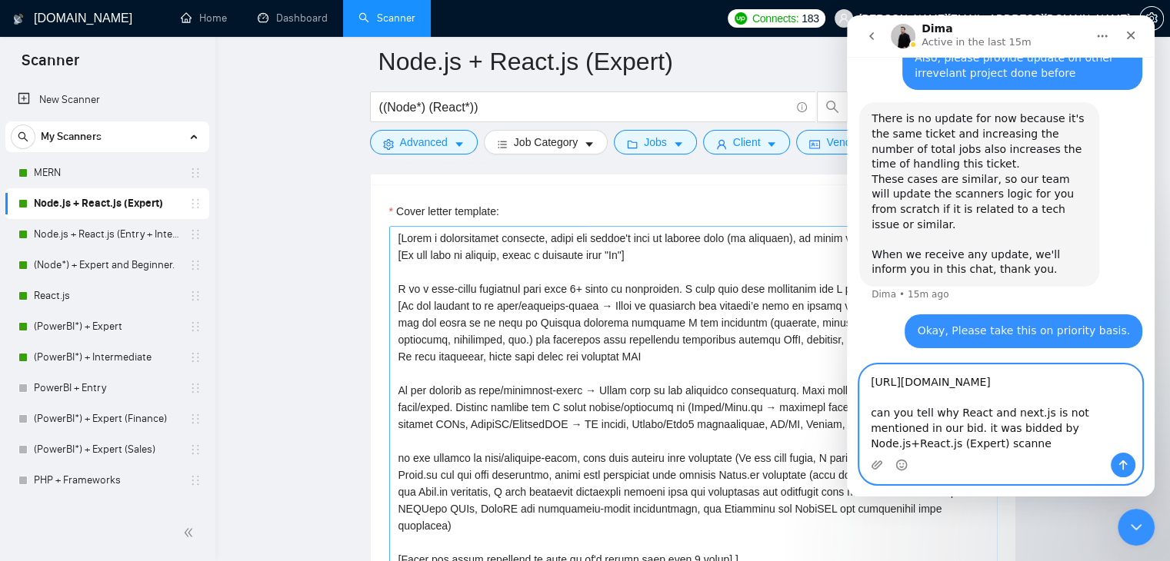
type textarea "[URL][DOMAIN_NAME] can you tell why React and next.js is not mentioned in our b…"
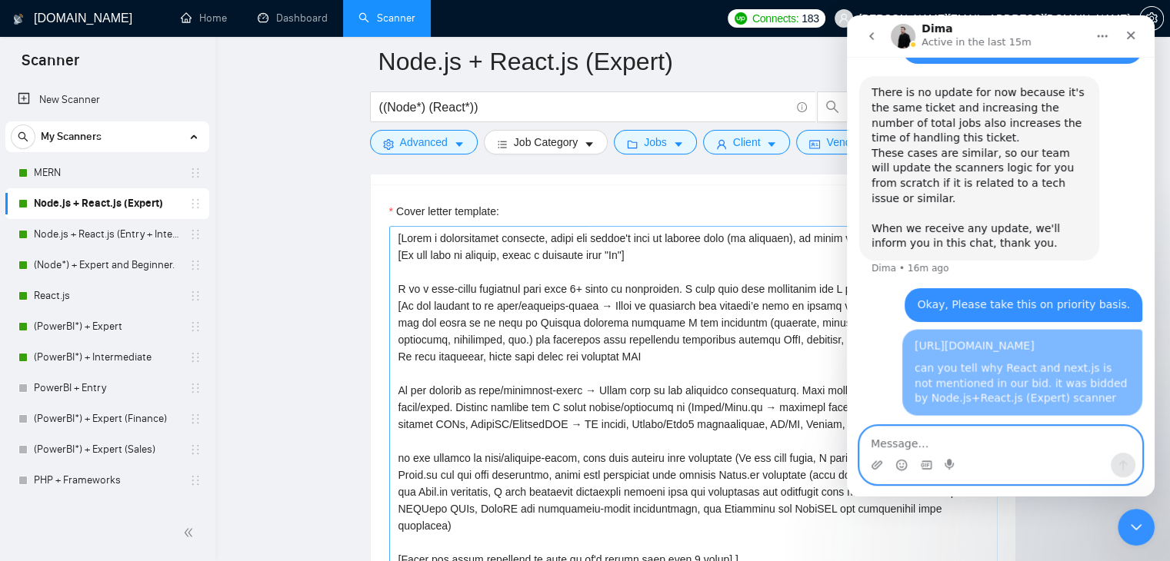
scroll to position [7787, 0]
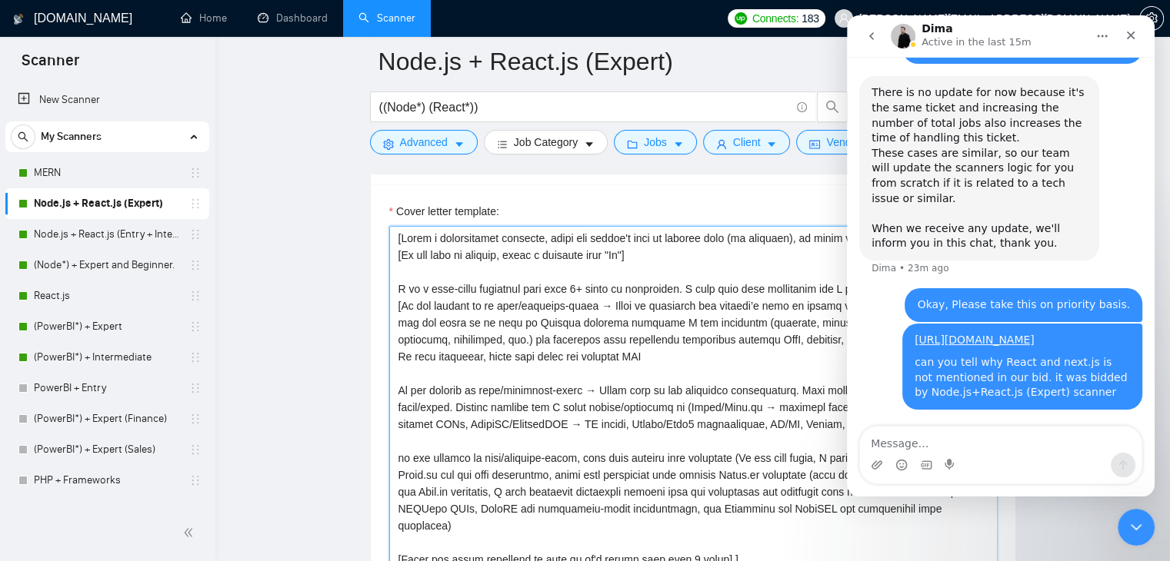
click at [581, 403] on textarea "Cover letter template:" at bounding box center [692, 399] width 607 height 346
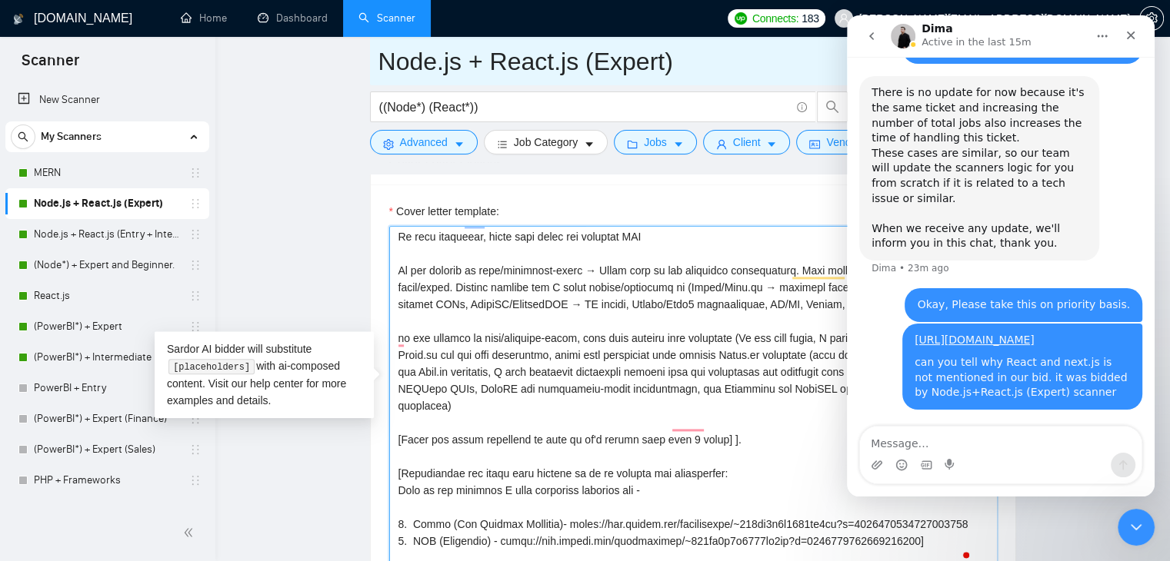
scroll to position [120, 0]
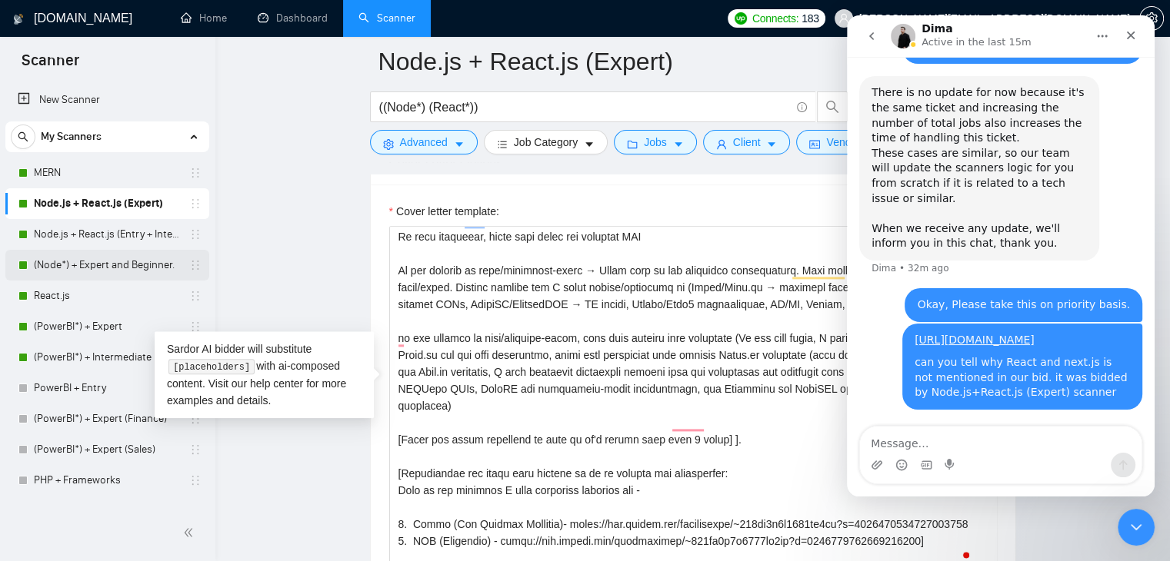
click at [123, 259] on link "(Node*) + Expert and Beginner." at bounding box center [107, 265] width 146 height 31
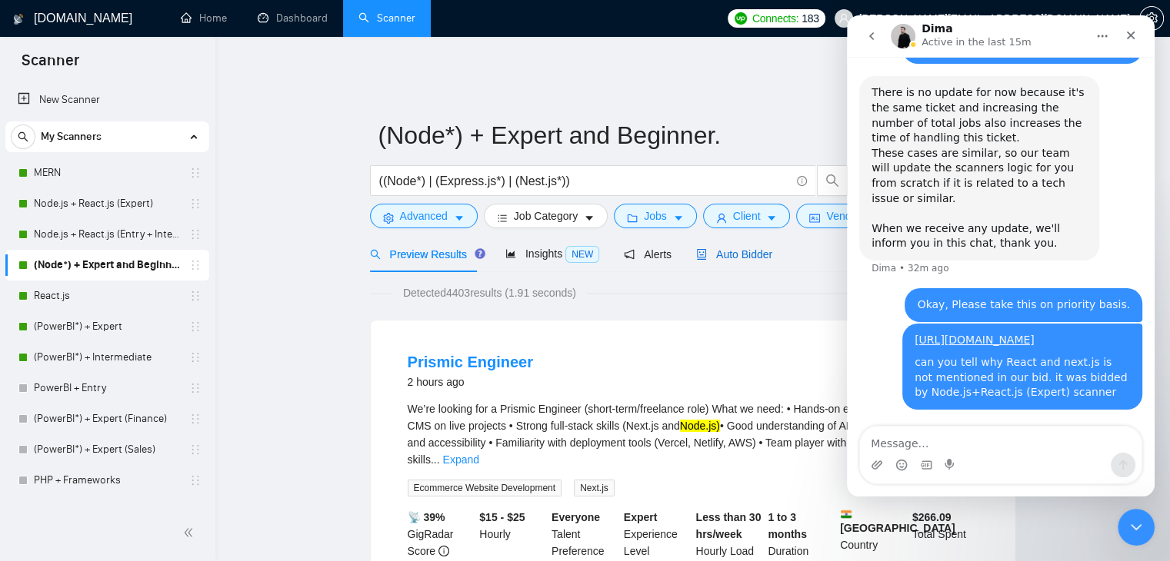
click at [754, 248] on span "Auto Bidder" at bounding box center [734, 254] width 76 height 12
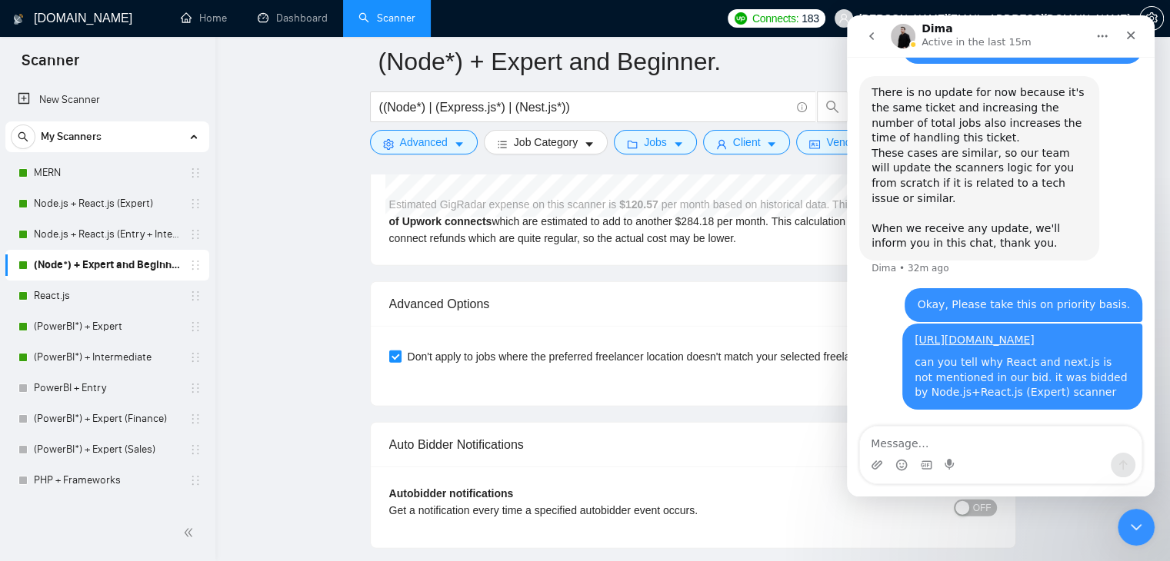
scroll to position [3480, 0]
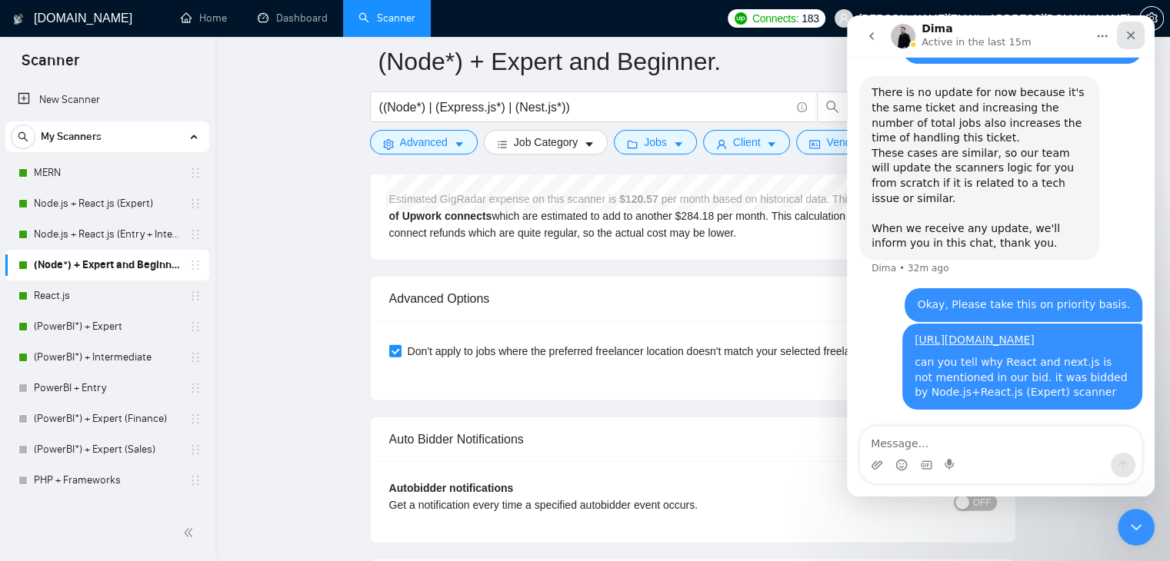
drag, startPoint x: 1052, startPoint y: 43, endPoint x: 1133, endPoint y: 35, distance: 81.2
click at [1133, 35] on div "Dima Active in the last 15m" at bounding box center [1001, 36] width 288 height 29
click at [1133, 35] on icon "Close" at bounding box center [1130, 35] width 12 height 12
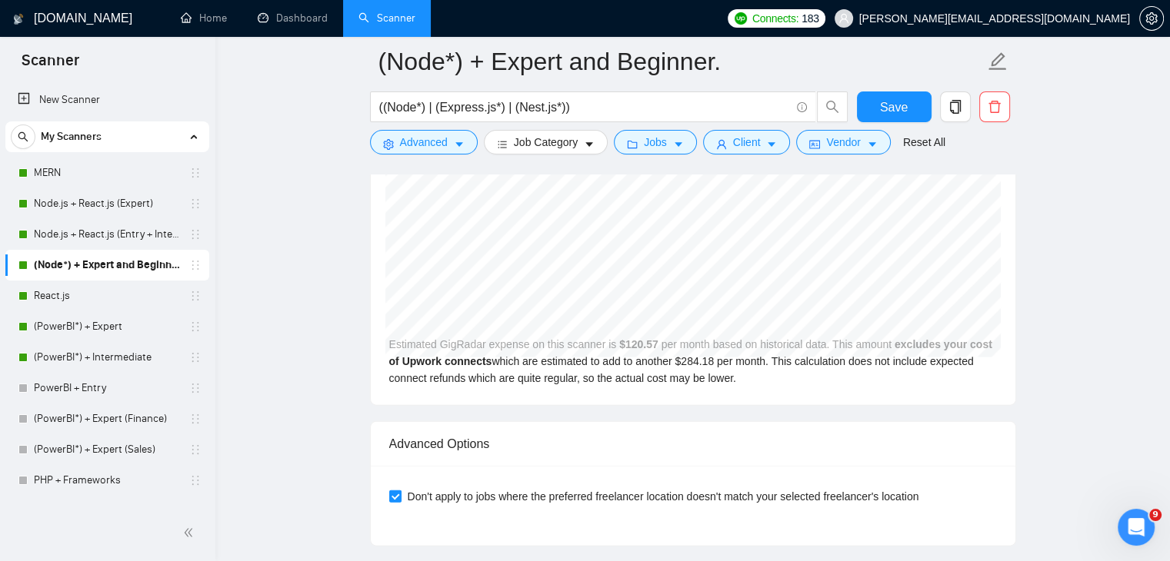
scroll to position [3319, 0]
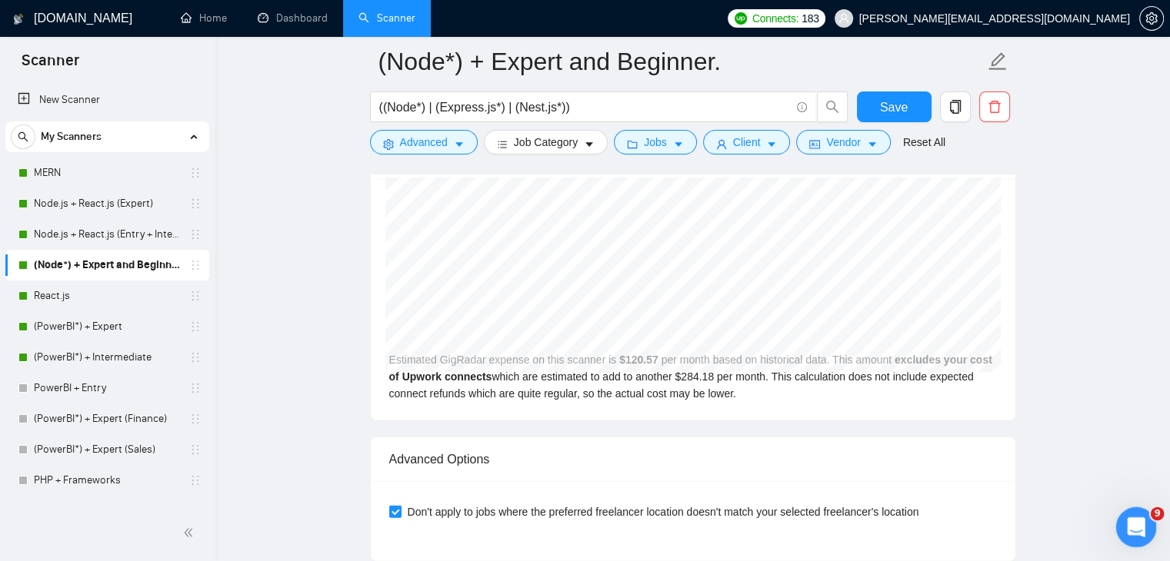
click at [1139, 534] on div "Open Intercom Messenger" at bounding box center [1133, 525] width 51 height 51
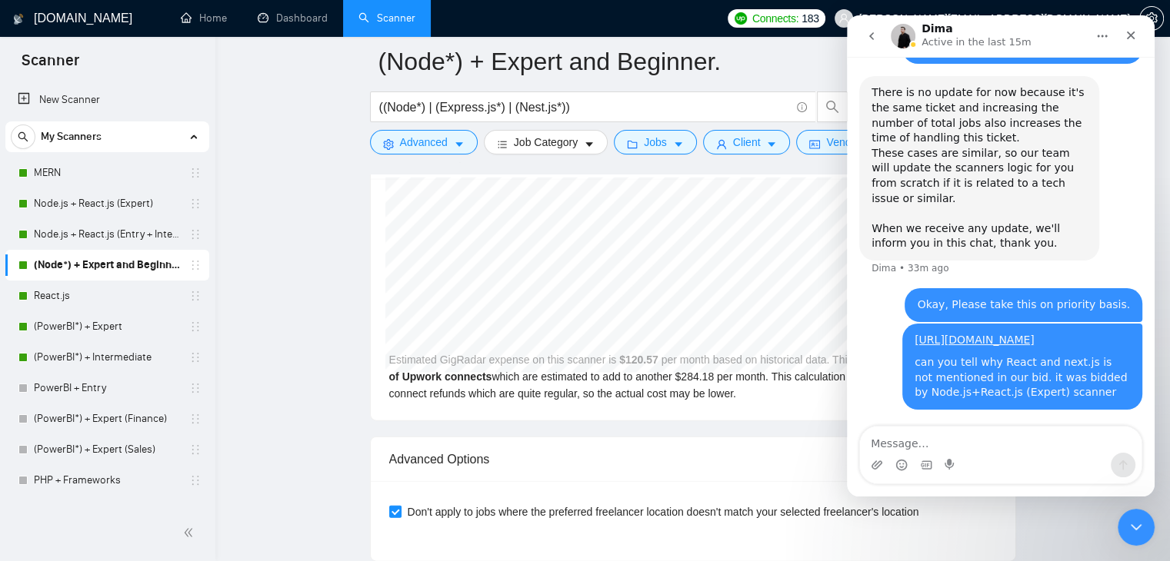
scroll to position [7787, 0]
click at [955, 448] on textarea "Message…" at bounding box center [1000, 440] width 281 height 26
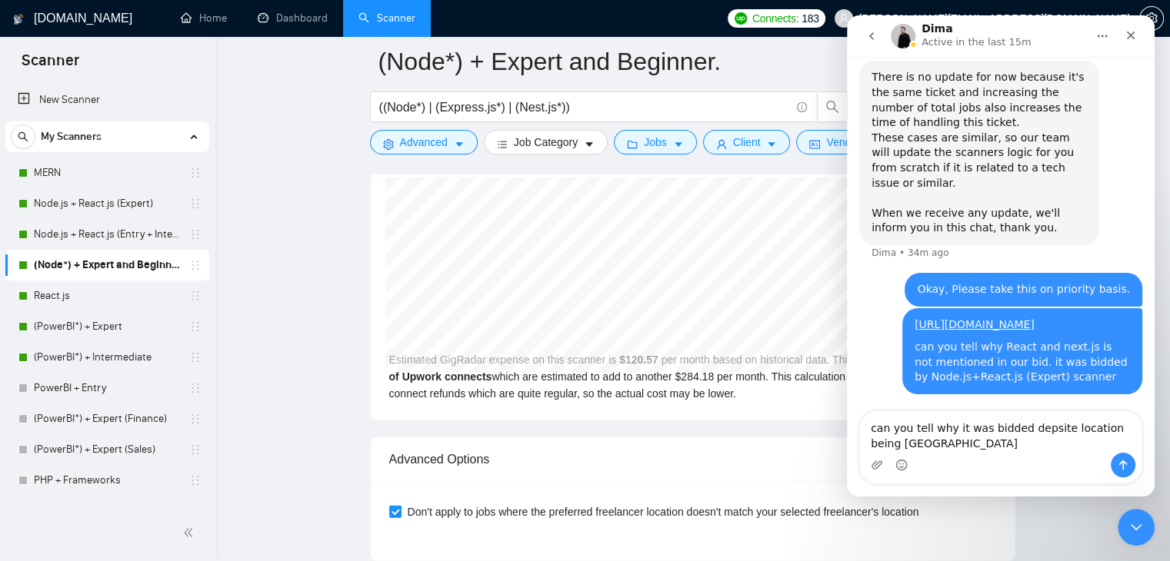
scroll to position [7803, 0]
type textarea "can you tell why it was bidded depsite location being [GEOGRAPHIC_DATA] - [URL]…"
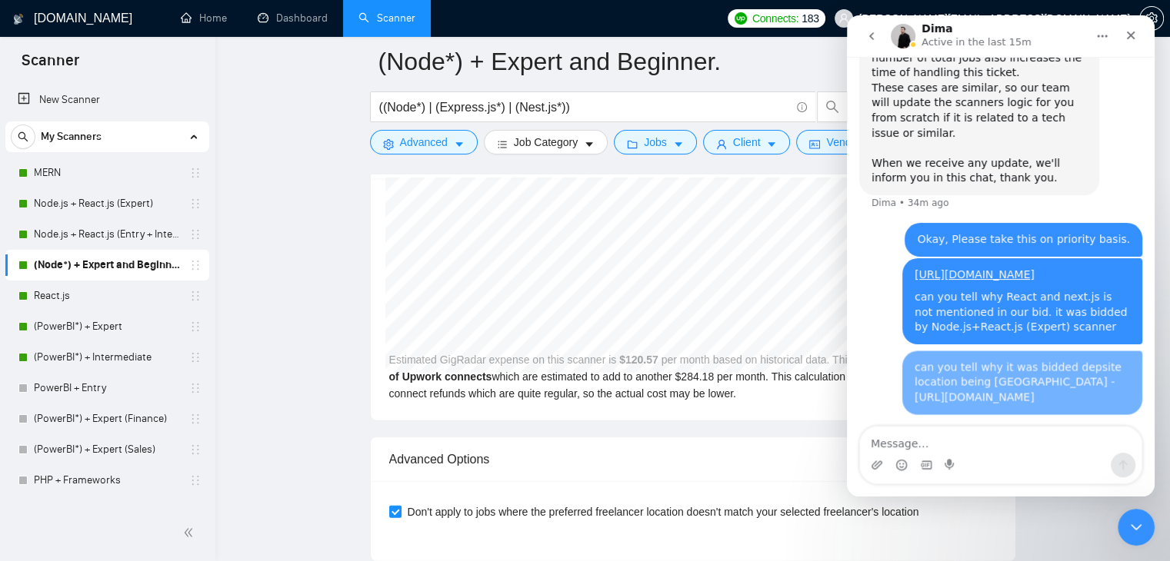
scroll to position [7867, 0]
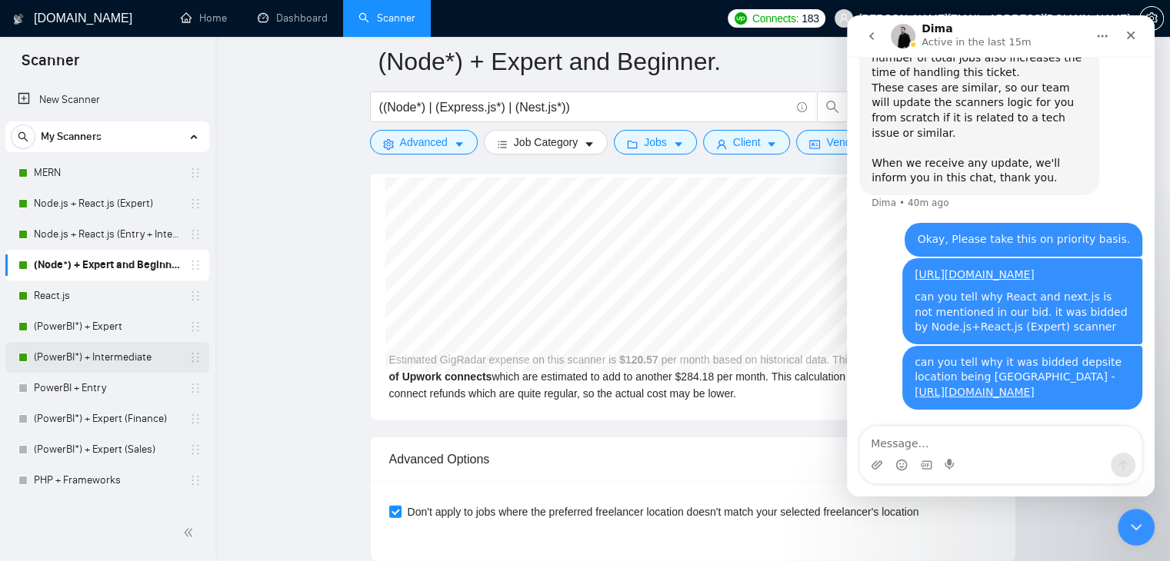
click at [104, 360] on link "(PowerBI*) + Intermediate" at bounding box center [107, 357] width 146 height 31
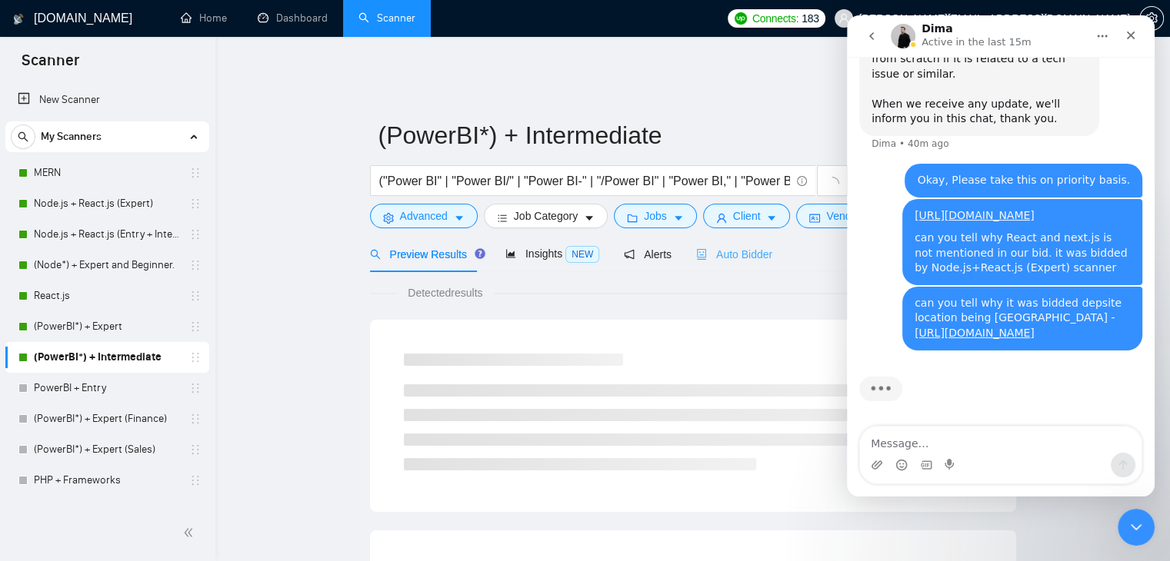
scroll to position [7919, 0]
click at [747, 254] on div "Auto Bidder" at bounding box center [734, 254] width 76 height 36
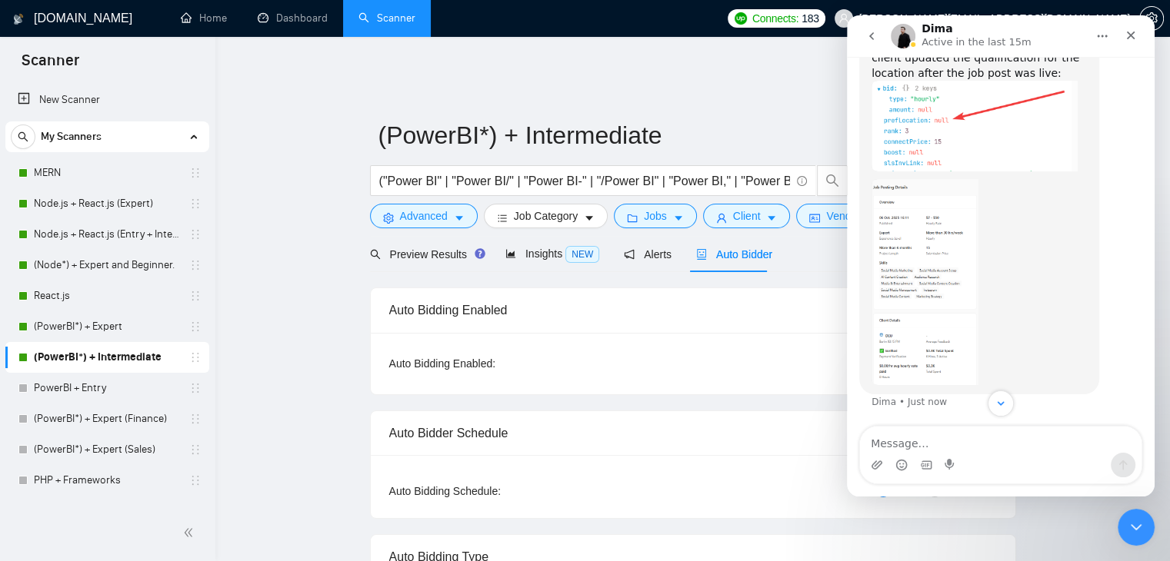
scroll to position [8246, 0]
click at [927, 336] on img "Dima says…" at bounding box center [924, 282] width 107 height 206
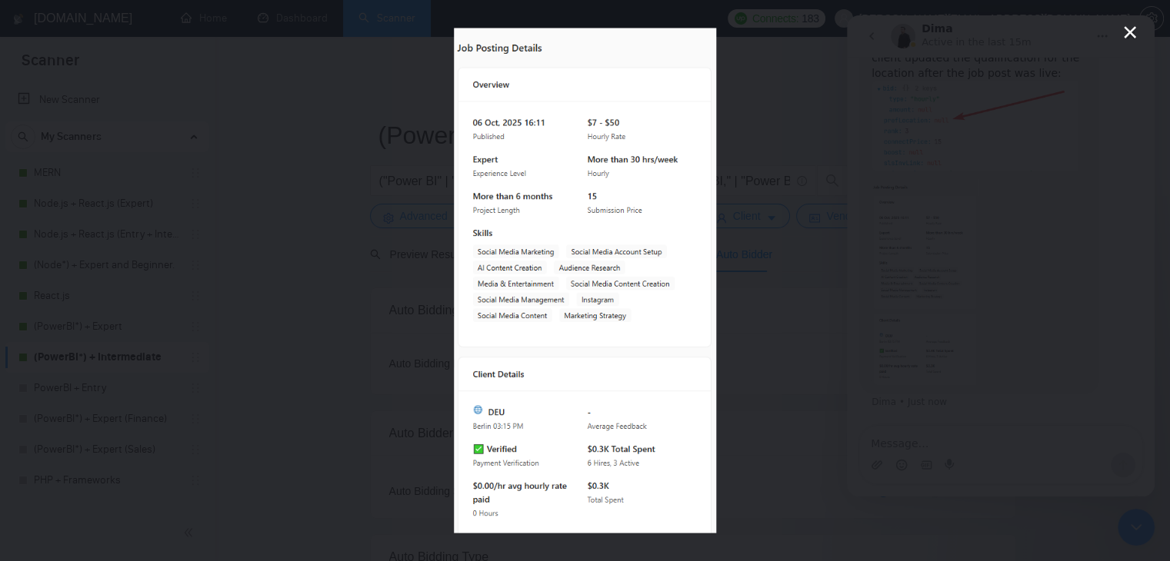
scroll to position [0, 0]
click at [927, 336] on div "Intercom messenger" at bounding box center [585, 280] width 1170 height 561
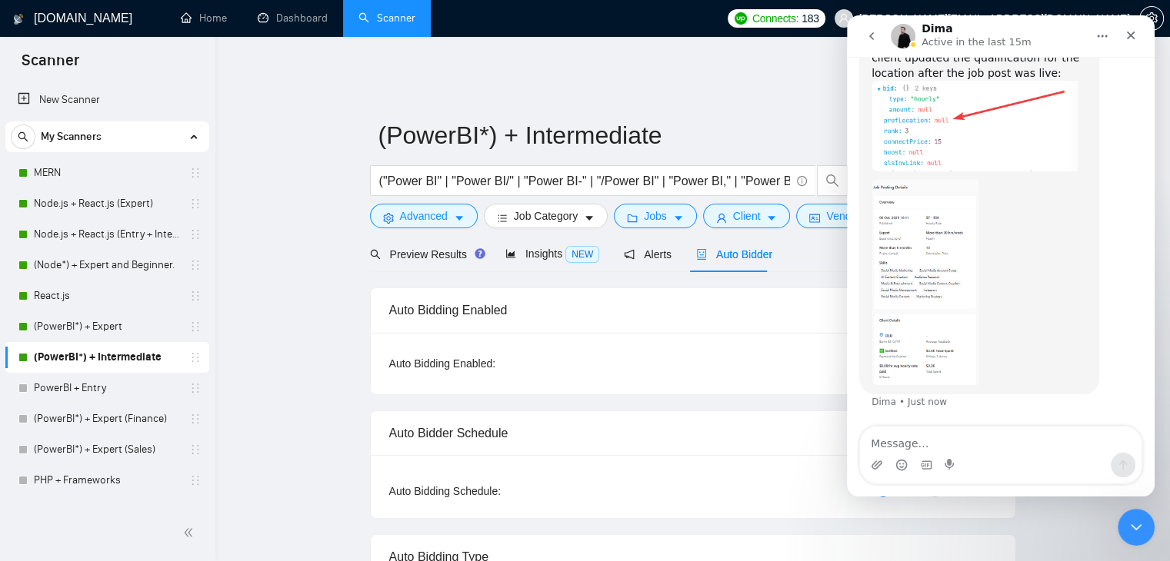
click at [967, 138] on img "Dima says…" at bounding box center [974, 126] width 206 height 90
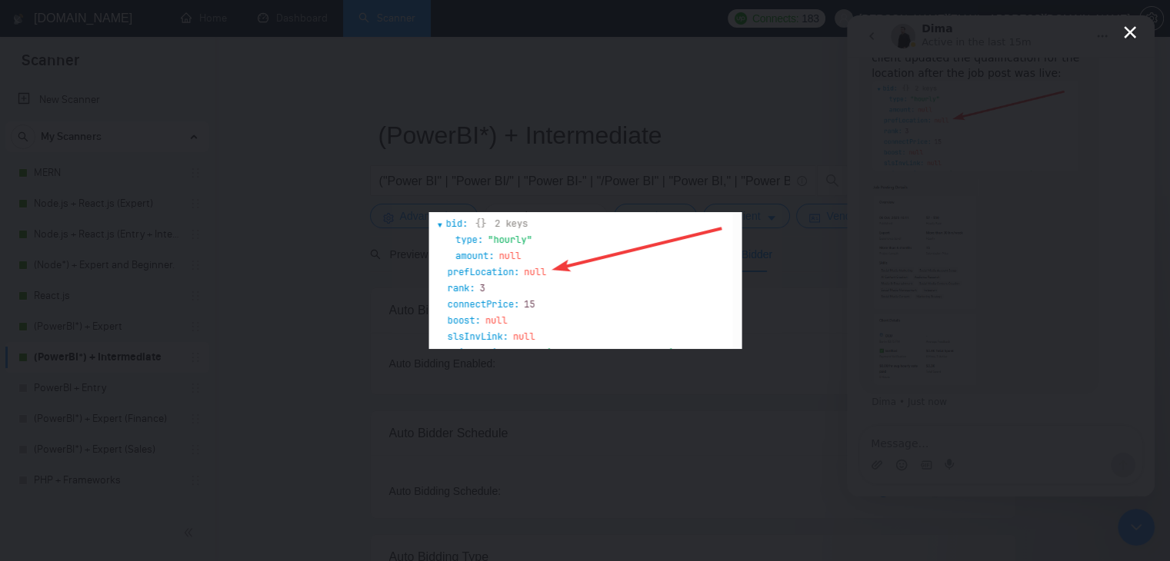
click at [898, 161] on div "Intercom messenger" at bounding box center [585, 280] width 1170 height 561
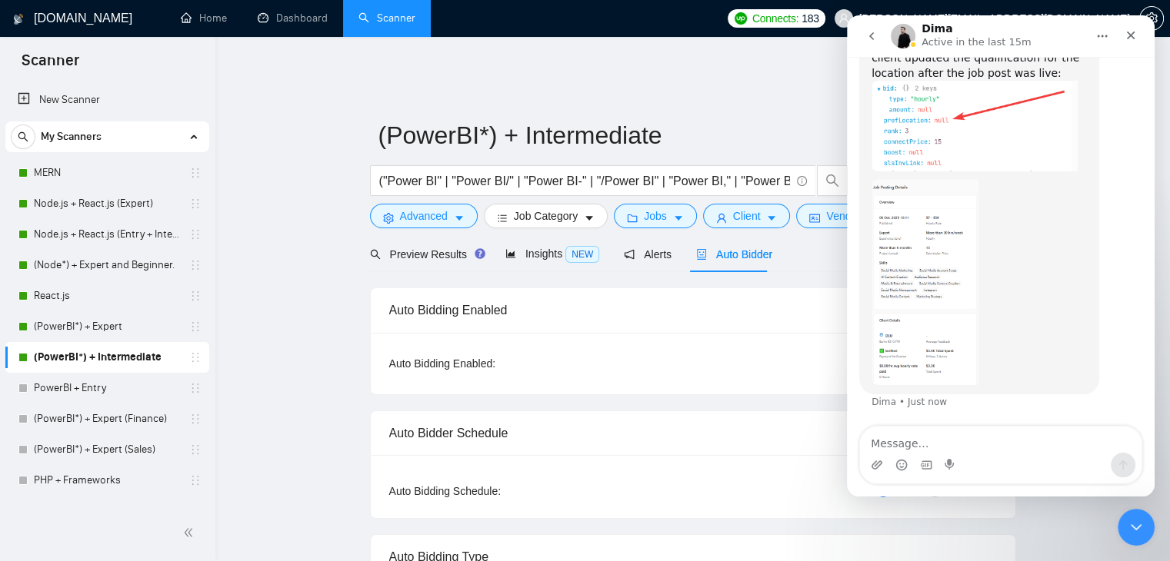
click at [960, 300] on img "Dima says…" at bounding box center [924, 282] width 107 height 206
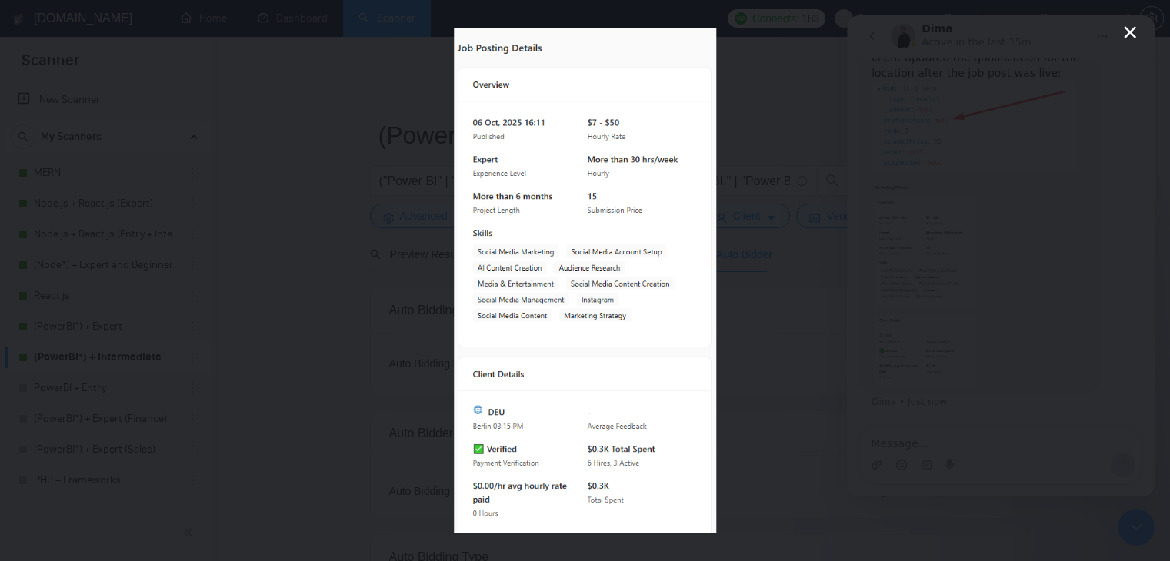
click at [754, 287] on div "Intercom messenger" at bounding box center [585, 280] width 1170 height 561
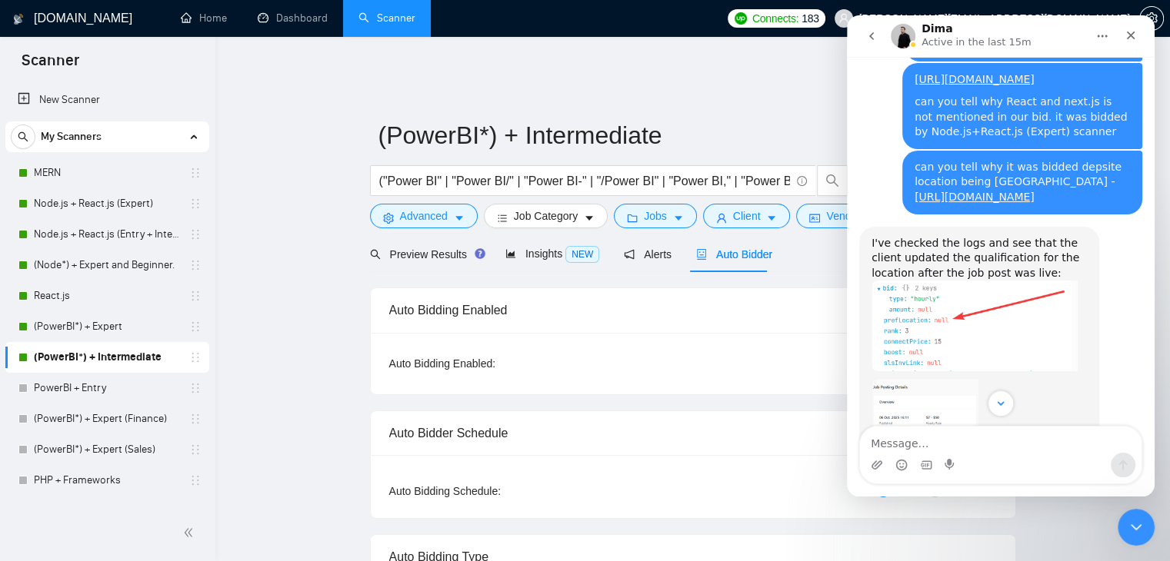
scroll to position [8246, 0]
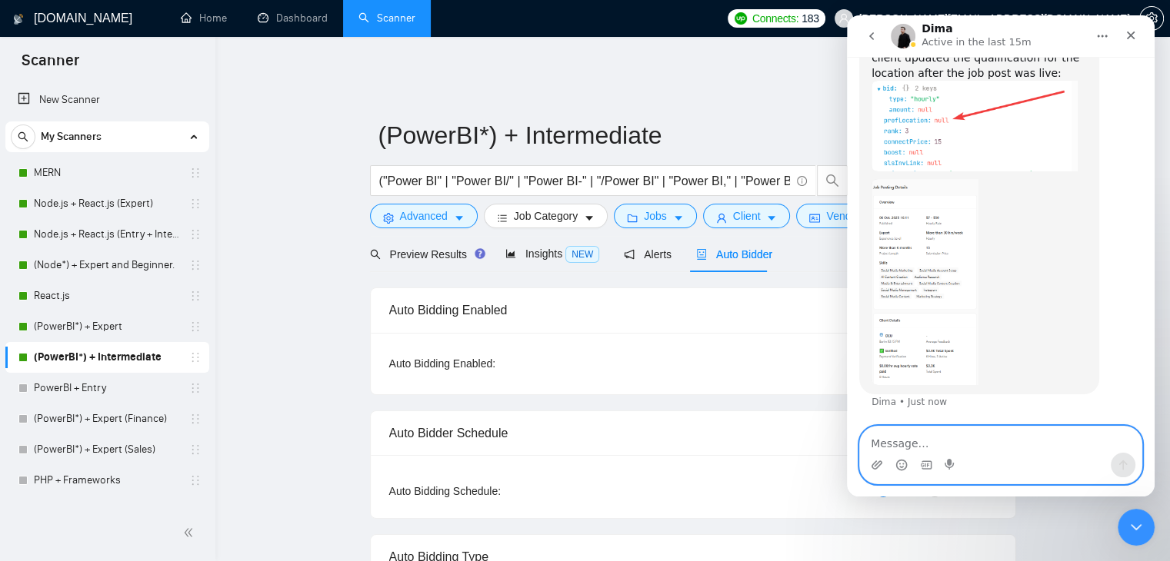
click at [954, 443] on textarea "Message…" at bounding box center [1000, 440] width 281 height 26
type textarea "Okay, thanks"
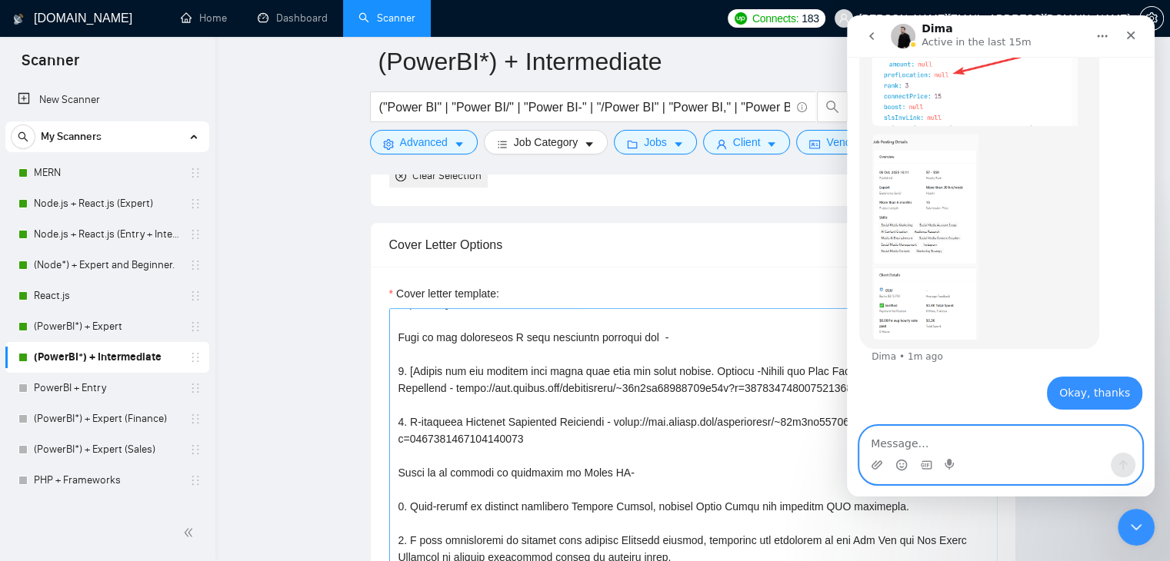
scroll to position [1716, 0]
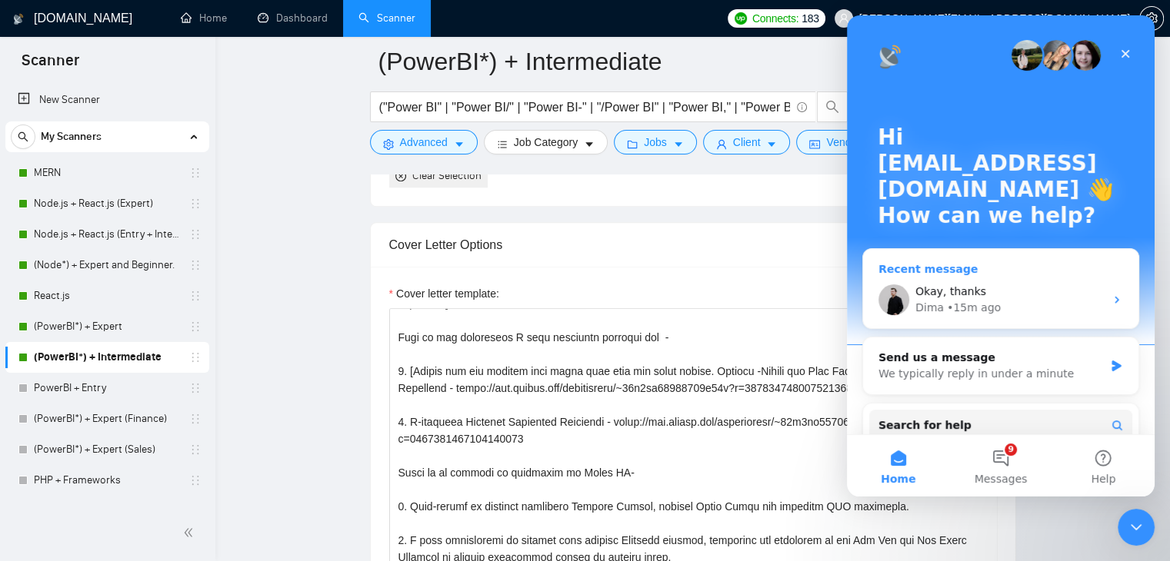
click at [1001, 308] on div "Dima • 15m ago" at bounding box center [1009, 308] width 189 height 16
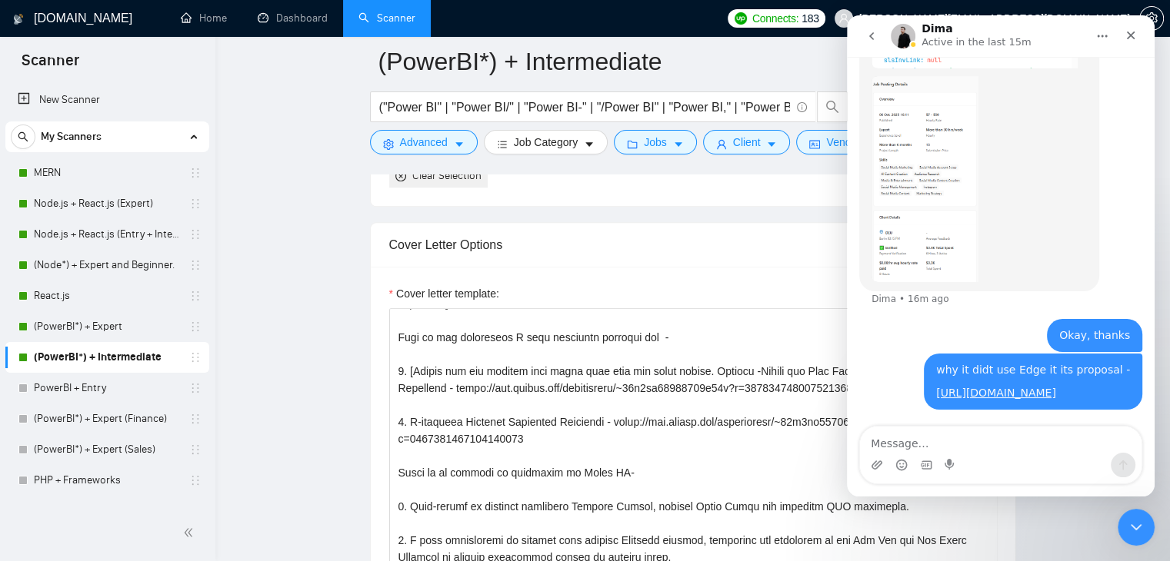
scroll to position [8365, 0]
click at [951, 451] on textarea "Message…" at bounding box center [1000, 440] width 281 height 26
type textarea "why it was bidded by Node.js scanner - [URL][DOMAIN_NAME]"
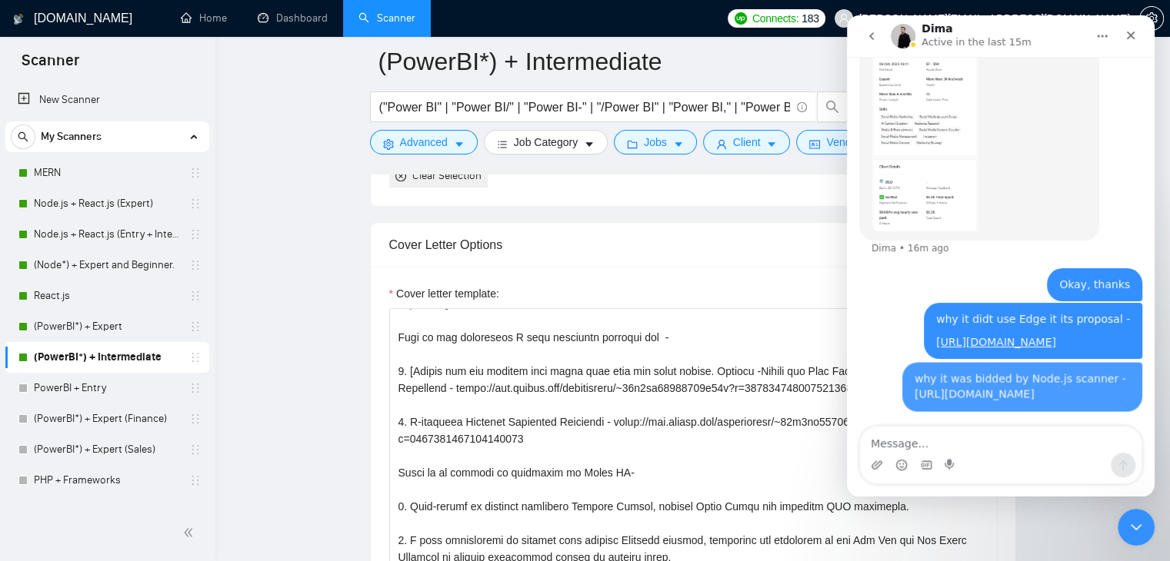
scroll to position [8431, 0]
